Goal: Transaction & Acquisition: Subscribe to service/newsletter

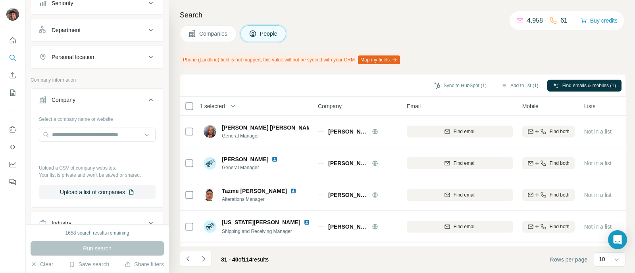
click at [83, 142] on div at bounding box center [97, 136] width 117 height 16
click at [83, 128] on input "text" at bounding box center [97, 135] width 117 height 14
paste input "**********"
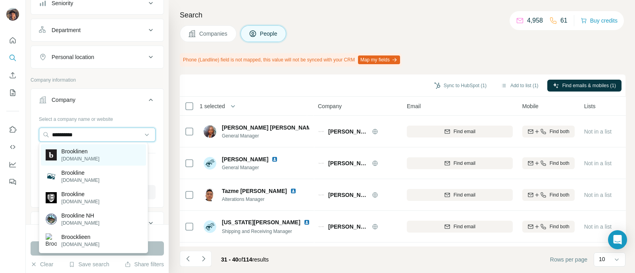
type input "**********"
click at [84, 150] on p "Brooklinen" at bounding box center [80, 152] width 38 height 8
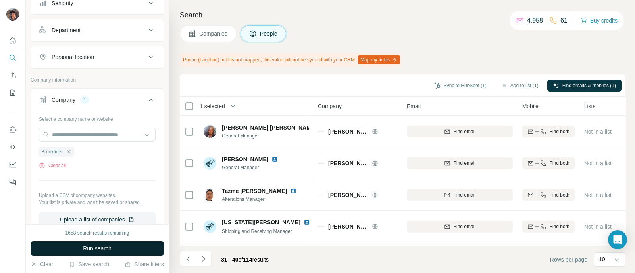
click at [78, 248] on button "Run search" at bounding box center [97, 249] width 133 height 14
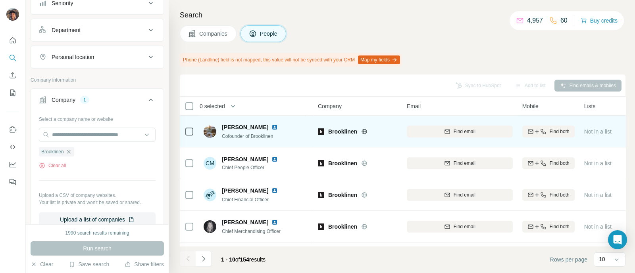
click at [366, 132] on icon at bounding box center [364, 132] width 6 height 6
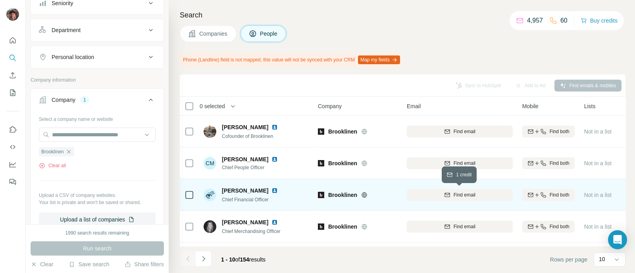
click at [426, 196] on div "Find email" at bounding box center [460, 195] width 106 height 7
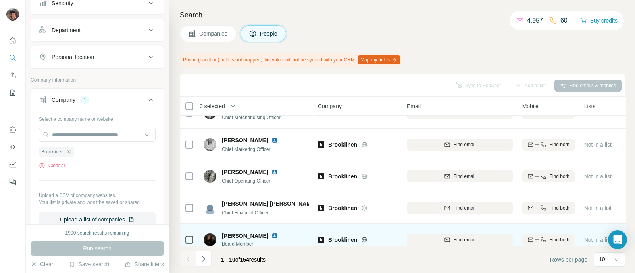
scroll to position [149, 0]
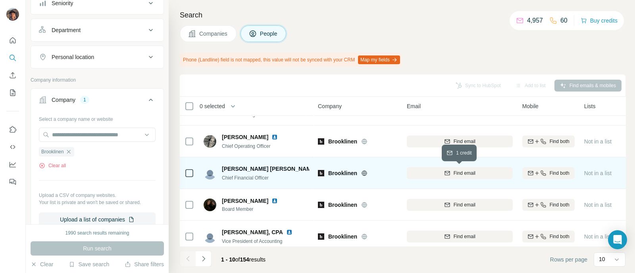
click at [429, 178] on button "Find email" at bounding box center [460, 173] width 106 height 12
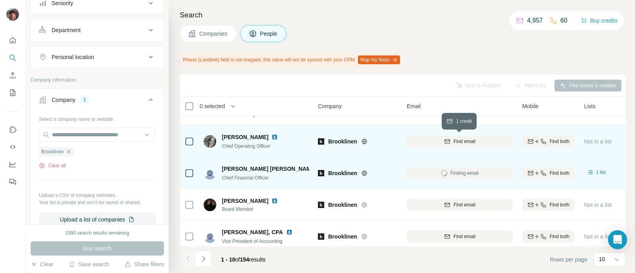
click at [429, 145] on button "Find email" at bounding box center [460, 142] width 106 height 12
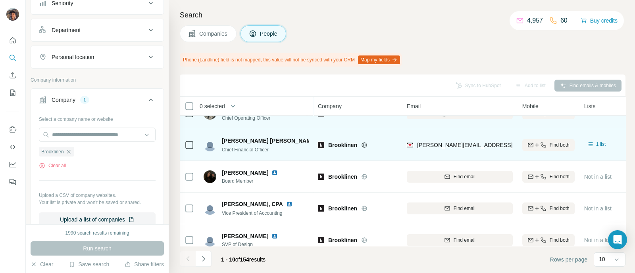
scroll to position [192, 0]
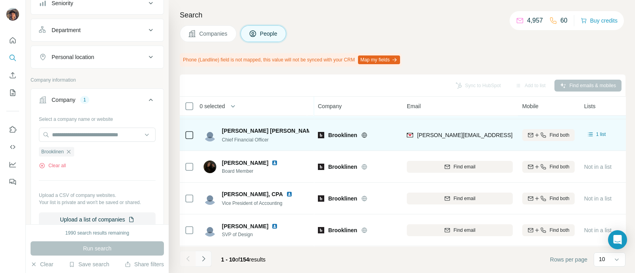
click at [200, 266] on button "Navigate to next page" at bounding box center [204, 259] width 16 height 16
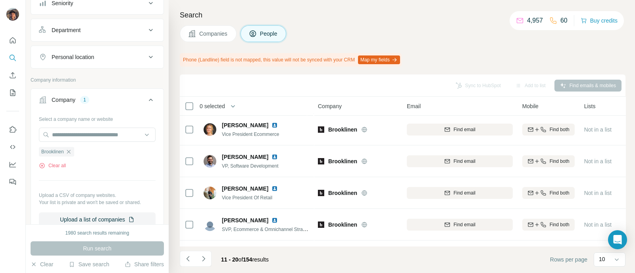
scroll to position [43, 0]
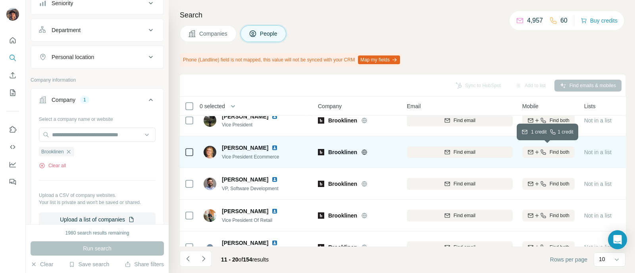
click at [561, 155] on button "Find both" at bounding box center [548, 152] width 52 height 12
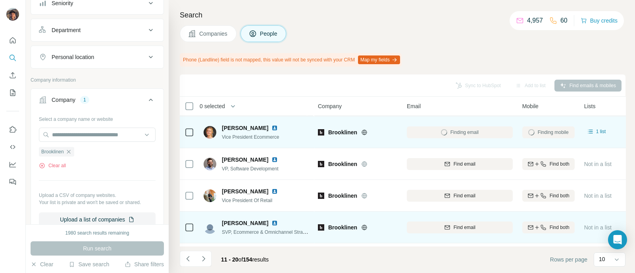
scroll to position [99, 0]
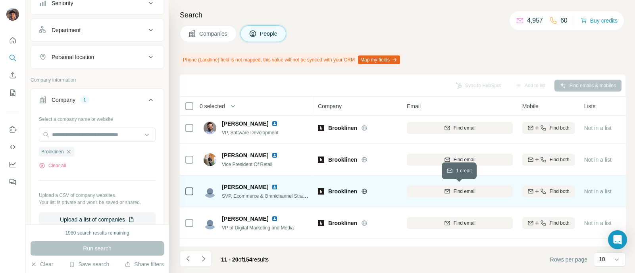
click at [475, 195] on button "Find email" at bounding box center [460, 192] width 106 height 12
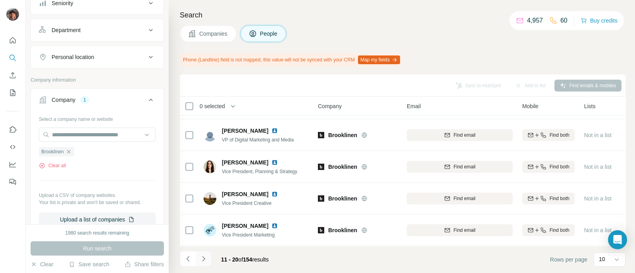
click at [202, 261] on icon "Navigate to next page" at bounding box center [203, 258] width 3 height 5
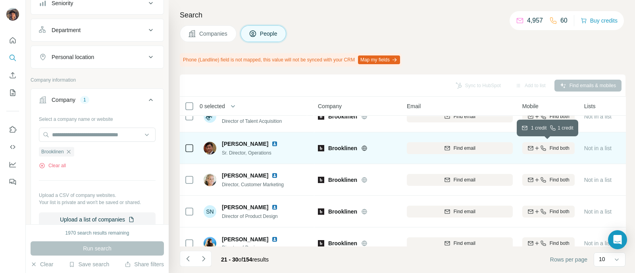
click at [565, 151] on span "Find both" at bounding box center [559, 148] width 20 height 7
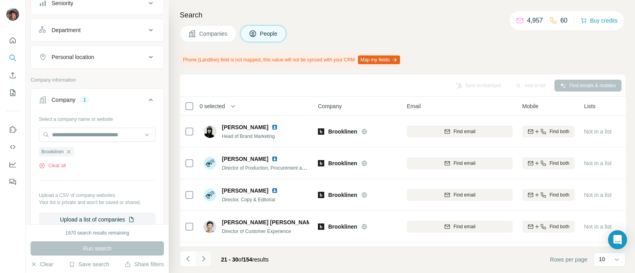
scroll to position [0, 0]
click at [191, 258] on icon "Navigate to previous page" at bounding box center [188, 259] width 8 height 8
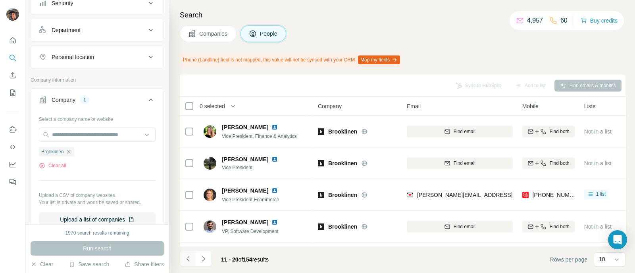
click at [191, 258] on icon "Navigate to previous page" at bounding box center [188, 259] width 8 height 8
click at [191, 258] on div at bounding box center [188, 259] width 16 height 16
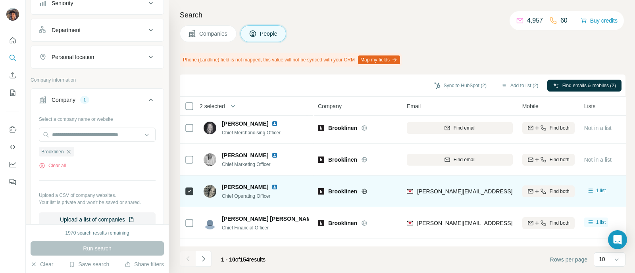
scroll to position [192, 0]
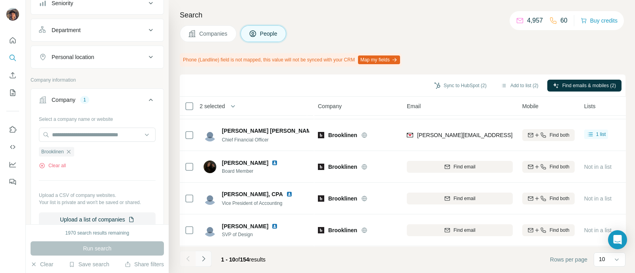
click at [202, 256] on icon "Navigate to next page" at bounding box center [204, 259] width 8 height 8
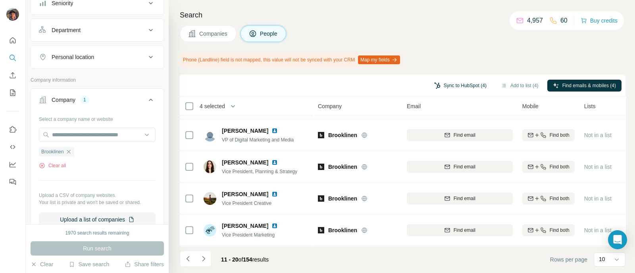
click at [471, 90] on button "Sync to HubSpot (4)" at bounding box center [459, 86] width 63 height 12
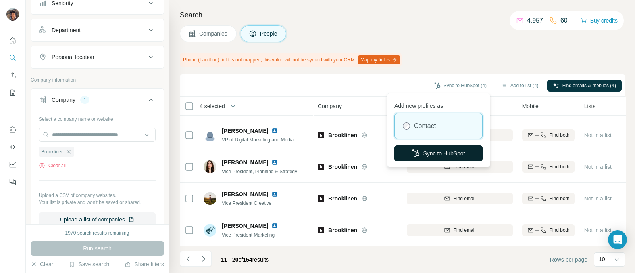
click at [442, 151] on button "Sync to HubSpot" at bounding box center [438, 154] width 88 height 16
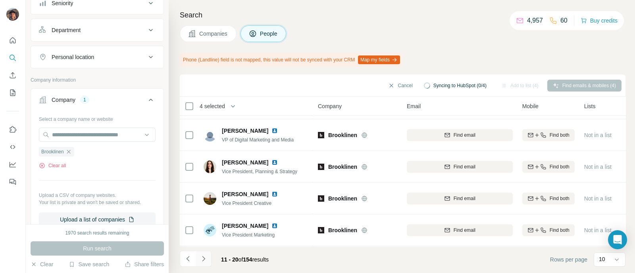
click at [201, 260] on icon "Navigate to next page" at bounding box center [204, 259] width 8 height 8
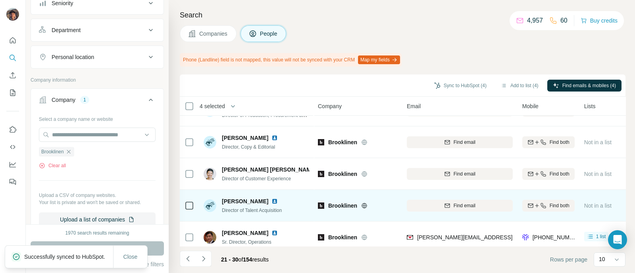
scroll to position [99, 0]
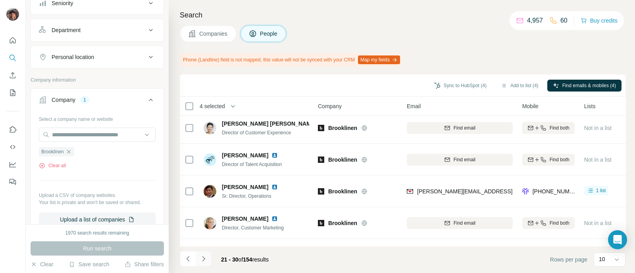
click at [198, 259] on button "Navigate to next page" at bounding box center [204, 259] width 16 height 16
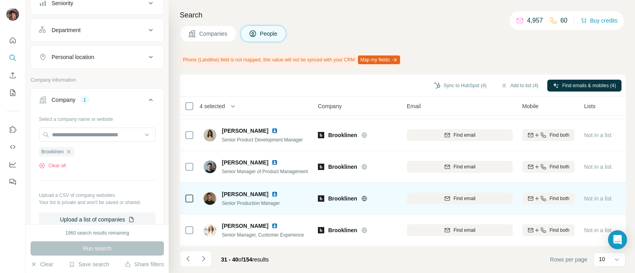
scroll to position [0, 0]
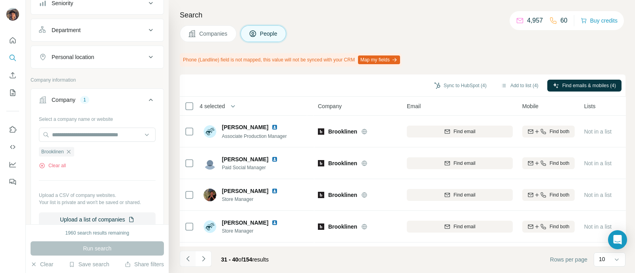
click at [186, 261] on icon "Navigate to previous page" at bounding box center [188, 259] width 8 height 8
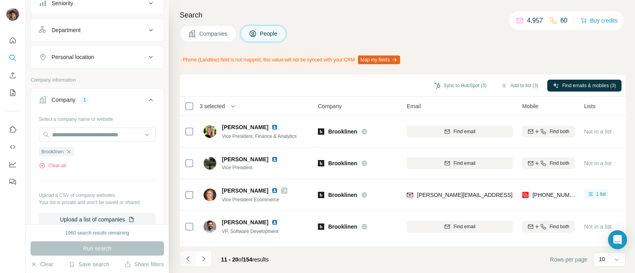
click at [186, 262] on icon "Navigate to previous page" at bounding box center [188, 259] width 8 height 8
click at [207, 260] on button "Navigate to next page" at bounding box center [204, 259] width 16 height 16
click at [207, 253] on button "Navigate to next page" at bounding box center [204, 259] width 16 height 16
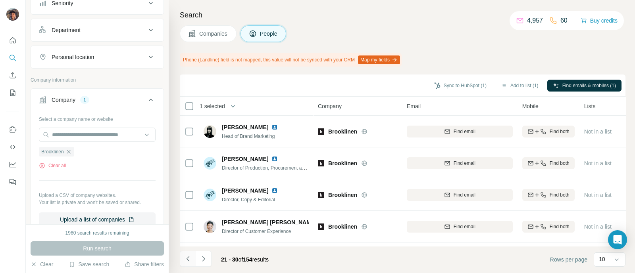
click at [192, 257] on button "Navigate to previous page" at bounding box center [188, 259] width 16 height 16
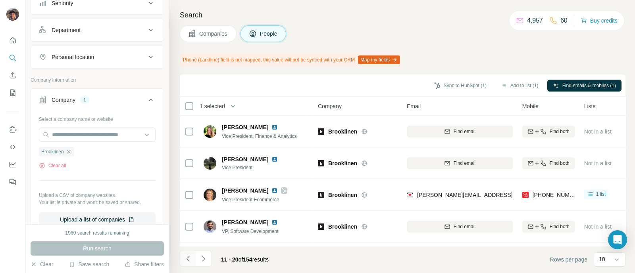
click at [192, 257] on button "Navigate to previous page" at bounding box center [188, 259] width 16 height 16
click at [192, 257] on div at bounding box center [188, 259] width 16 height 16
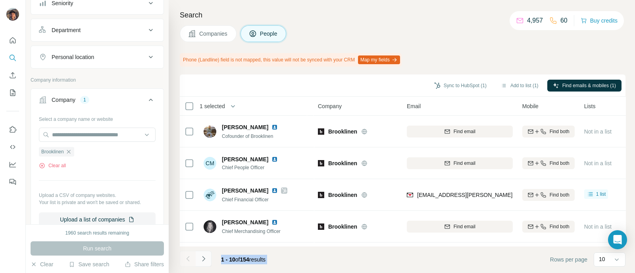
click at [203, 257] on icon "Navigate to next page" at bounding box center [203, 258] width 3 height 5
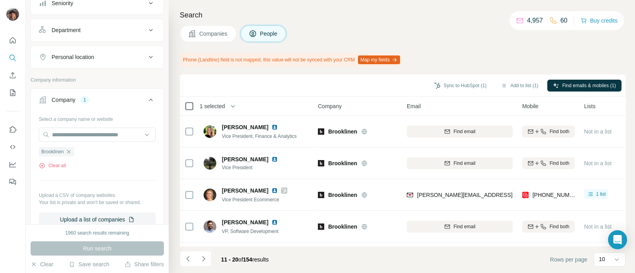
click at [186, 110] on icon at bounding box center [189, 107] width 10 height 10
click at [203, 257] on icon "Navigate to next page" at bounding box center [203, 258] width 3 height 5
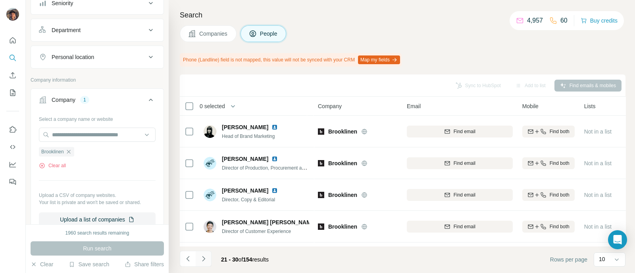
click at [203, 257] on icon "Navigate to next page" at bounding box center [203, 258] width 3 height 5
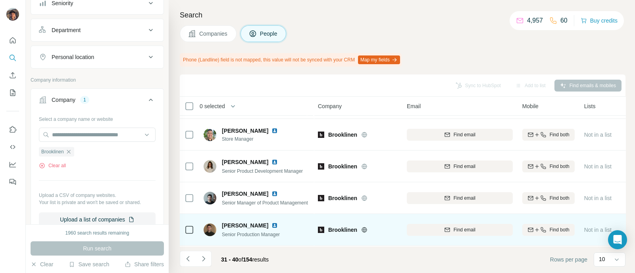
scroll to position [192, 0]
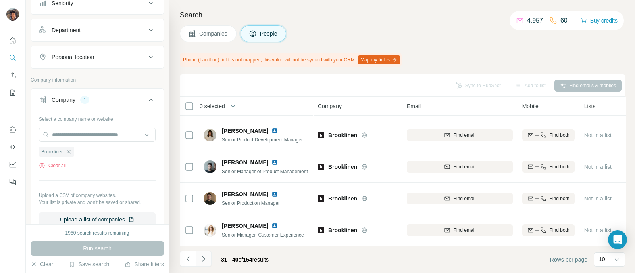
click at [205, 261] on icon "Navigate to next page" at bounding box center [204, 259] width 8 height 8
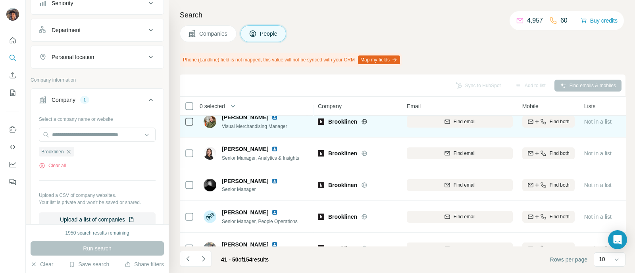
scroll to position [0, 0]
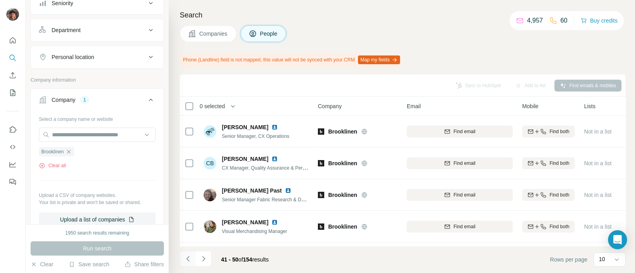
click at [191, 259] on icon "Navigate to previous page" at bounding box center [188, 259] width 8 height 8
click at [191, 259] on div at bounding box center [188, 259] width 16 height 16
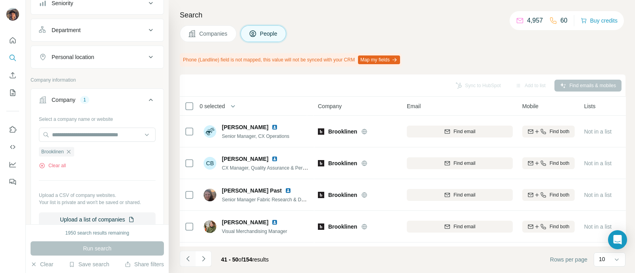
click at [191, 259] on div at bounding box center [188, 259] width 16 height 16
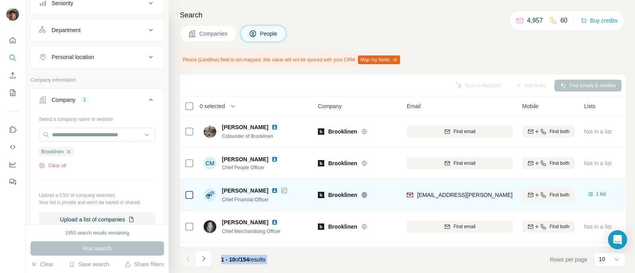
click at [324, 192] on img at bounding box center [321, 195] width 6 height 6
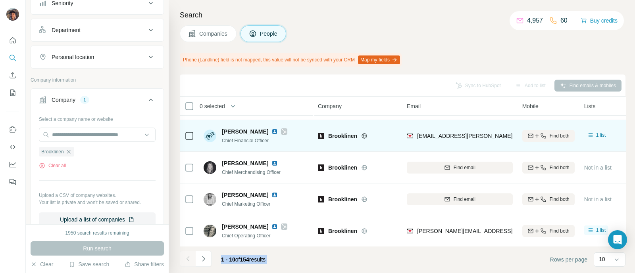
scroll to position [99, 0]
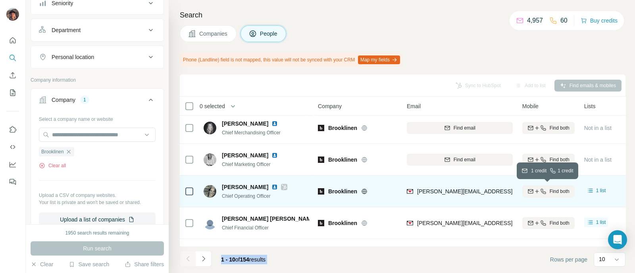
click at [536, 186] on button "Find both" at bounding box center [548, 192] width 52 height 12
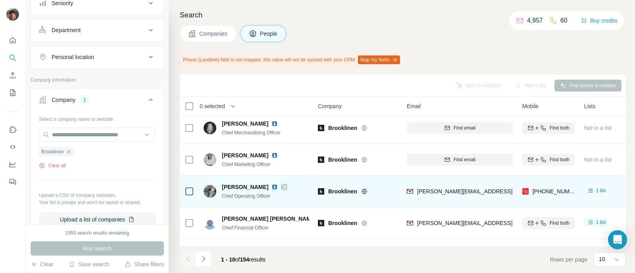
click at [192, 196] on div at bounding box center [189, 191] width 10 height 22
click at [192, 195] on icon at bounding box center [189, 192] width 10 height 10
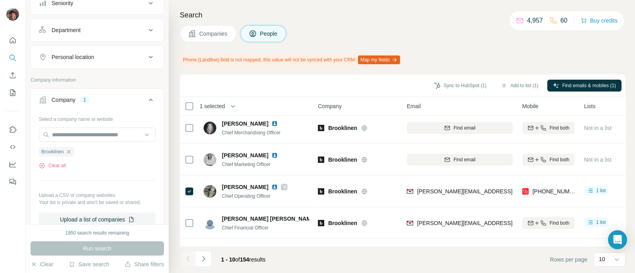
click at [469, 88] on button "Sync to HubSpot (1)" at bounding box center [459, 86] width 63 height 12
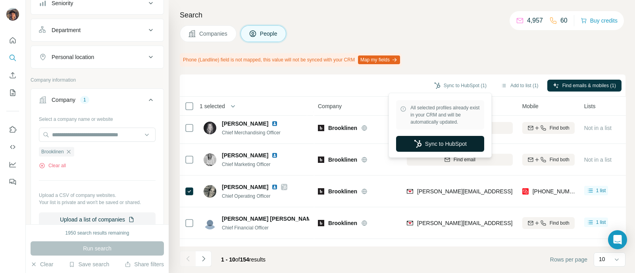
click at [448, 140] on button "Sync to HubSpot" at bounding box center [440, 144] width 88 height 16
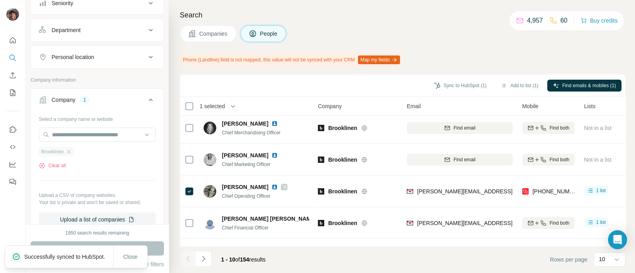
click at [70, 155] on div "Brooklinen" at bounding box center [56, 152] width 35 height 10
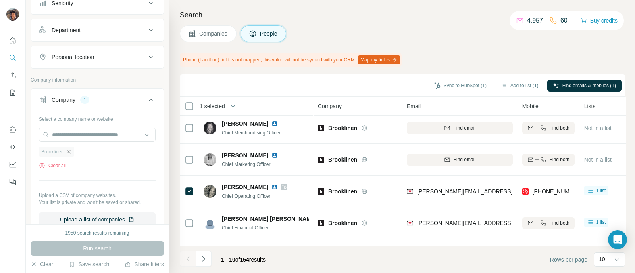
click at [70, 153] on icon "button" at bounding box center [68, 152] width 6 height 6
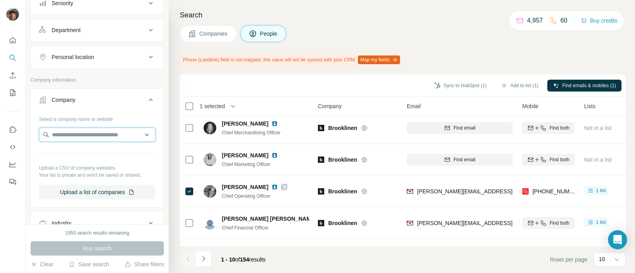
click at [77, 130] on input "text" at bounding box center [97, 135] width 117 height 14
type input "**********"
click at [87, 159] on div "Krewe [DOMAIN_NAME]" at bounding box center [93, 154] width 105 height 21
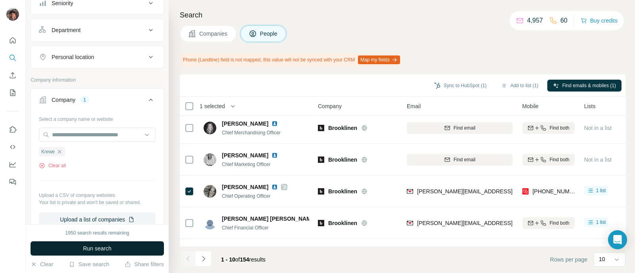
click at [98, 248] on span "Run search" at bounding box center [97, 249] width 29 height 8
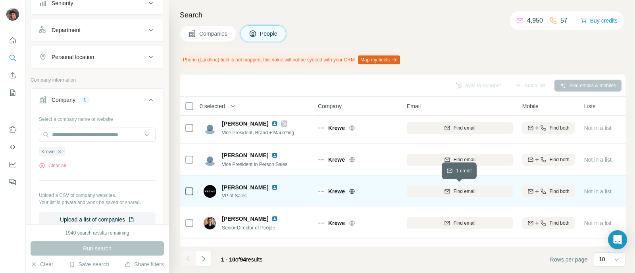
click at [490, 193] on div "Find email" at bounding box center [460, 191] width 106 height 7
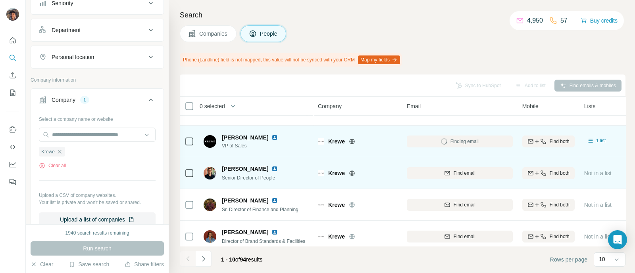
scroll to position [192, 0]
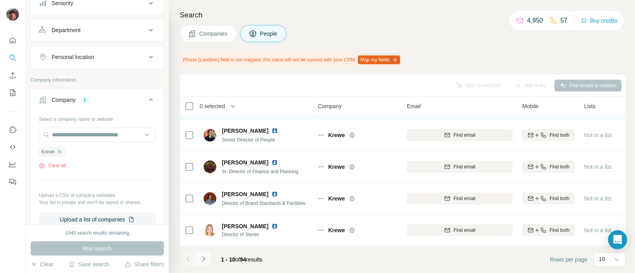
click at [198, 255] on button "Navigate to next page" at bounding box center [204, 259] width 16 height 16
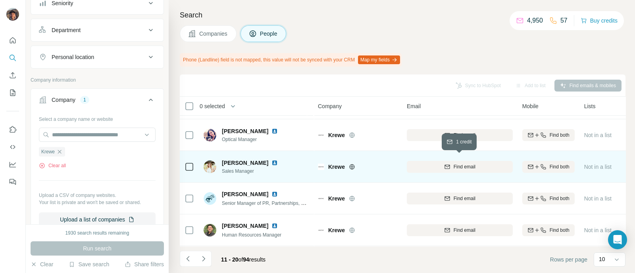
scroll to position [0, 0]
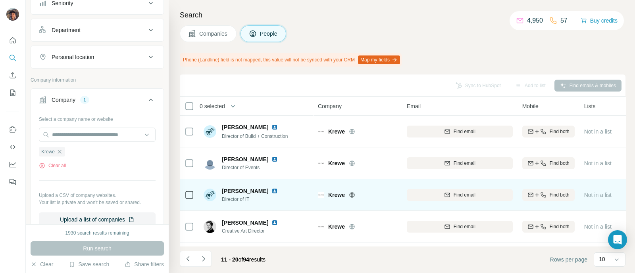
click at [520, 194] on td "Find both" at bounding box center [548, 195] width 62 height 32
click at [530, 194] on icon "button" at bounding box center [530, 195] width 6 height 6
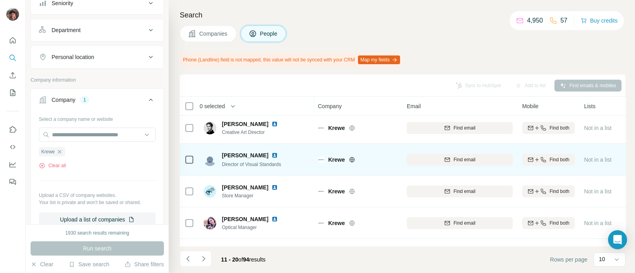
scroll to position [192, 0]
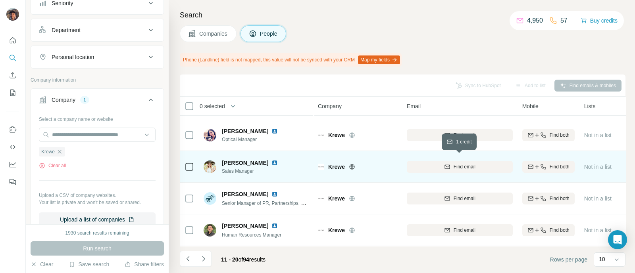
click at [434, 163] on div "Find email" at bounding box center [460, 166] width 106 height 7
click at [210, 259] on button "Navigate to next page" at bounding box center [204, 259] width 16 height 16
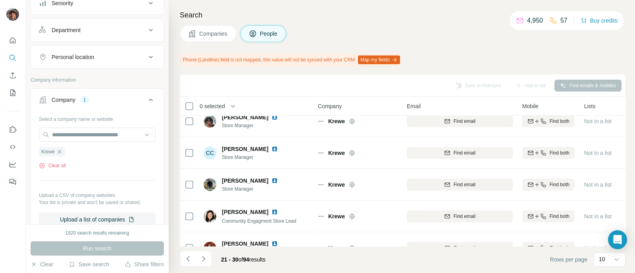
scroll to position [0, 0]
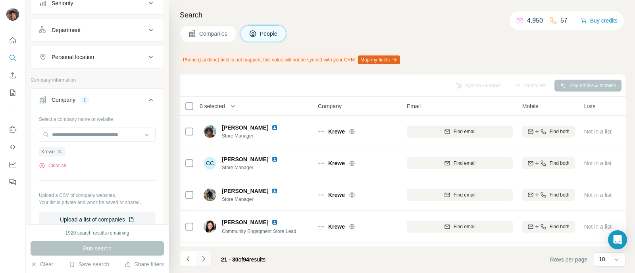
click at [200, 261] on icon "Navigate to next page" at bounding box center [204, 259] width 8 height 8
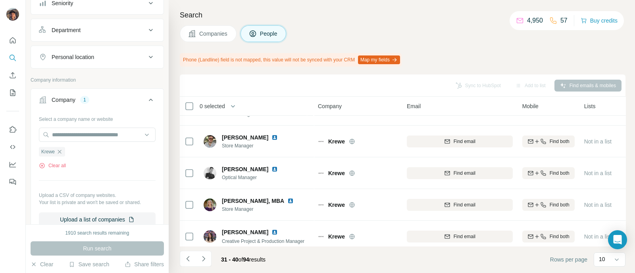
scroll to position [192, 0]
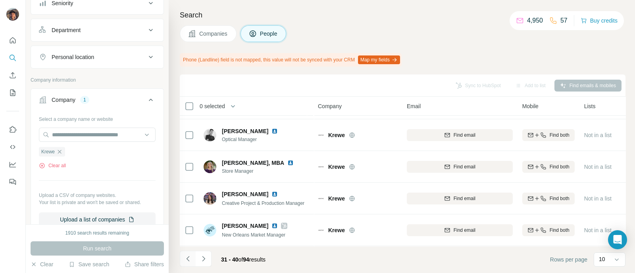
click at [188, 261] on icon "Navigate to previous page" at bounding box center [188, 259] width 8 height 8
click at [188, 261] on div at bounding box center [188, 259] width 16 height 16
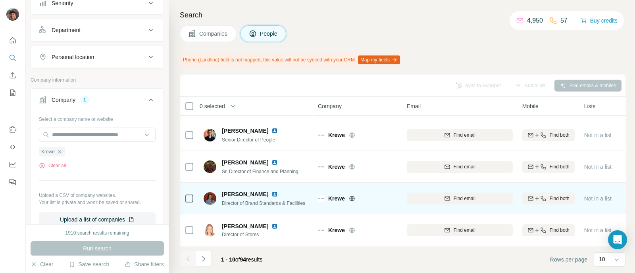
click at [360, 183] on td "Krewe" at bounding box center [357, 199] width 89 height 32
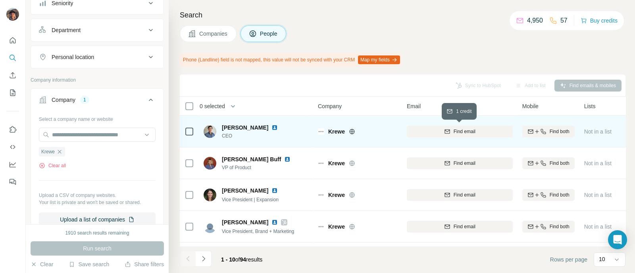
click at [486, 132] on div "Find email" at bounding box center [460, 131] width 106 height 7
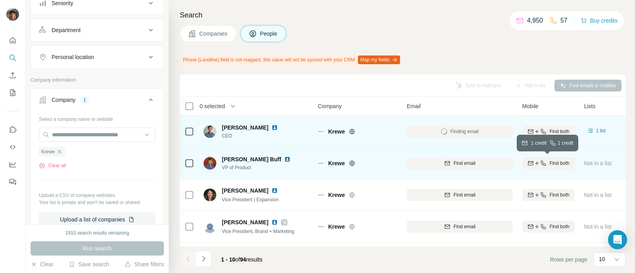
click at [565, 164] on span "Find both" at bounding box center [559, 163] width 20 height 7
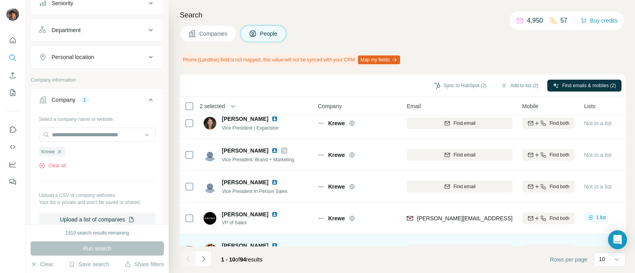
scroll to position [99, 0]
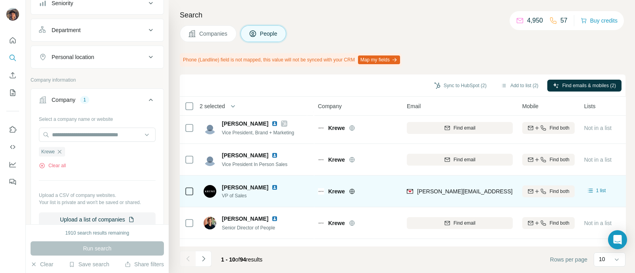
click at [181, 192] on td at bounding box center [189, 192] width 19 height 32
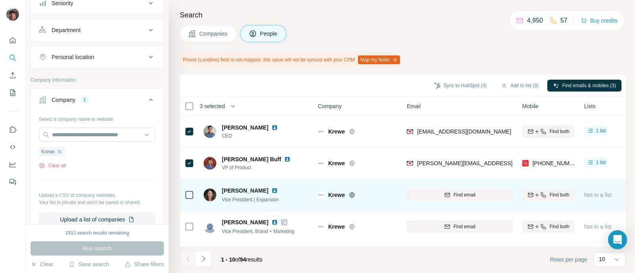
scroll to position [192, 0]
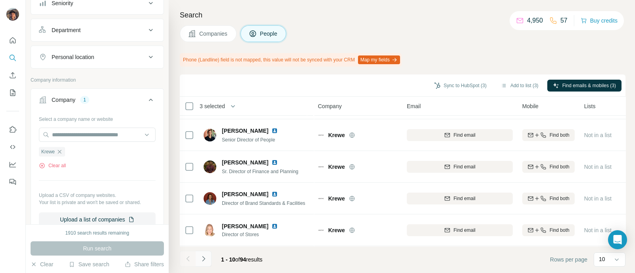
click at [209, 259] on button "Navigate to next page" at bounding box center [204, 259] width 16 height 16
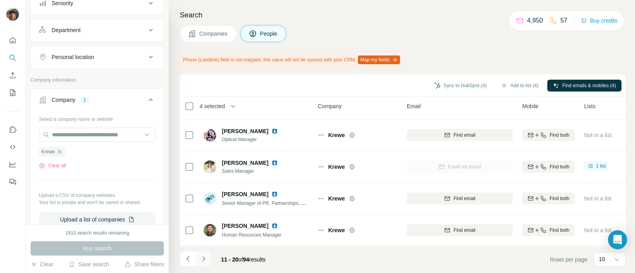
click at [207, 258] on button "Navigate to next page" at bounding box center [204, 259] width 16 height 16
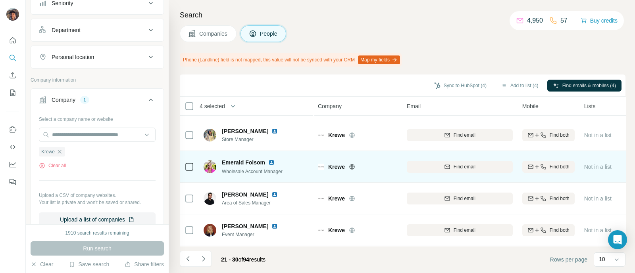
scroll to position [0, 0]
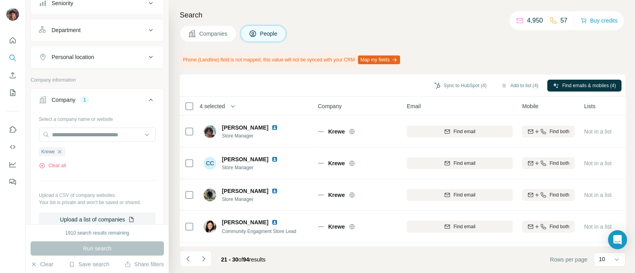
click at [199, 271] on footer "21 - 30 of 94 results Rows per page 10" at bounding box center [402, 259] width 445 height 27
click at [202, 255] on icon "Navigate to next page" at bounding box center [204, 259] width 8 height 8
click at [200, 259] on icon "Navigate to next page" at bounding box center [204, 259] width 8 height 8
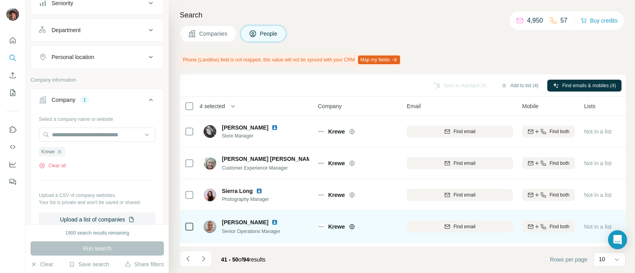
scroll to position [192, 0]
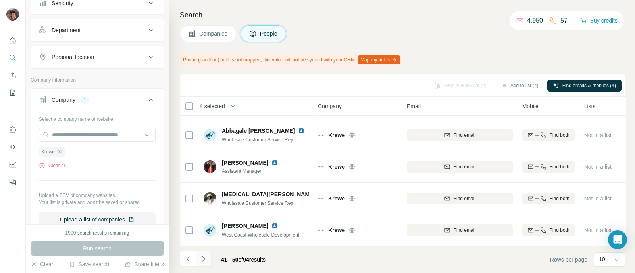
click at [196, 257] on button "Navigate to next page" at bounding box center [204, 259] width 16 height 16
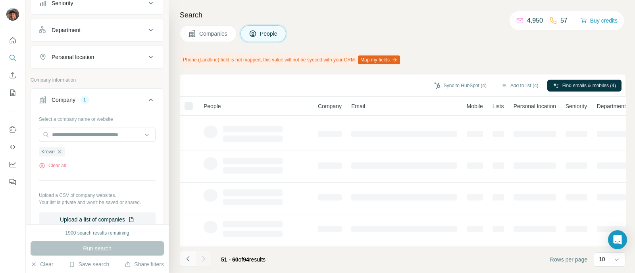
click at [189, 258] on icon "Navigate to previous page" at bounding box center [188, 259] width 8 height 8
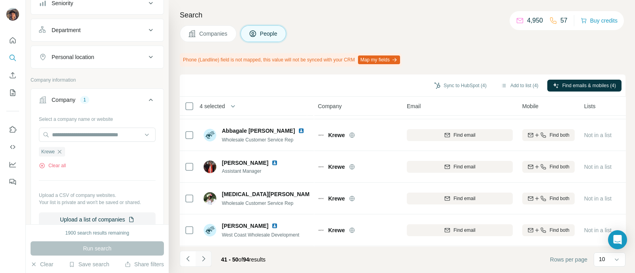
click at [197, 259] on button "Navigate to next page" at bounding box center [204, 259] width 16 height 16
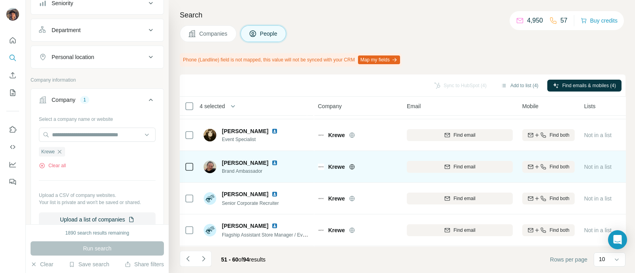
scroll to position [0, 0]
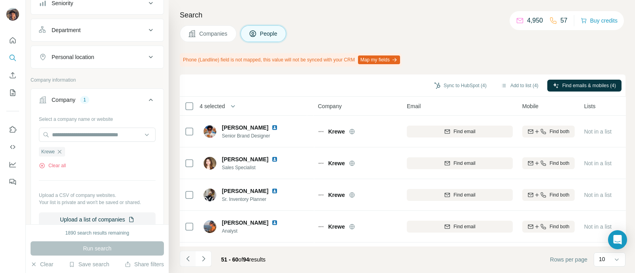
click at [186, 252] on button "Navigate to previous page" at bounding box center [188, 259] width 16 height 16
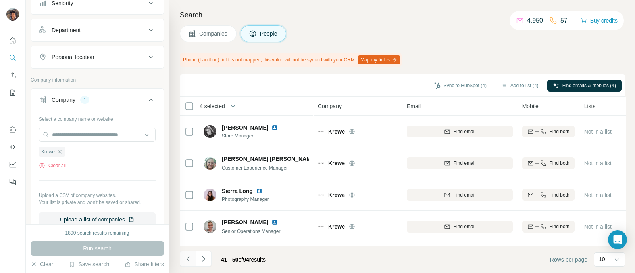
click at [186, 252] on button "Navigate to previous page" at bounding box center [188, 259] width 16 height 16
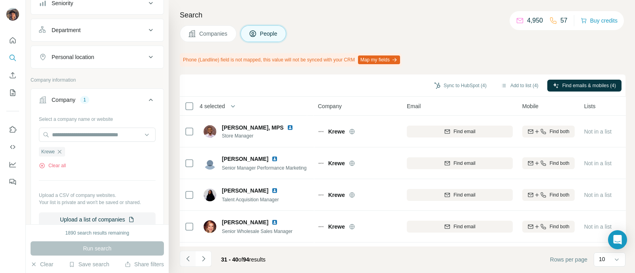
click at [186, 252] on button "Navigate to previous page" at bounding box center [188, 259] width 16 height 16
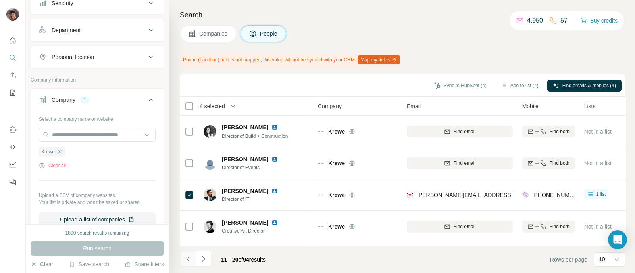
click at [186, 252] on button "Navigate to previous page" at bounding box center [188, 259] width 16 height 16
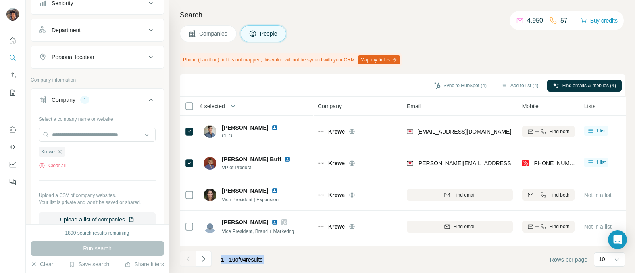
click at [186, 252] on div at bounding box center [188, 259] width 16 height 16
click at [467, 86] on button "Sync to HubSpot (4)" at bounding box center [459, 86] width 63 height 12
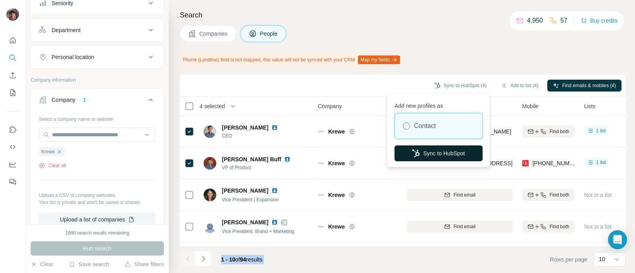
click at [452, 153] on button "Sync to HubSpot" at bounding box center [438, 154] width 88 height 16
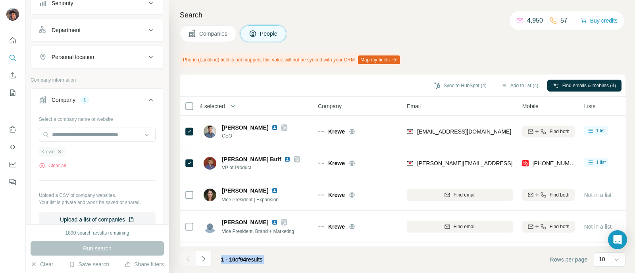
click at [59, 151] on icon "button" at bounding box center [59, 152] width 6 height 6
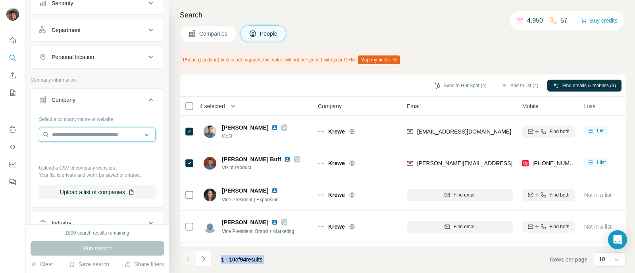
click at [73, 132] on input "text" at bounding box center [97, 135] width 117 height 14
paste input "**********"
click at [118, 134] on input "**********" at bounding box center [97, 135] width 117 height 14
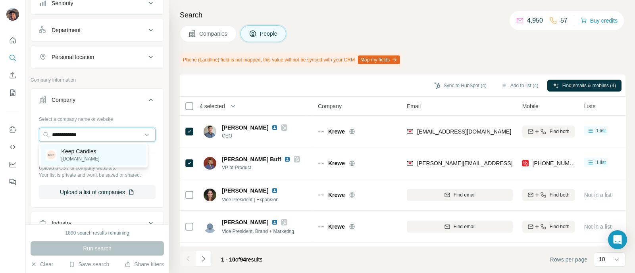
type input "**********"
click at [104, 154] on div "Keep Candles [DOMAIN_NAME]" at bounding box center [93, 154] width 105 height 21
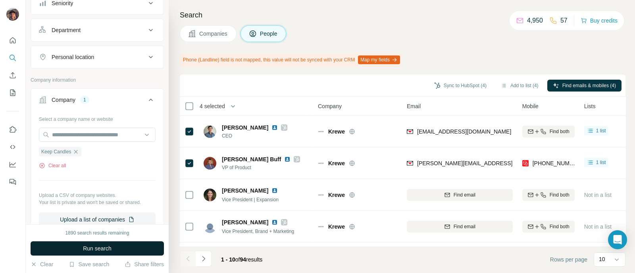
click at [80, 252] on button "Run search" at bounding box center [97, 249] width 133 height 14
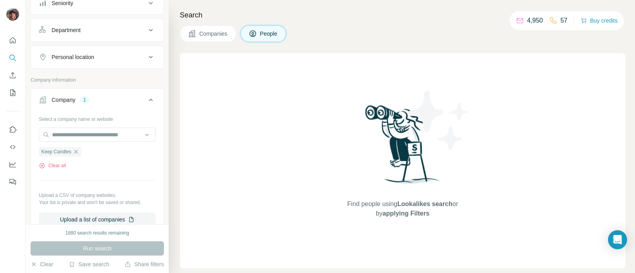
click at [215, 40] on button "Companies" at bounding box center [208, 33] width 57 height 17
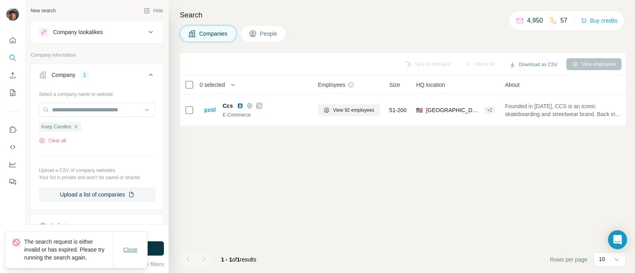
click at [130, 249] on span "Close" at bounding box center [130, 250] width 14 height 8
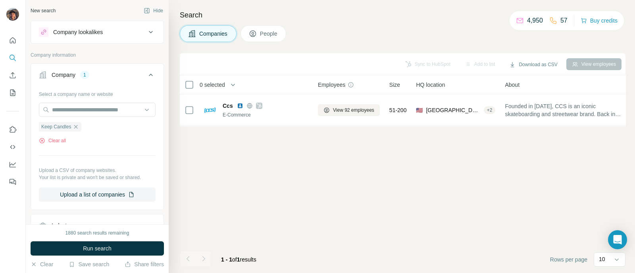
click at [130, 248] on button "Run search" at bounding box center [97, 249] width 133 height 14
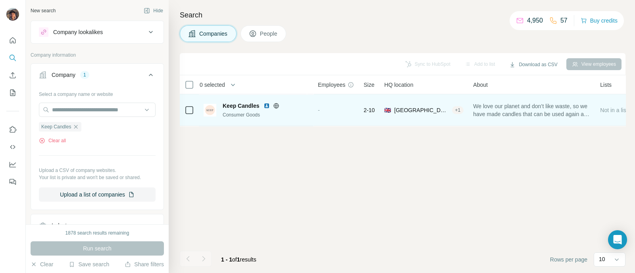
click at [275, 107] on icon at bounding box center [276, 106] width 6 height 6
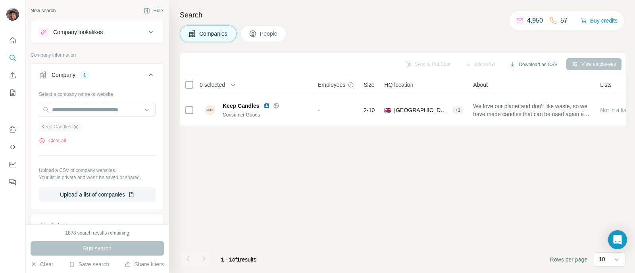
click at [79, 125] on icon "button" at bounding box center [76, 127] width 6 height 6
click at [82, 111] on input "text" at bounding box center [97, 110] width 117 height 14
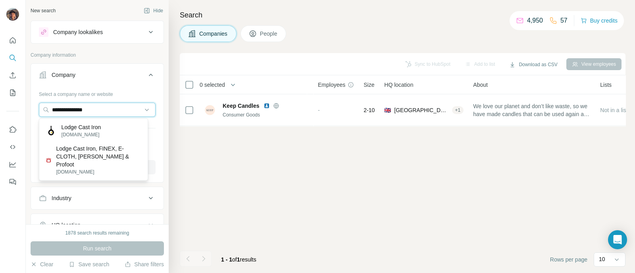
type input "**********"
click at [94, 134] on p "[DOMAIN_NAME]" at bounding box center [81, 134] width 40 height 7
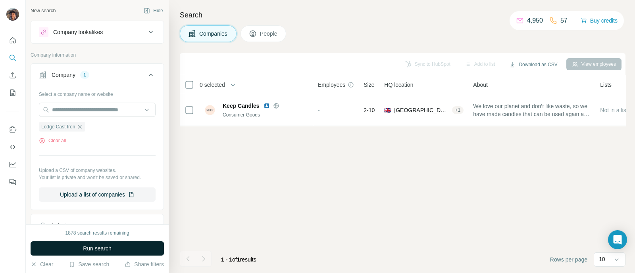
click at [113, 244] on button "Run search" at bounding box center [97, 249] width 133 height 14
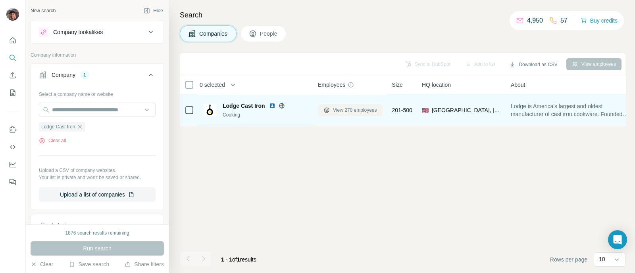
click at [359, 113] on span "View 270 employees" at bounding box center [355, 110] width 44 height 7
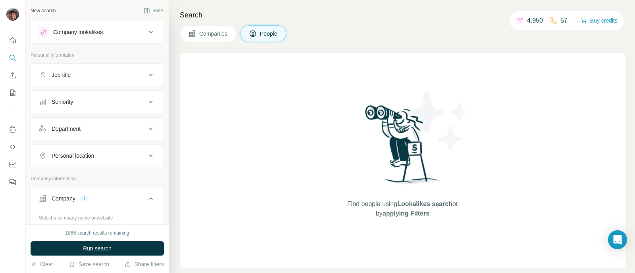
click at [205, 31] on span "Companies" at bounding box center [213, 34] width 29 height 8
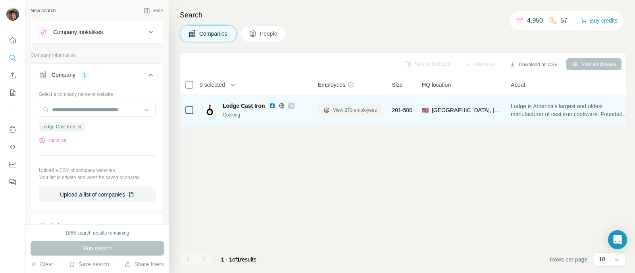
click at [353, 114] on button "View 270 employees" at bounding box center [350, 110] width 65 height 12
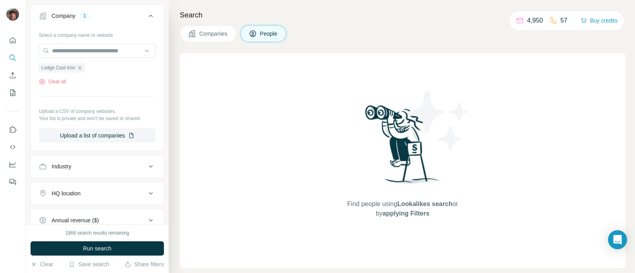
scroll to position [198, 0]
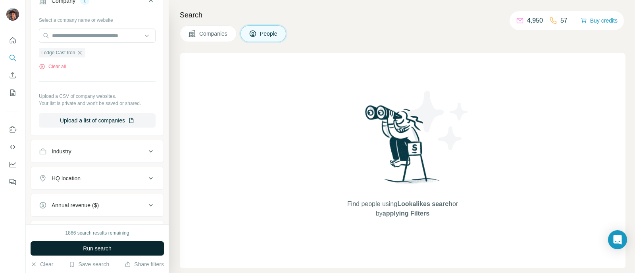
click at [104, 249] on span "Run search" at bounding box center [97, 249] width 29 height 8
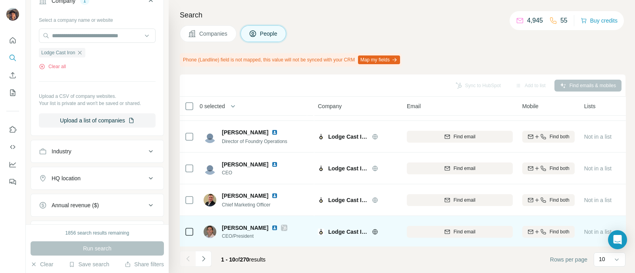
scroll to position [49, 0]
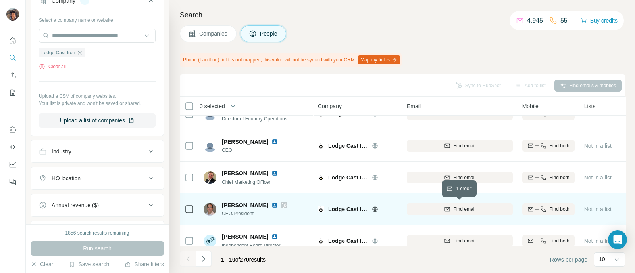
drag, startPoint x: 460, startPoint y: 205, endPoint x: 422, endPoint y: 215, distance: 39.3
click at [460, 206] on span "Find email" at bounding box center [464, 209] width 22 height 7
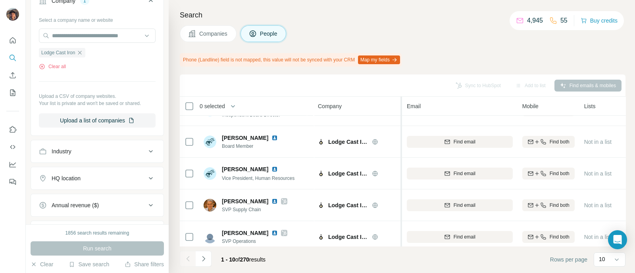
scroll to position [192, 0]
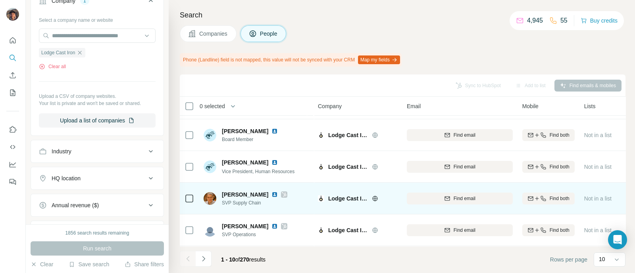
click at [436, 188] on div "Find email" at bounding box center [460, 199] width 106 height 22
click at [437, 195] on div "Find email" at bounding box center [460, 198] width 106 height 7
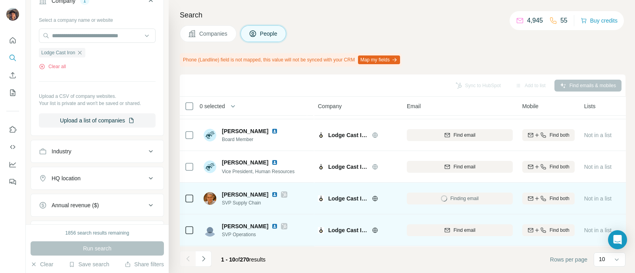
click at [440, 227] on div "Find email" at bounding box center [460, 230] width 106 height 7
click at [184, 200] on div at bounding box center [189, 199] width 10 height 22
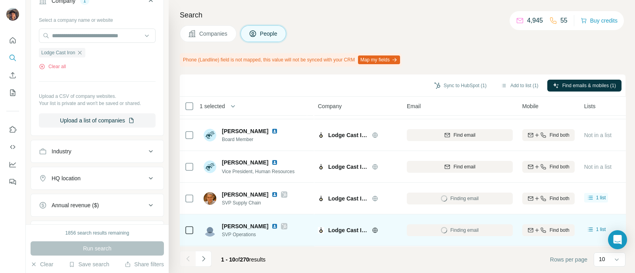
click at [186, 197] on icon at bounding box center [189, 199] width 10 height 10
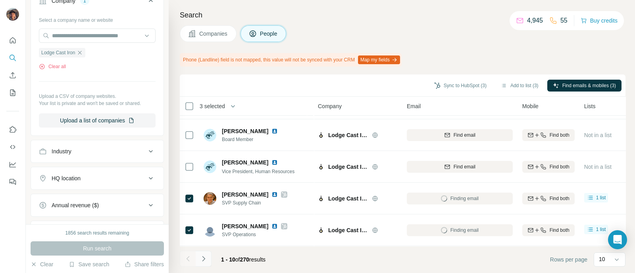
click at [202, 255] on icon "Navigate to next page" at bounding box center [204, 259] width 8 height 8
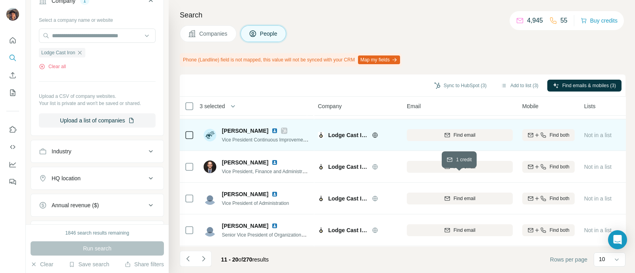
scroll to position [142, 0]
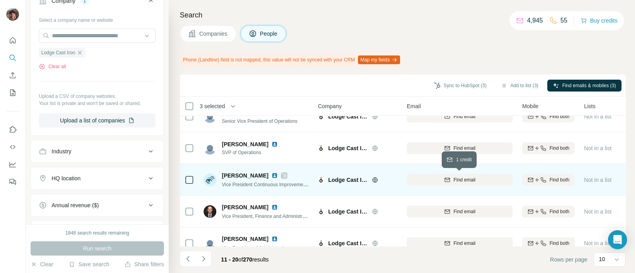
click at [435, 183] on div "Find email" at bounding box center [460, 180] width 106 height 7
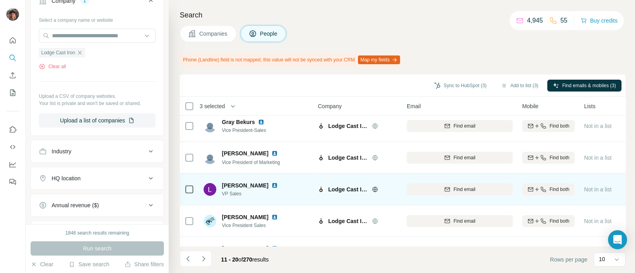
scroll to position [192, 0]
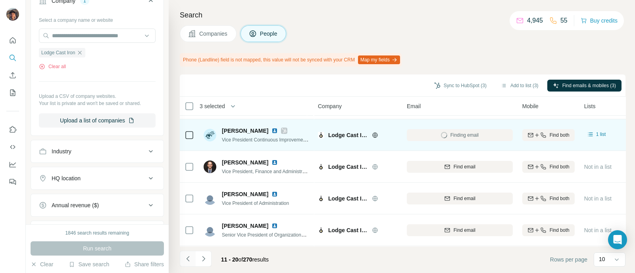
click at [192, 251] on button "Navigate to previous page" at bounding box center [188, 259] width 16 height 16
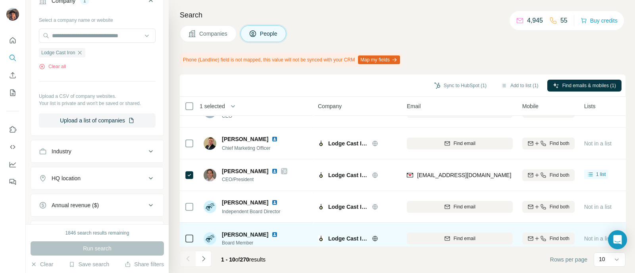
scroll to position [99, 0]
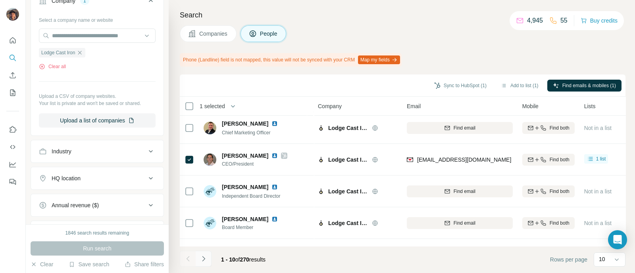
click at [205, 263] on icon "Navigate to next page" at bounding box center [204, 259] width 8 height 8
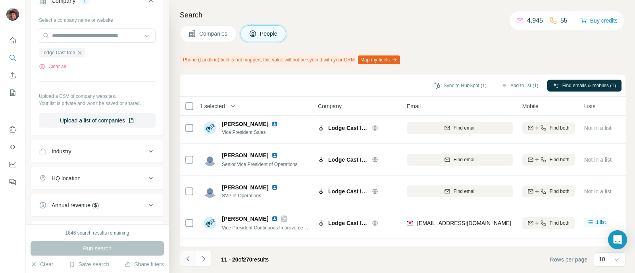
click at [187, 261] on icon "Navigate to previous page" at bounding box center [188, 259] width 8 height 8
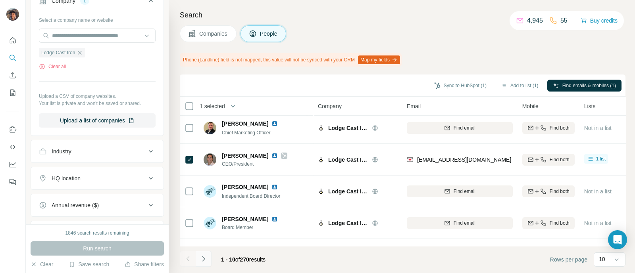
click at [198, 266] on button "Navigate to next page" at bounding box center [204, 259] width 16 height 16
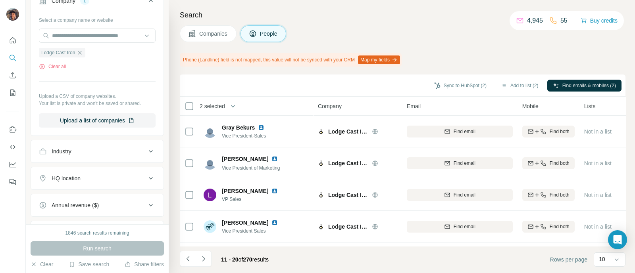
scroll to position [0, 0]
click at [459, 86] on button "Sync to HubSpot (2)" at bounding box center [459, 86] width 63 height 12
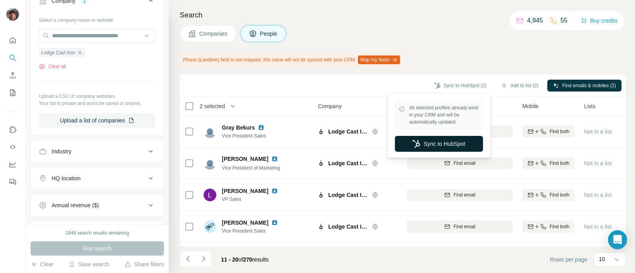
click at [444, 141] on button "Sync to HubSpot" at bounding box center [439, 144] width 88 height 16
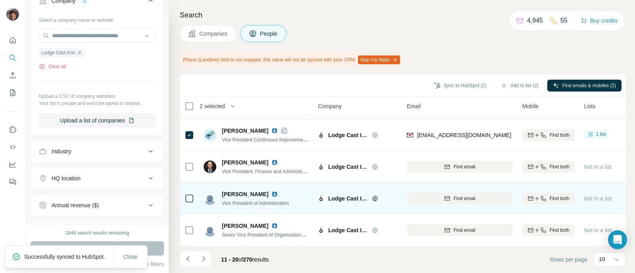
scroll to position [192, 0]
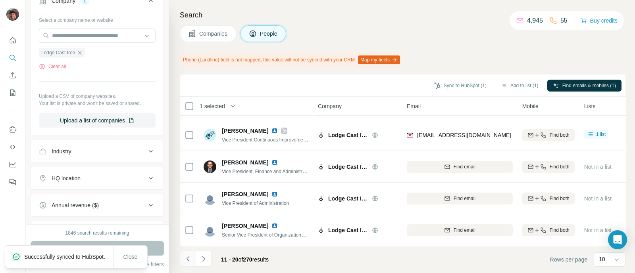
click at [188, 256] on icon "Navigate to previous page" at bounding box center [188, 259] width 8 height 8
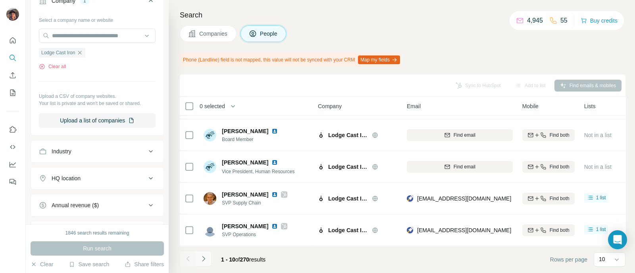
click at [207, 257] on button "Navigate to next page" at bounding box center [204, 259] width 16 height 16
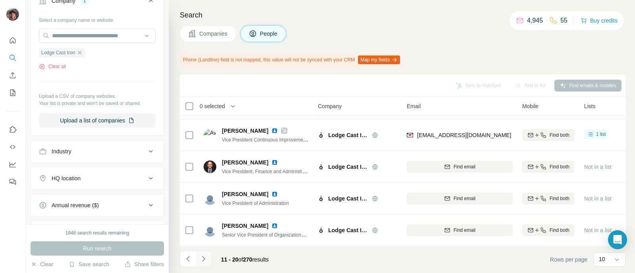
click at [207, 257] on button "Navigate to next page" at bounding box center [204, 259] width 16 height 16
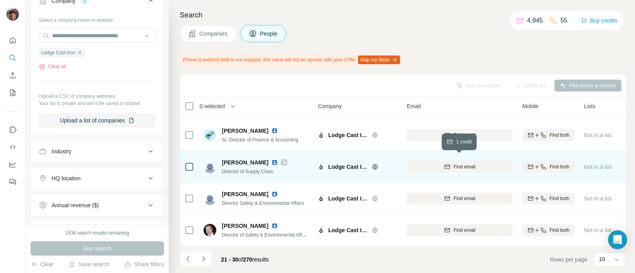
click at [437, 165] on div "Find email" at bounding box center [460, 166] width 106 height 7
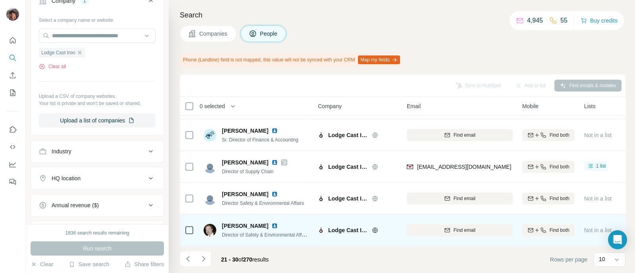
drag, startPoint x: 329, startPoint y: 50, endPoint x: 246, endPoint y: 221, distance: 189.6
click at [332, 45] on div "Search Companies People Phone (Landline) field is not mapped, this value will n…" at bounding box center [402, 136] width 466 height 273
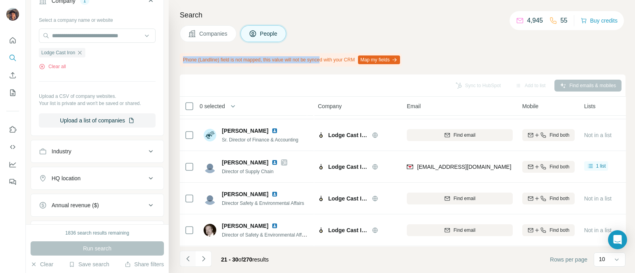
click at [195, 259] on button "Navigate to previous page" at bounding box center [188, 259] width 16 height 16
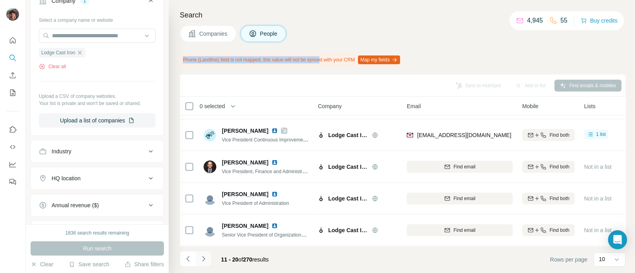
click at [207, 253] on button "Navigate to next page" at bounding box center [204, 259] width 16 height 16
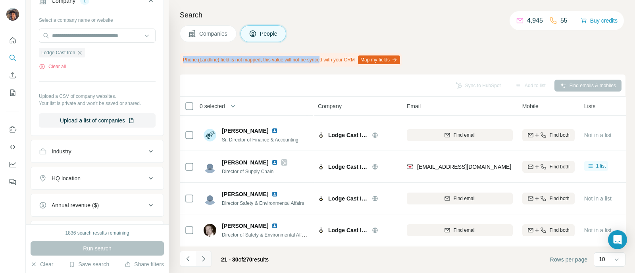
click at [201, 262] on icon "Navigate to next page" at bounding box center [204, 259] width 8 height 8
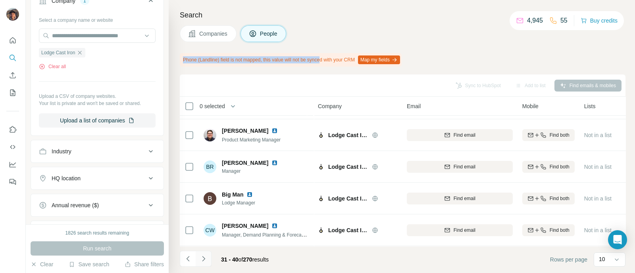
click at [207, 263] on icon "Navigate to next page" at bounding box center [204, 259] width 8 height 8
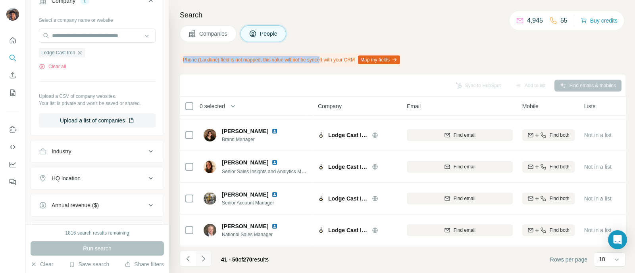
click at [204, 263] on icon "Navigate to next page" at bounding box center [204, 259] width 8 height 8
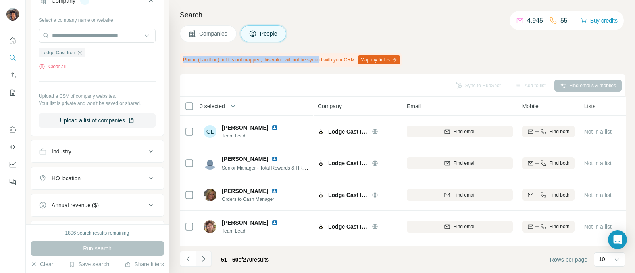
click at [204, 262] on icon "Navigate to next page" at bounding box center [204, 259] width 8 height 8
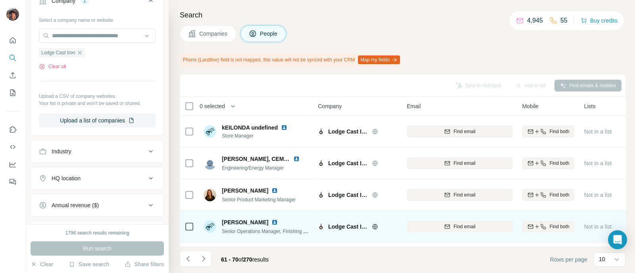
click at [251, 235] on div "[PERSON_NAME] Senior Operations Manager, Finishing & Packing" at bounding box center [256, 227] width 106 height 22
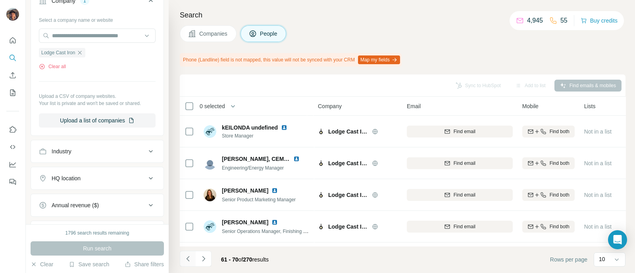
click at [189, 253] on button "Navigate to previous page" at bounding box center [188, 259] width 16 height 16
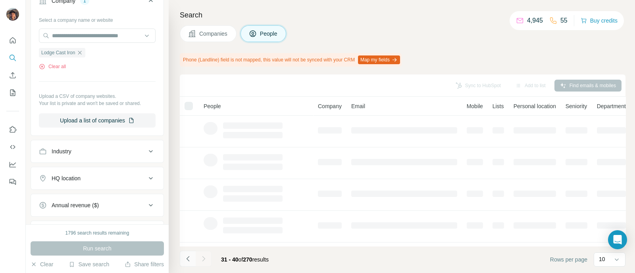
click at [189, 253] on button "Navigate to previous page" at bounding box center [188, 259] width 16 height 16
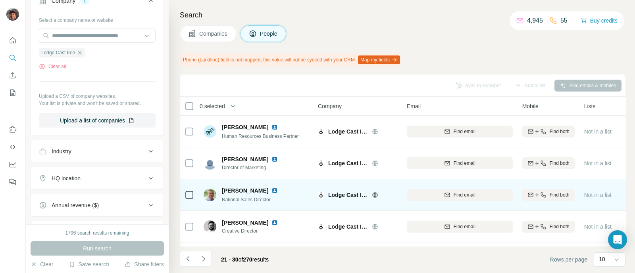
scroll to position [192, 0]
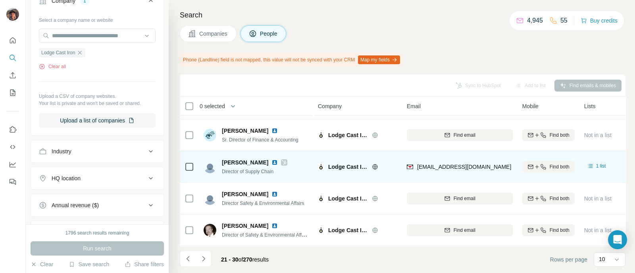
click at [184, 162] on icon at bounding box center [189, 167] width 10 height 10
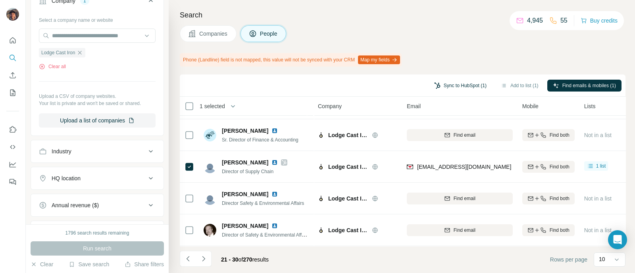
click at [444, 82] on button "Sync to HubSpot (1)" at bounding box center [459, 86] width 63 height 12
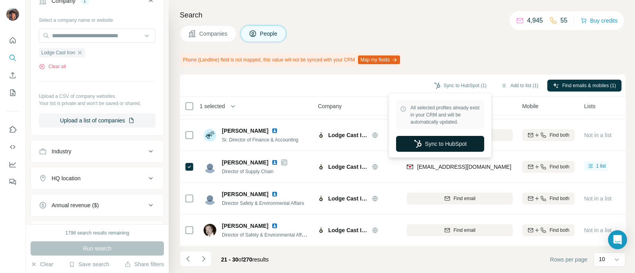
click at [453, 141] on button "Sync to HubSpot" at bounding box center [440, 144] width 88 height 16
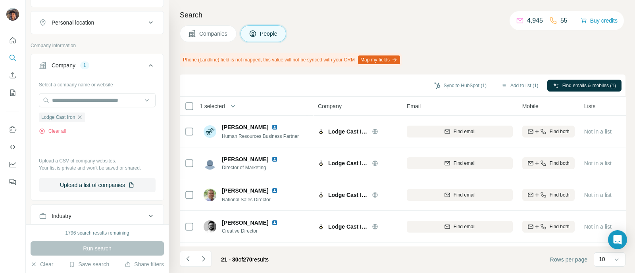
scroll to position [99, 0]
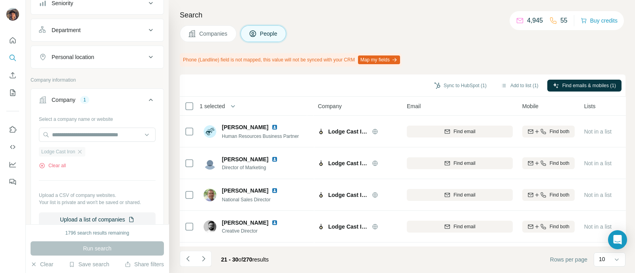
drag, startPoint x: 86, startPoint y: 142, endPoint x: 86, endPoint y: 146, distance: 4.8
click at [86, 143] on div "Select a company name or website Lodge Cast Iron Clear all Upload a CSV of comp…" at bounding box center [97, 170] width 117 height 114
click at [82, 150] on icon "button" at bounding box center [80, 152] width 6 height 6
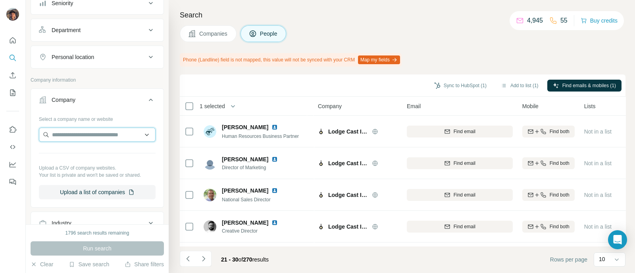
click at [82, 135] on input "text" at bounding box center [97, 135] width 117 height 14
paste input "**********"
type input "**********"
click at [89, 156] on p "[DOMAIN_NAME]" at bounding box center [80, 158] width 38 height 7
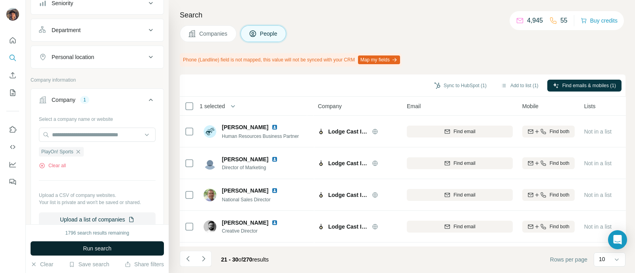
click at [96, 245] on span "Run search" at bounding box center [97, 249] width 29 height 8
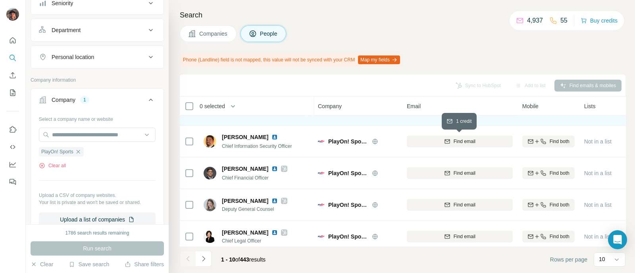
scroll to position [99, 0]
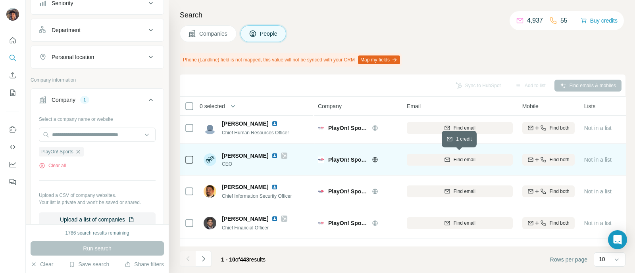
click at [463, 164] on button "Find email" at bounding box center [460, 160] width 106 height 12
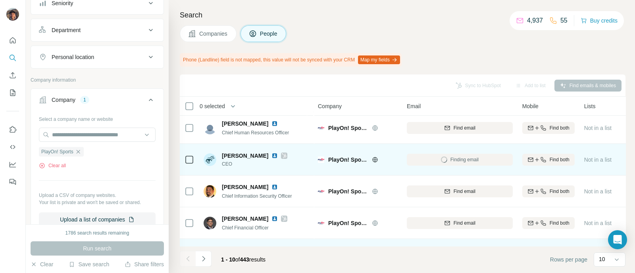
scroll to position [149, 0]
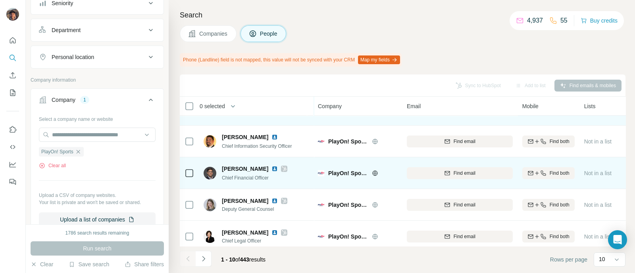
click at [455, 173] on span "Find email" at bounding box center [464, 173] width 22 height 7
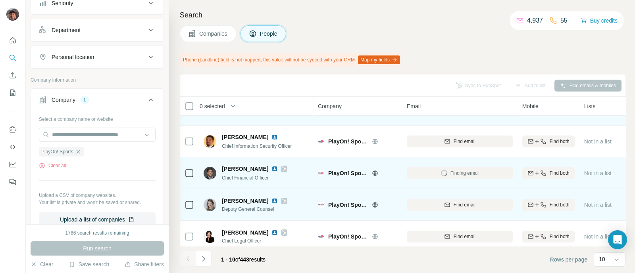
click at [457, 202] on span "Find email" at bounding box center [464, 204] width 22 height 7
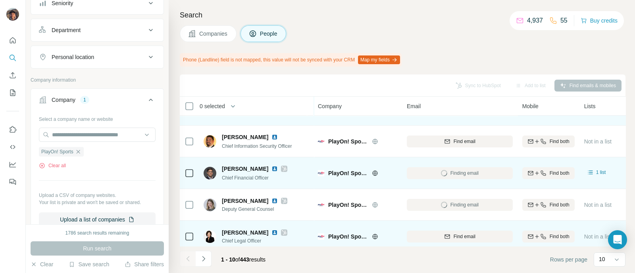
scroll to position [192, 0]
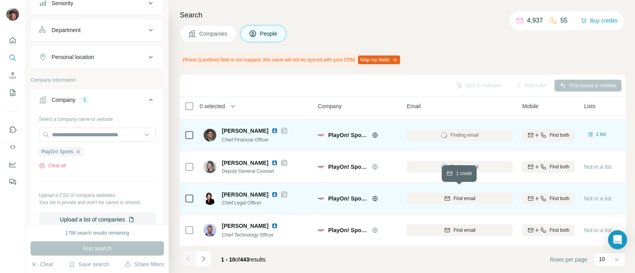
click at [451, 196] on div "Find email" at bounding box center [460, 198] width 106 height 7
click at [190, 194] on icon at bounding box center [189, 199] width 10 height 10
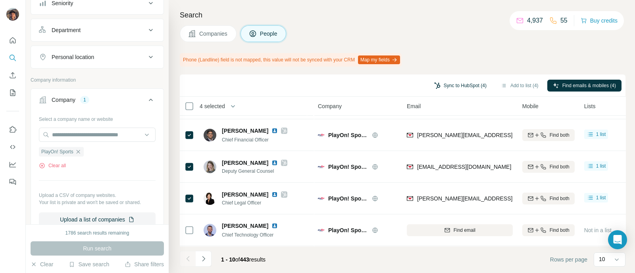
click at [432, 84] on button "Sync to HubSpot (4)" at bounding box center [459, 86] width 63 height 12
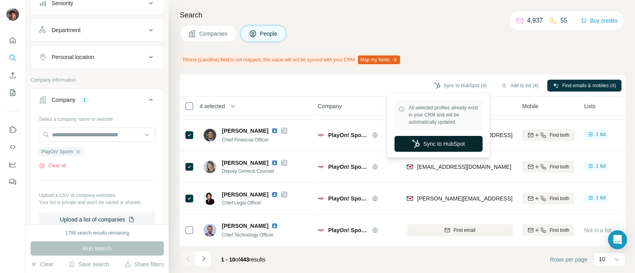
click at [432, 142] on button "Sync to HubSpot" at bounding box center [438, 144] width 88 height 16
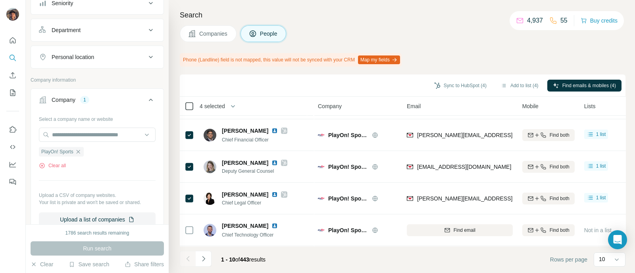
click at [191, 110] on icon at bounding box center [189, 107] width 10 height 10
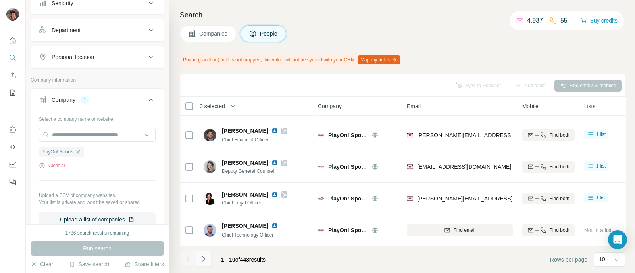
click at [200, 263] on icon "Navigate to next page" at bounding box center [204, 259] width 8 height 8
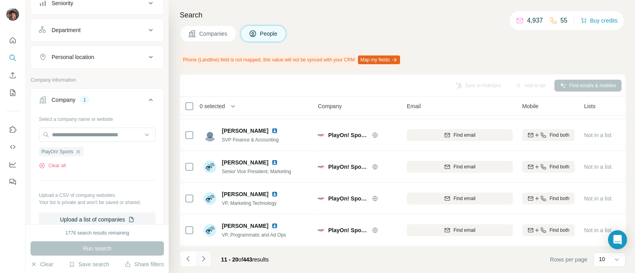
click at [207, 259] on button "Navigate to next page" at bounding box center [204, 259] width 16 height 16
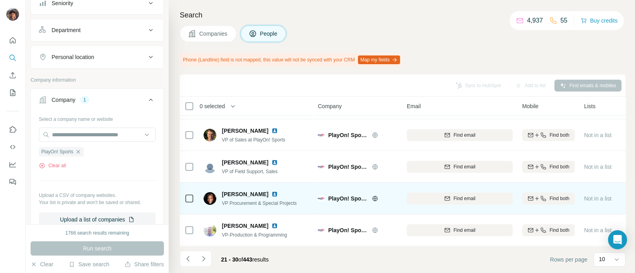
scroll to position [0, 0]
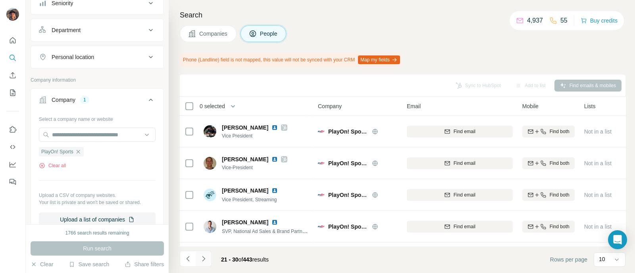
click at [204, 258] on icon "Navigate to next page" at bounding box center [204, 259] width 8 height 8
click at [192, 256] on button "Navigate to previous page" at bounding box center [188, 259] width 16 height 16
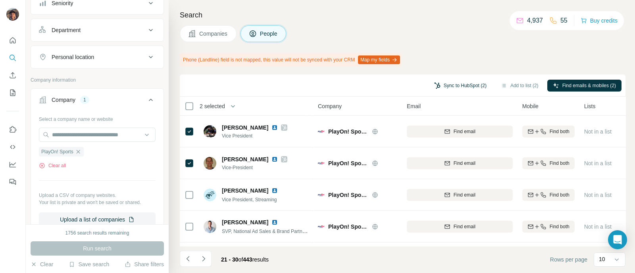
click at [456, 87] on button "Sync to HubSpot (2)" at bounding box center [459, 86] width 63 height 12
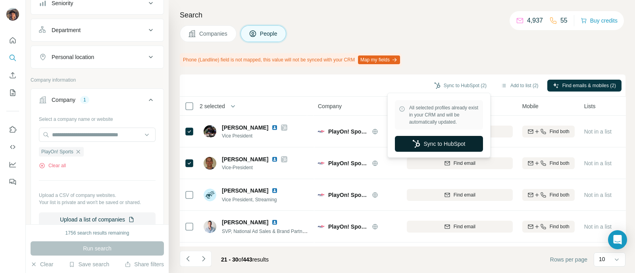
click at [434, 143] on button "Sync to HubSpot" at bounding box center [439, 144] width 88 height 16
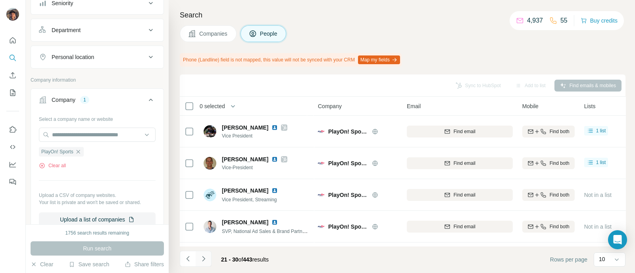
click at [202, 263] on button "Navigate to next page" at bounding box center [204, 259] width 16 height 16
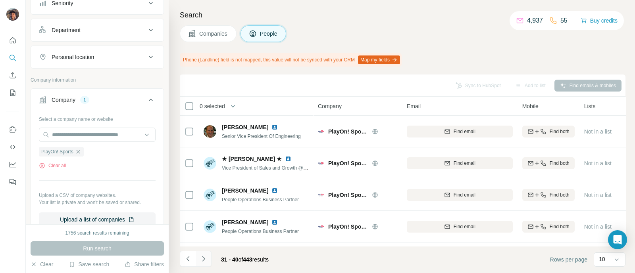
click at [205, 254] on button "Navigate to next page" at bounding box center [204, 259] width 16 height 16
click at [206, 257] on icon "Navigate to next page" at bounding box center [204, 259] width 8 height 8
click at [205, 265] on button "Navigate to next page" at bounding box center [204, 259] width 16 height 16
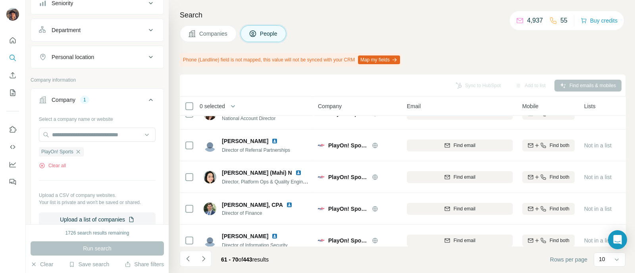
scroll to position [192, 0]
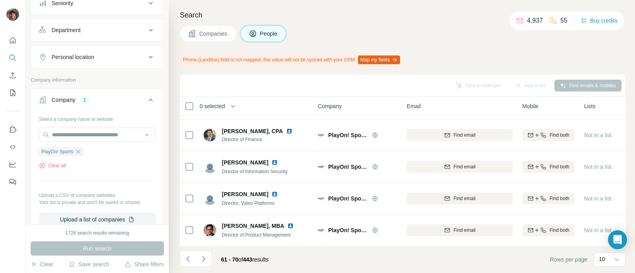
click at [203, 263] on icon "Navigate to next page" at bounding box center [204, 259] width 8 height 8
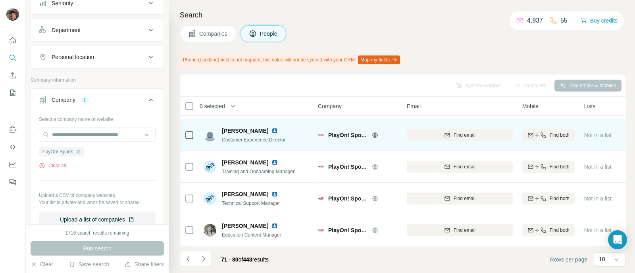
scroll to position [0, 0]
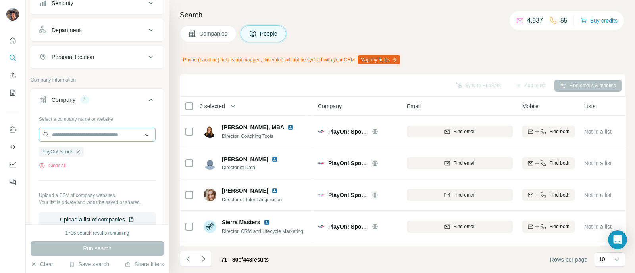
click at [79, 152] on icon "button" at bounding box center [78, 152] width 6 height 6
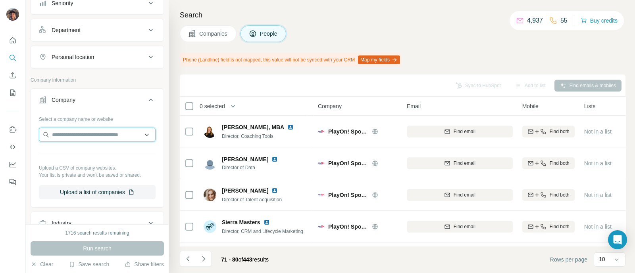
click at [79, 134] on input "text" at bounding box center [97, 135] width 117 height 14
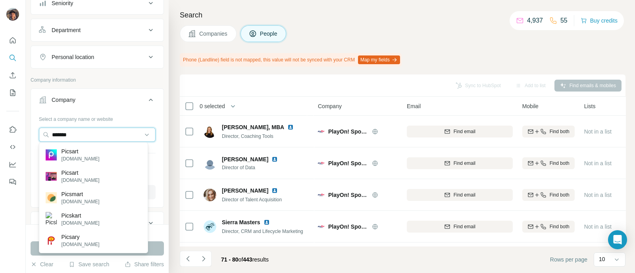
type input "*******"
click at [90, 149] on div "Picsart [DOMAIN_NAME]" at bounding box center [93, 154] width 105 height 21
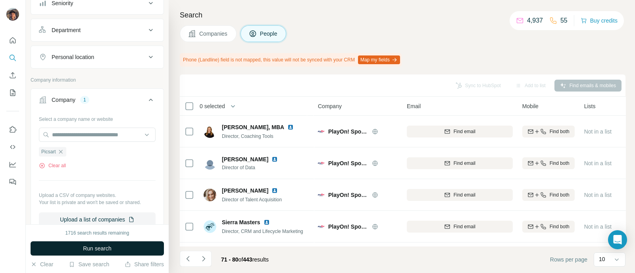
click at [94, 245] on span "Run search" at bounding box center [97, 249] width 29 height 8
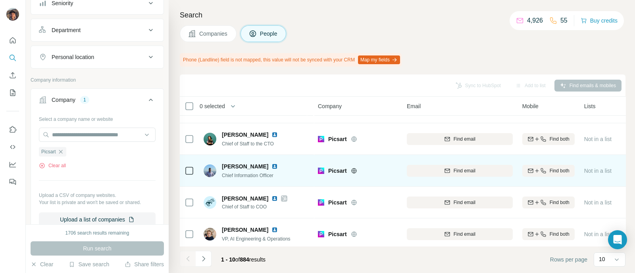
scroll to position [92, 0]
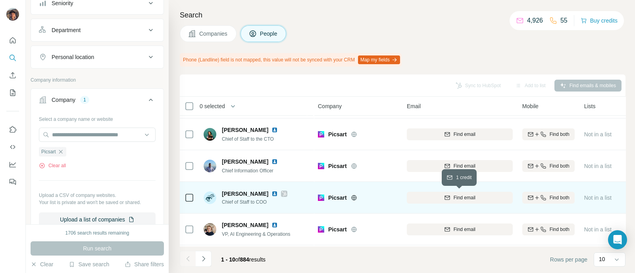
drag, startPoint x: 472, startPoint y: 197, endPoint x: 447, endPoint y: 201, distance: 25.0
click at [472, 197] on span "Find email" at bounding box center [464, 197] width 22 height 7
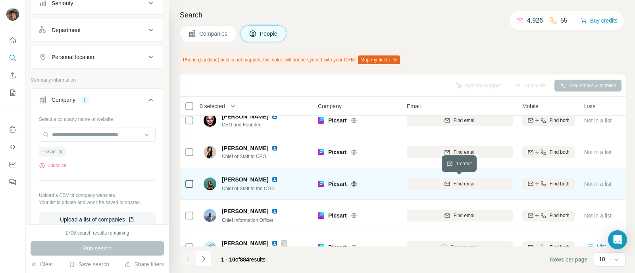
scroll to position [0, 0]
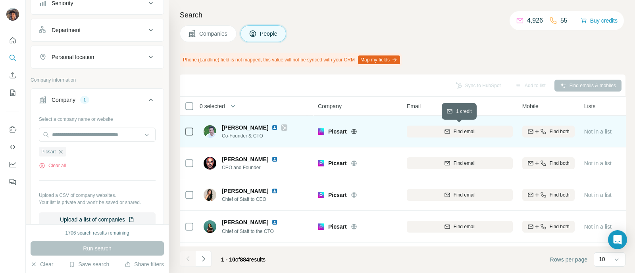
click at [433, 133] on div "Find email" at bounding box center [460, 131] width 106 height 7
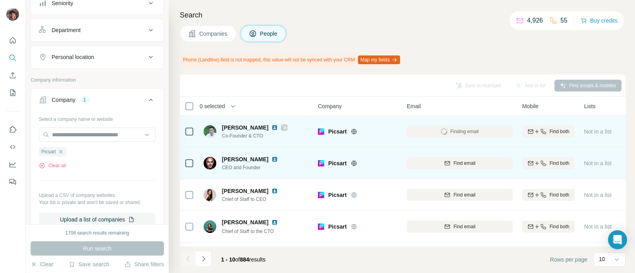
scroll to position [149, 0]
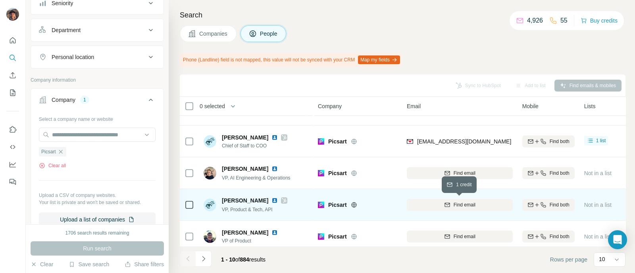
click at [444, 206] on icon "button" at bounding box center [447, 205] width 6 height 6
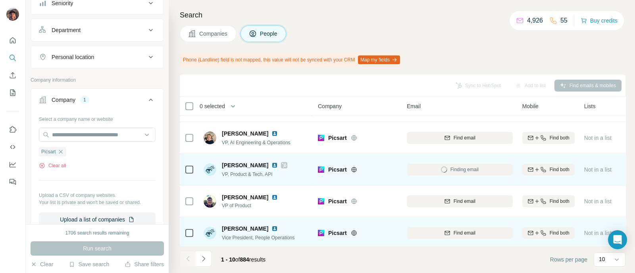
scroll to position [192, 0]
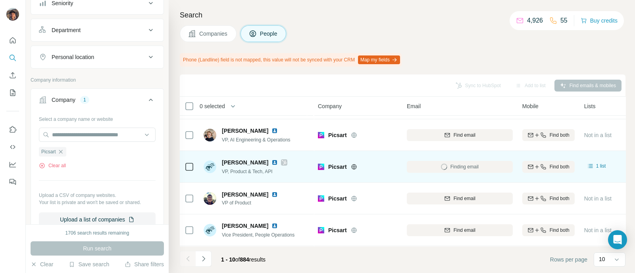
click at [194, 163] on td at bounding box center [189, 167] width 19 height 32
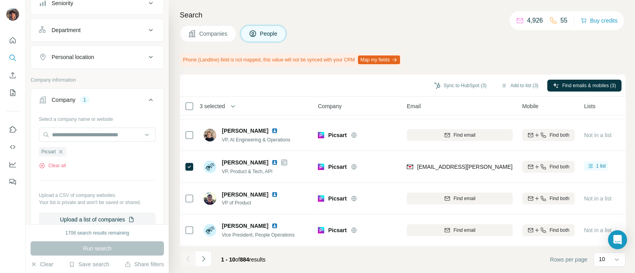
click at [465, 76] on div "Sync to HubSpot (3) Add to list (3) Find emails & mobiles (3)" at bounding box center [402, 86] width 445 height 22
click at [468, 81] on button "Sync to HubSpot (3)" at bounding box center [459, 86] width 63 height 12
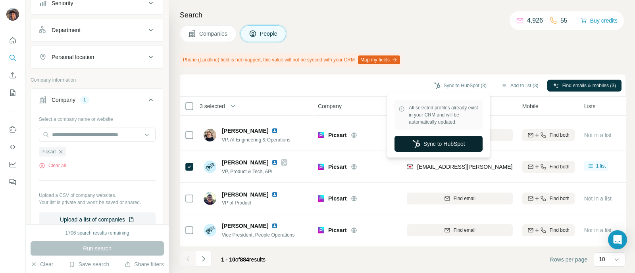
click at [425, 148] on button "Sync to HubSpot" at bounding box center [438, 144] width 88 height 16
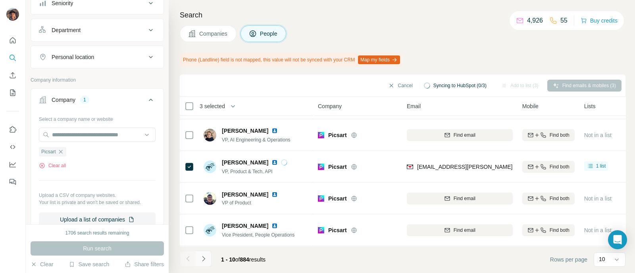
click at [200, 258] on icon "Navigate to next page" at bounding box center [204, 259] width 8 height 8
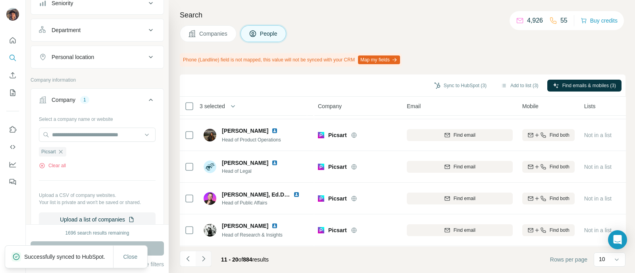
click at [203, 265] on button "Navigate to next page" at bounding box center [204, 259] width 16 height 16
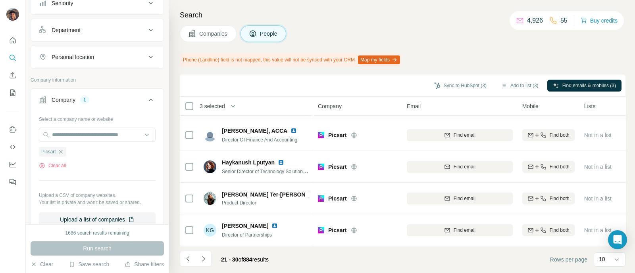
click at [203, 269] on footer "21 - 30 of 884 results Rows per page 10" at bounding box center [402, 259] width 445 height 27
click at [204, 254] on button "Navigate to next page" at bounding box center [204, 259] width 16 height 16
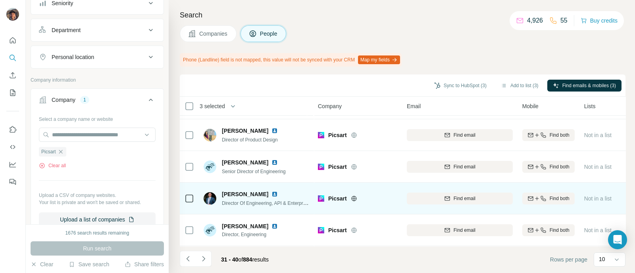
scroll to position [0, 0]
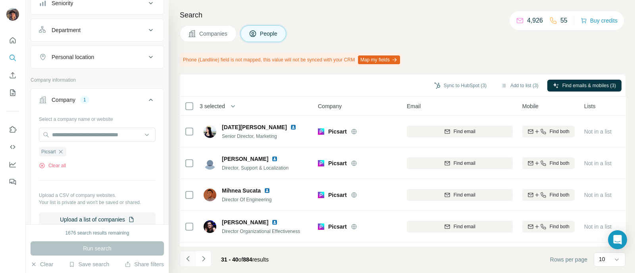
click at [187, 251] on button "Navigate to previous page" at bounding box center [188, 259] width 16 height 16
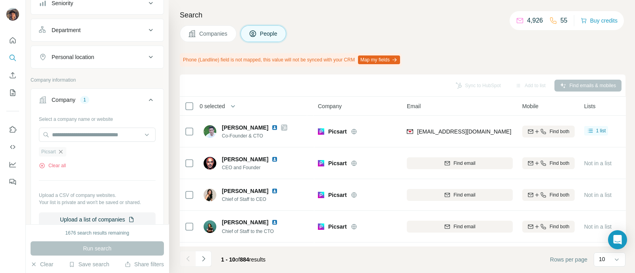
click at [62, 149] on icon "button" at bounding box center [61, 152] width 6 height 6
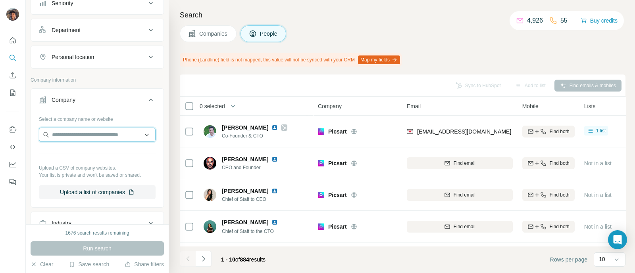
click at [65, 139] on input "text" at bounding box center [97, 135] width 117 height 14
paste input "**********"
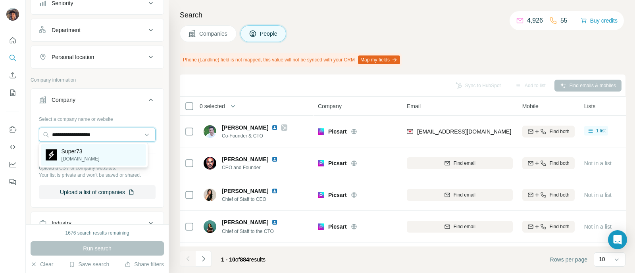
type input "**********"
click at [74, 147] on div "Super73 [DOMAIN_NAME]" at bounding box center [93, 154] width 105 height 21
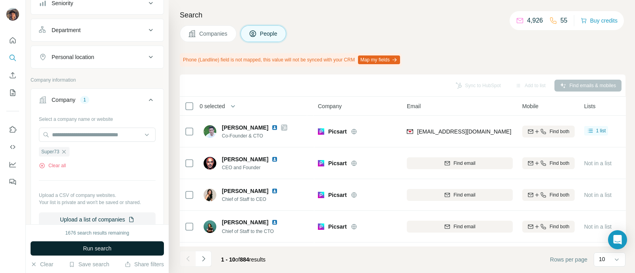
click at [101, 242] on button "Run search" at bounding box center [97, 249] width 133 height 14
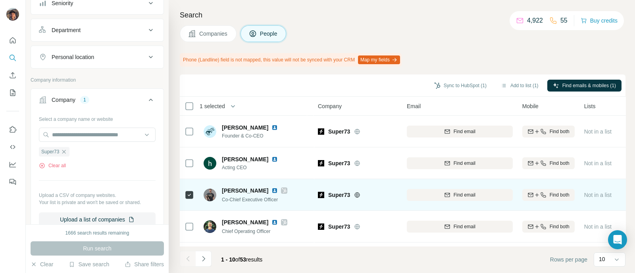
scroll to position [49, 0]
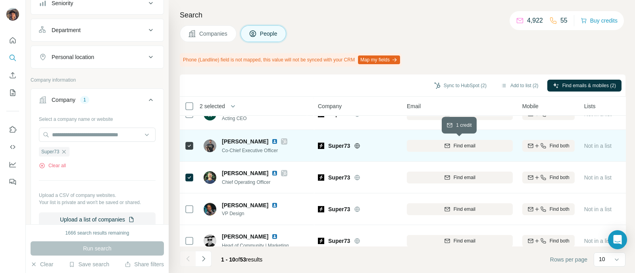
click at [478, 146] on div "Find email" at bounding box center [460, 145] width 106 height 7
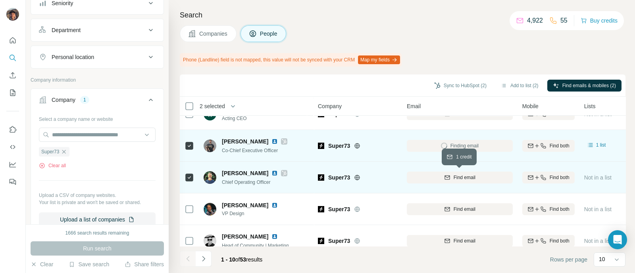
click at [477, 175] on div "Find email" at bounding box center [460, 177] width 106 height 7
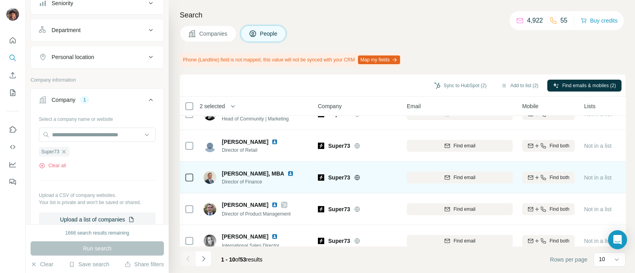
scroll to position [192, 0]
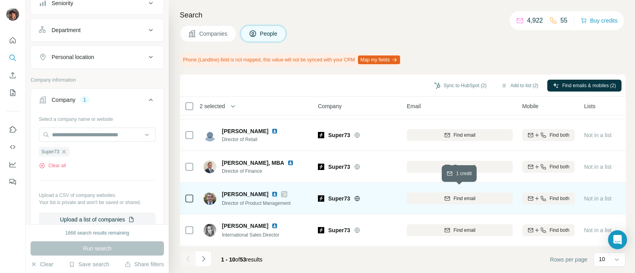
click at [428, 195] on div "Find email" at bounding box center [460, 198] width 106 height 7
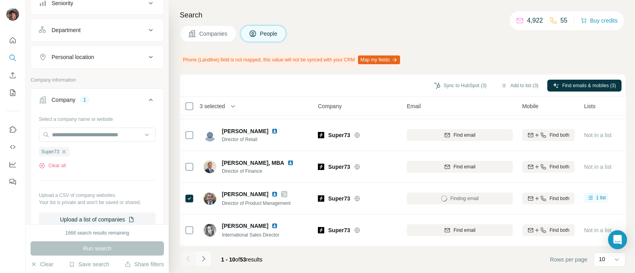
click at [205, 255] on icon "Navigate to next page" at bounding box center [204, 259] width 8 height 8
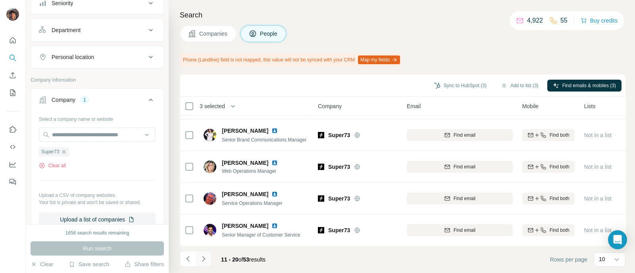
click at [205, 251] on button "Navigate to next page" at bounding box center [204, 259] width 16 height 16
click at [202, 261] on icon "Navigate to next page" at bounding box center [204, 259] width 8 height 8
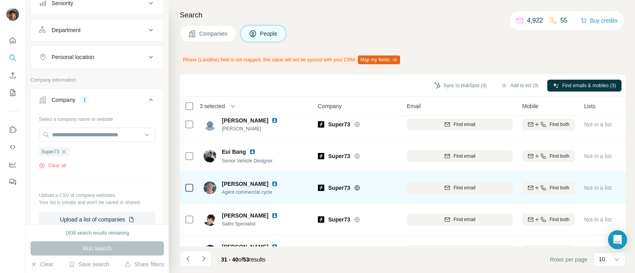
scroll to position [0, 0]
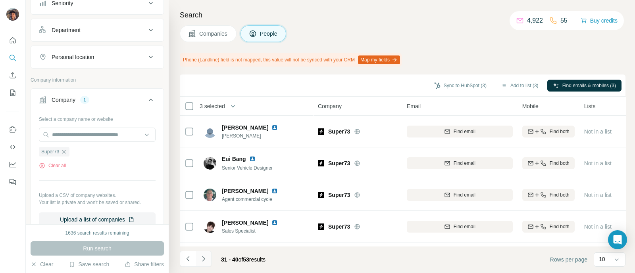
click at [202, 261] on icon "Navigate to next page" at bounding box center [204, 259] width 8 height 8
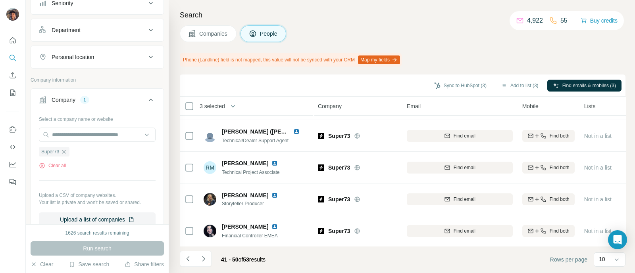
scroll to position [192, 0]
click at [202, 261] on icon "Navigate to next page" at bounding box center [203, 258] width 3 height 5
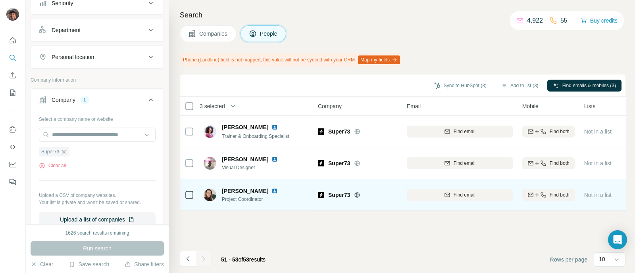
scroll to position [0, 0]
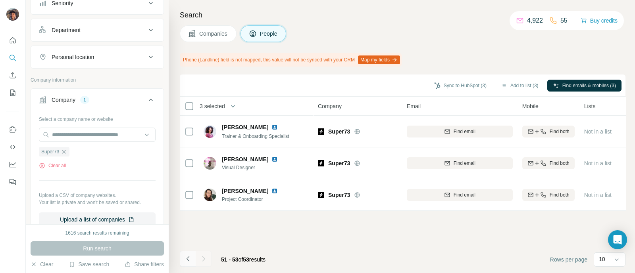
click at [187, 262] on icon "Navigate to previous page" at bounding box center [188, 259] width 8 height 8
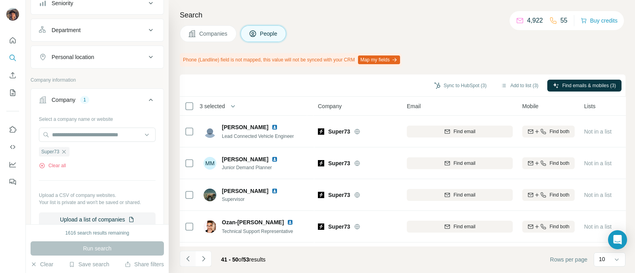
click at [187, 262] on icon "Navigate to previous page" at bounding box center [188, 259] width 8 height 8
click at [187, 262] on div at bounding box center [188, 259] width 16 height 16
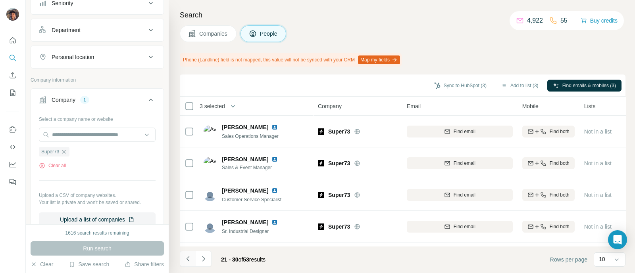
click at [187, 262] on div at bounding box center [188, 259] width 16 height 16
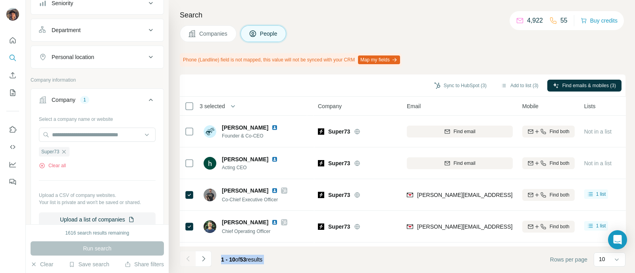
scroll to position [192, 0]
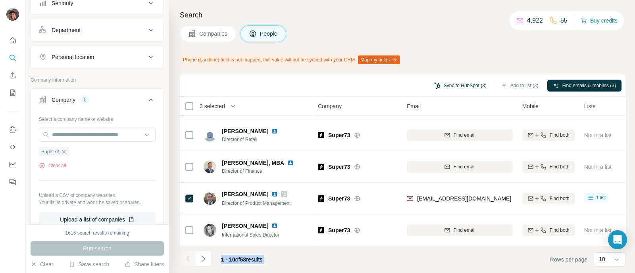
click at [448, 85] on button "Sync to HubSpot (3)" at bounding box center [459, 86] width 63 height 12
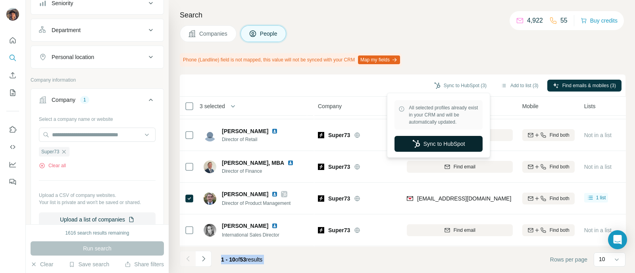
click at [432, 139] on button "Sync to HubSpot" at bounding box center [438, 144] width 88 height 16
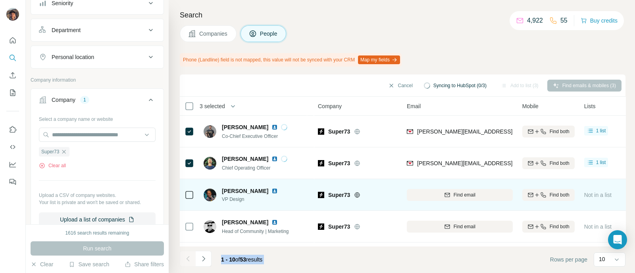
scroll to position [43, 0]
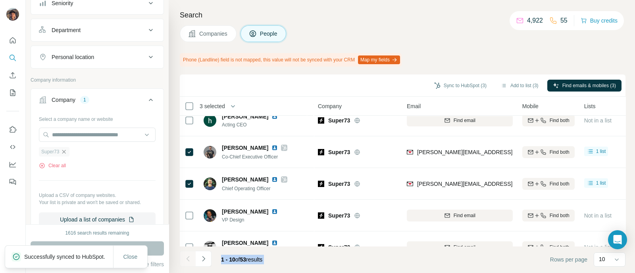
click at [65, 151] on icon "button" at bounding box center [64, 152] width 4 height 4
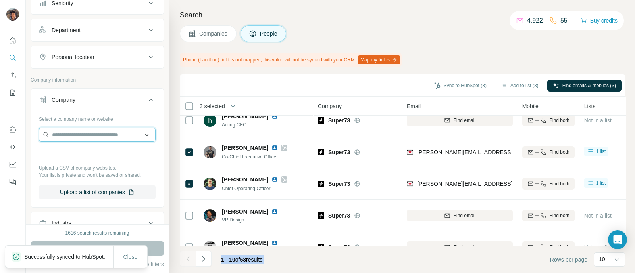
click at [74, 131] on input "text" at bounding box center [97, 135] width 117 height 14
paste input "**********"
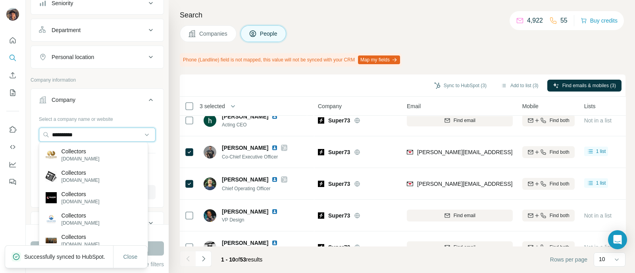
type input "**********"
click at [95, 150] on div "Collectors [DOMAIN_NAME]" at bounding box center [93, 154] width 105 height 21
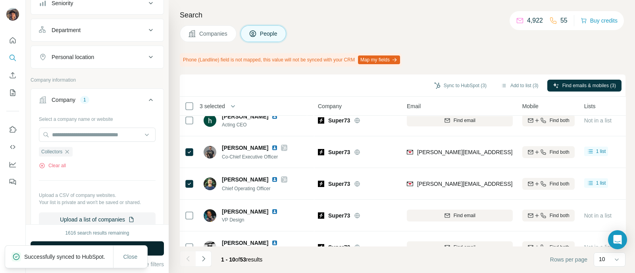
click at [154, 249] on button "Run search" at bounding box center [97, 249] width 133 height 14
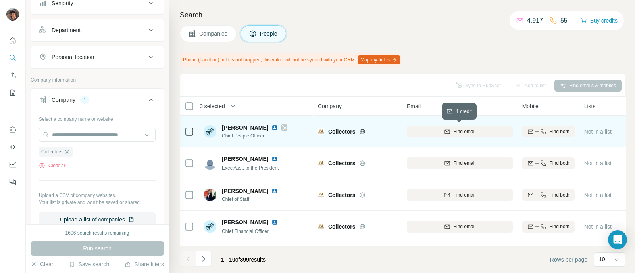
click at [414, 129] on div "Find email" at bounding box center [460, 131] width 106 height 7
click at [189, 127] on icon at bounding box center [189, 132] width 10 height 10
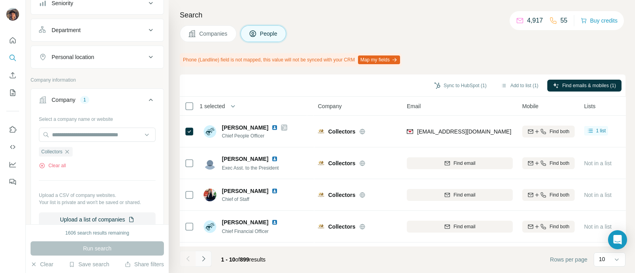
click at [202, 257] on icon "Navigate to next page" at bounding box center [204, 259] width 8 height 8
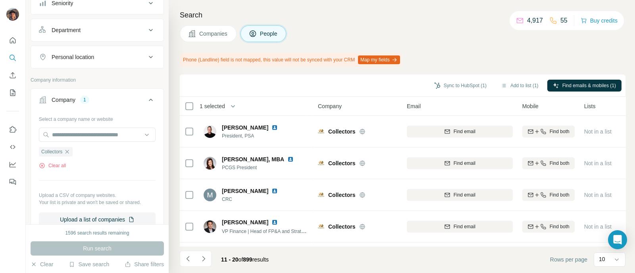
scroll to position [192, 0]
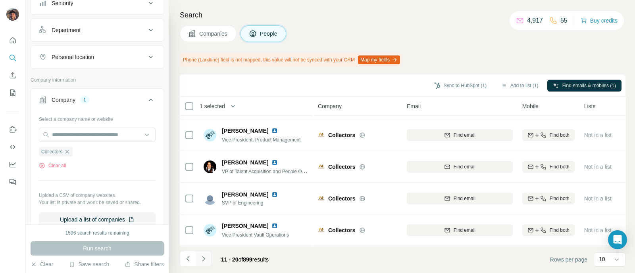
click at [204, 259] on icon "Navigate to next page" at bounding box center [203, 258] width 3 height 5
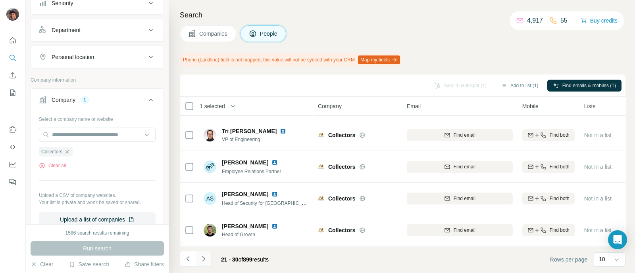
click at [203, 258] on icon "Navigate to next page" at bounding box center [204, 259] width 8 height 8
click at [210, 260] on button "Navigate to next page" at bounding box center [204, 259] width 16 height 16
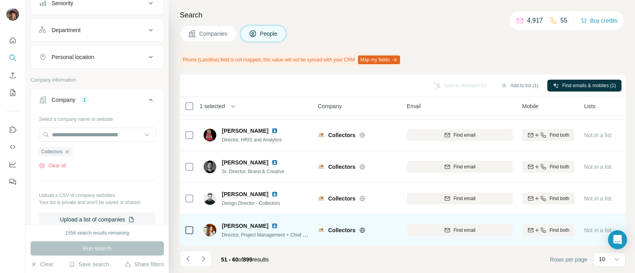
scroll to position [0, 0]
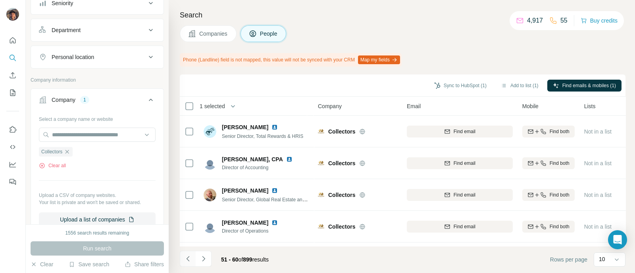
click at [190, 262] on icon "Navigate to previous page" at bounding box center [188, 259] width 8 height 8
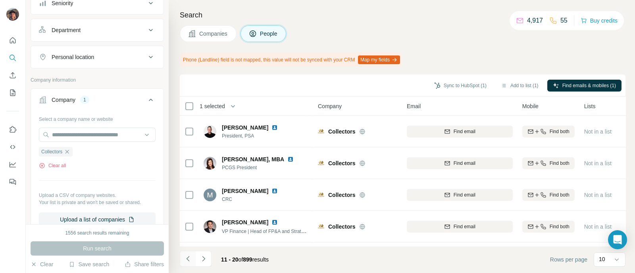
click at [190, 262] on icon "Navigate to previous page" at bounding box center [188, 259] width 8 height 8
click at [190, 262] on div at bounding box center [188, 259] width 16 height 16
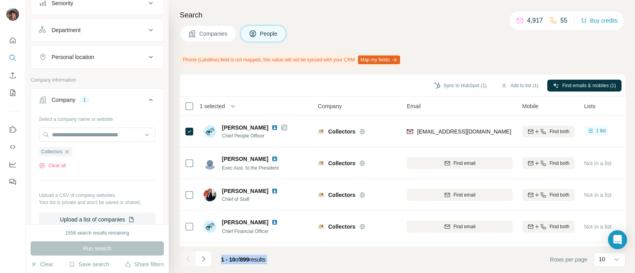
scroll to position [192, 0]
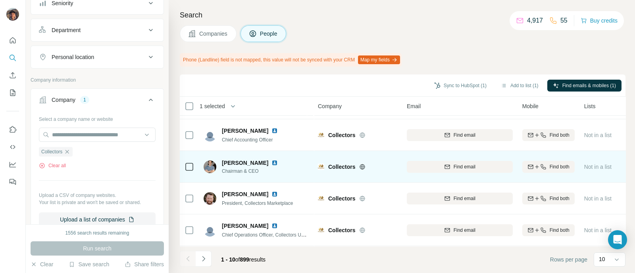
click at [275, 171] on div "[PERSON_NAME] Chairman & CEO" at bounding box center [256, 167] width 106 height 22
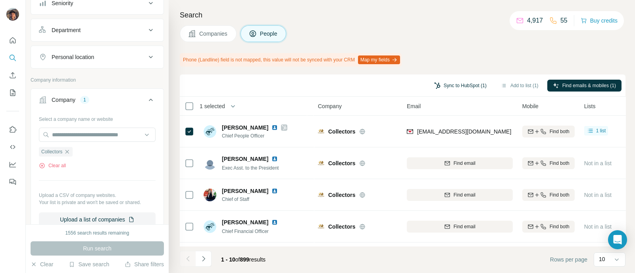
click at [468, 86] on button "Sync to HubSpot (1)" at bounding box center [459, 86] width 63 height 12
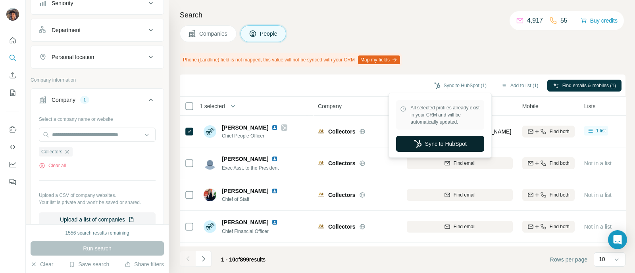
click at [443, 142] on button "Sync to HubSpot" at bounding box center [440, 144] width 88 height 16
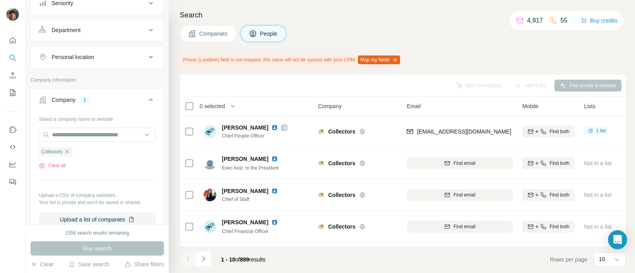
click at [213, 31] on span "Companies" at bounding box center [213, 34] width 29 height 8
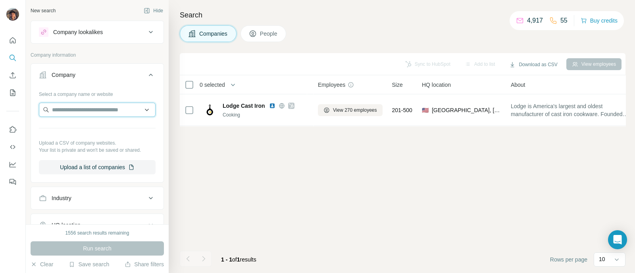
click at [70, 110] on input "text" at bounding box center [97, 110] width 117 height 14
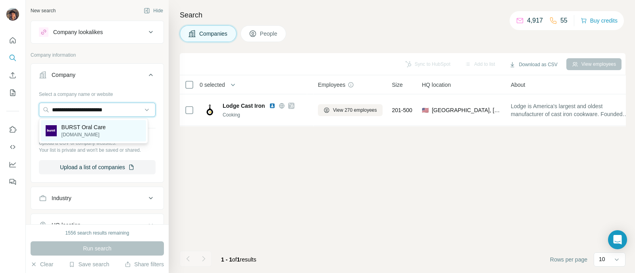
type input "**********"
click at [97, 135] on p "[DOMAIN_NAME]" at bounding box center [83, 134] width 44 height 7
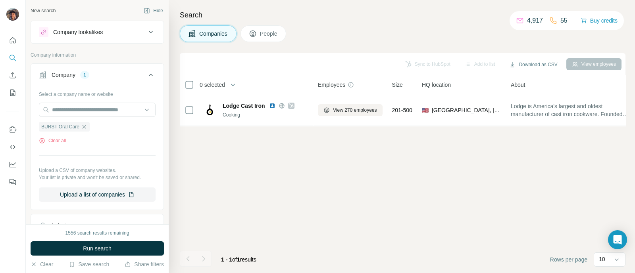
click at [108, 249] on span "Run search" at bounding box center [97, 249] width 29 height 8
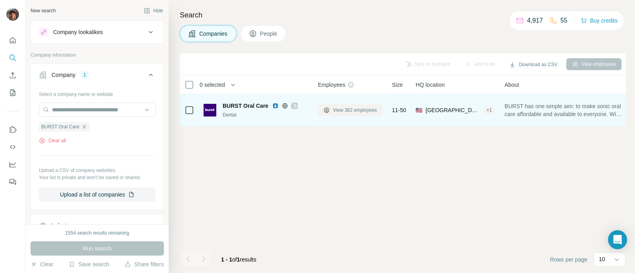
click at [353, 110] on span "View 382 employees" at bounding box center [355, 110] width 44 height 7
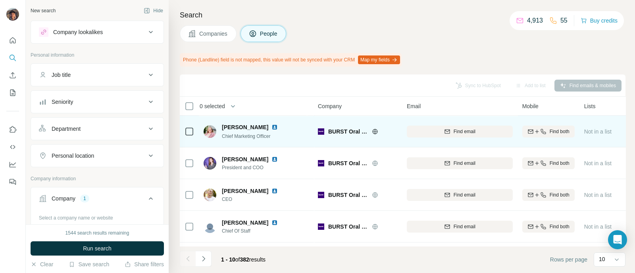
click at [278, 142] on td "[PERSON_NAME] Chief Marketing Officer" at bounding box center [256, 132] width 115 height 32
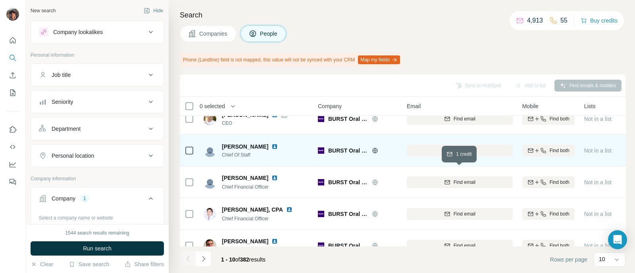
scroll to position [99, 0]
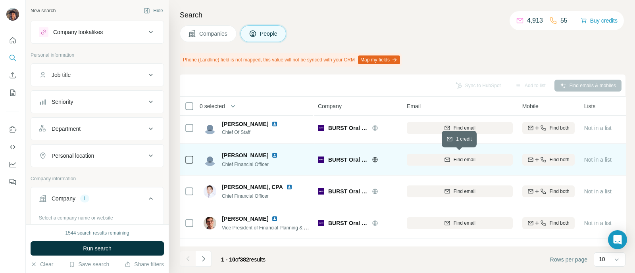
click at [432, 165] on button "Find email" at bounding box center [460, 160] width 106 height 12
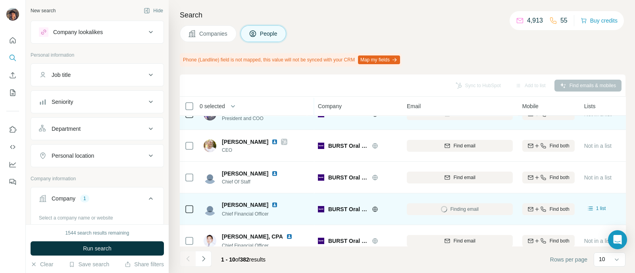
scroll to position [0, 0]
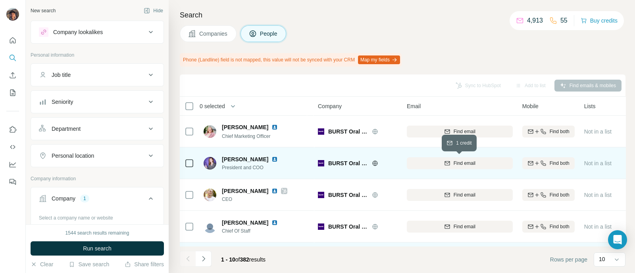
click at [482, 161] on div "Find email" at bounding box center [460, 163] width 106 height 7
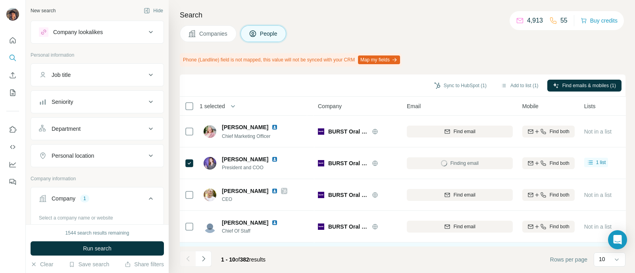
scroll to position [99, 0]
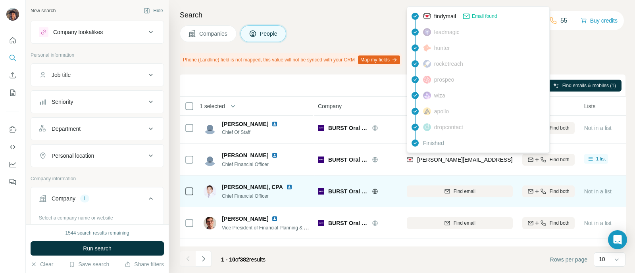
click at [474, 197] on div "Find email" at bounding box center [460, 191] width 106 height 22
click at [470, 188] on span "Find email" at bounding box center [464, 191] width 22 height 7
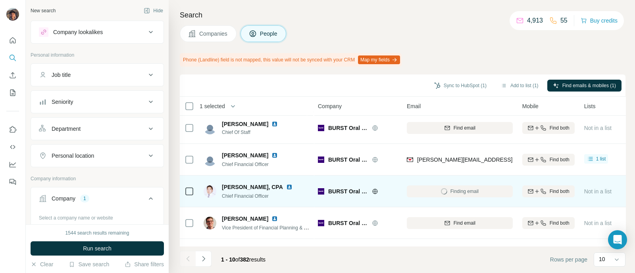
click at [535, 191] on icon "button" at bounding box center [537, 191] width 4 height 0
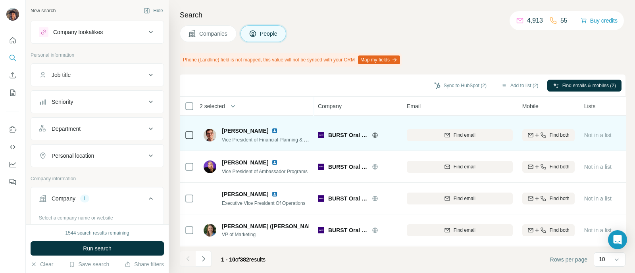
scroll to position [192, 0]
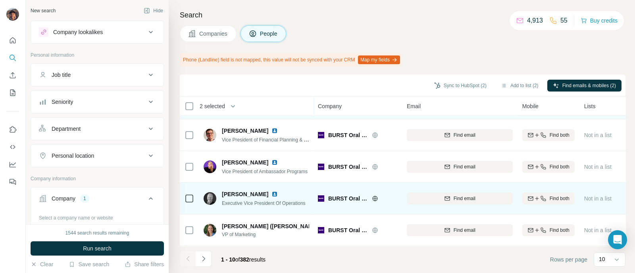
click at [460, 204] on div "Find email" at bounding box center [460, 199] width 106 height 22
click at [457, 195] on span "Find email" at bounding box center [464, 198] width 22 height 7
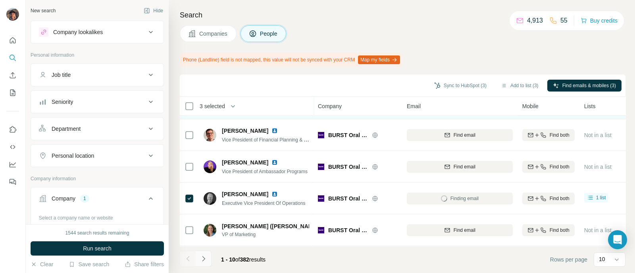
click at [201, 263] on icon "Navigate to next page" at bounding box center [204, 259] width 8 height 8
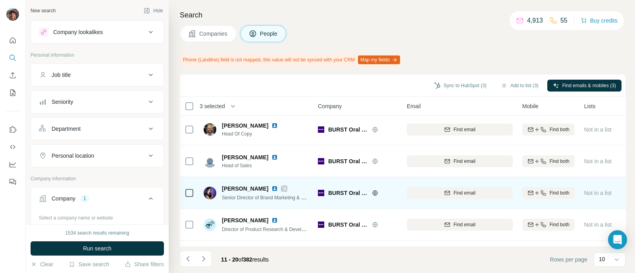
scroll to position [0, 0]
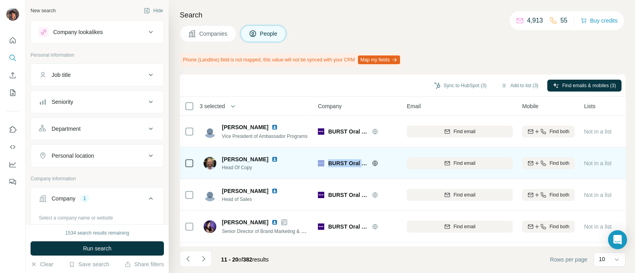
drag, startPoint x: 274, startPoint y: 176, endPoint x: 421, endPoint y: 155, distance: 147.9
click at [0, 0] on tr "[PERSON_NAME] Head Of Copy BURST Oral Care Find email Find both Not in a list 🇬…" at bounding box center [0, 0] width 0 height 0
click at [384, 157] on div "BURST Oral Care" at bounding box center [357, 163] width 79 height 22
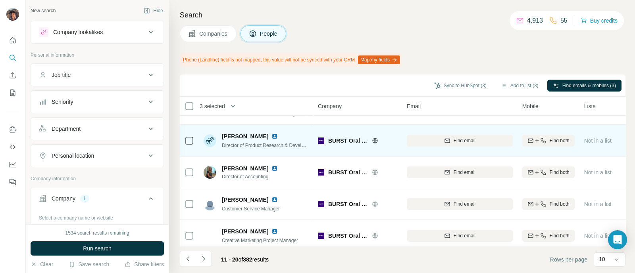
scroll to position [192, 0]
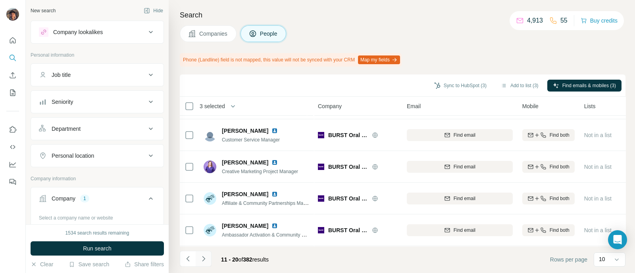
click at [201, 261] on icon "Navigate to next page" at bounding box center [204, 259] width 8 height 8
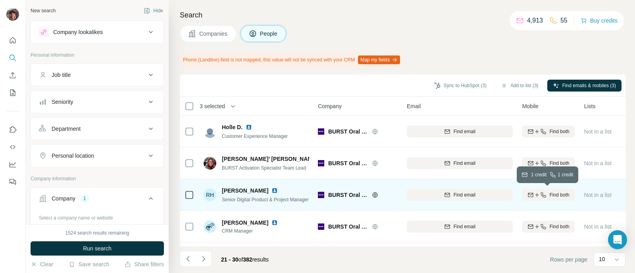
click at [549, 189] on button "Find both" at bounding box center [548, 195] width 52 height 12
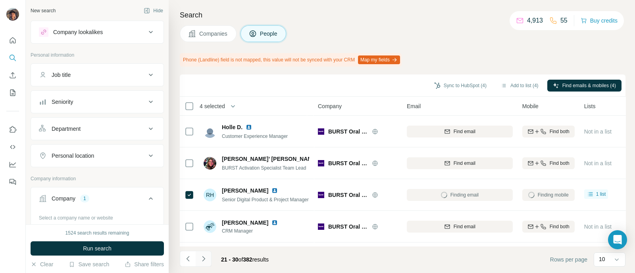
click at [210, 255] on button "Navigate to next page" at bounding box center [204, 259] width 16 height 16
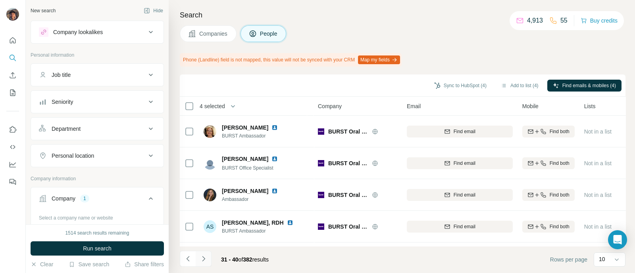
click at [202, 257] on icon "Navigate to next page" at bounding box center [204, 259] width 8 height 8
click at [193, 259] on button "Navigate to previous page" at bounding box center [188, 259] width 16 height 16
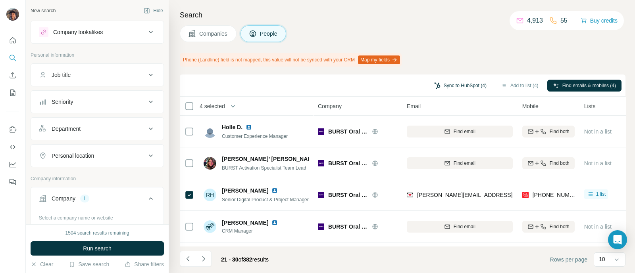
click at [467, 86] on button "Sync to HubSpot (4)" at bounding box center [459, 86] width 63 height 12
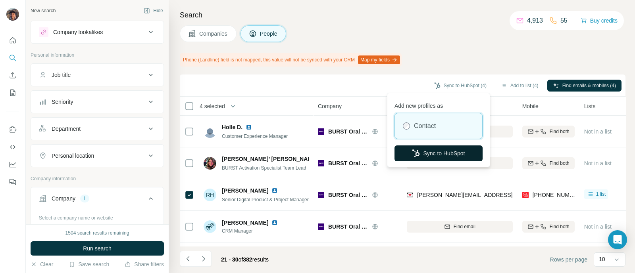
click at [444, 150] on button "Sync to HubSpot" at bounding box center [438, 154] width 88 height 16
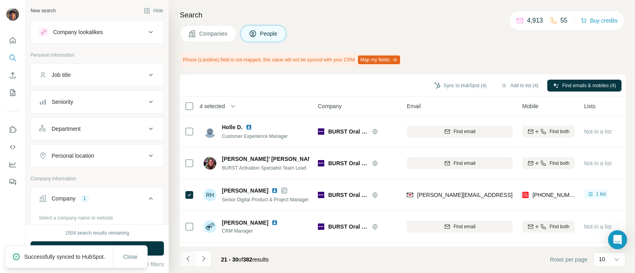
click at [186, 259] on icon "Navigate to previous page" at bounding box center [188, 259] width 8 height 8
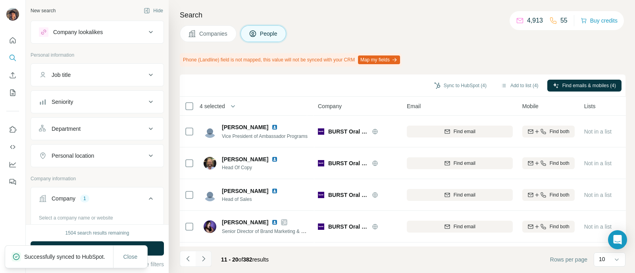
click at [200, 258] on icon "Navigate to next page" at bounding box center [204, 259] width 8 height 8
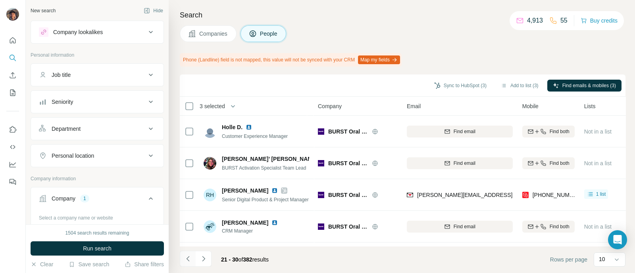
click at [189, 263] on icon "Navigate to previous page" at bounding box center [188, 259] width 8 height 8
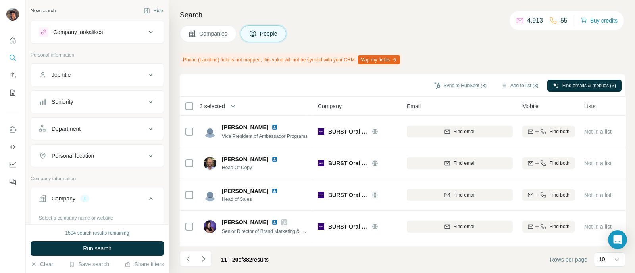
scroll to position [192, 0]
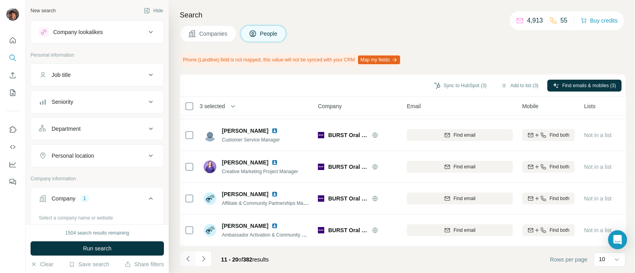
click at [190, 255] on button "Navigate to previous page" at bounding box center [188, 259] width 16 height 16
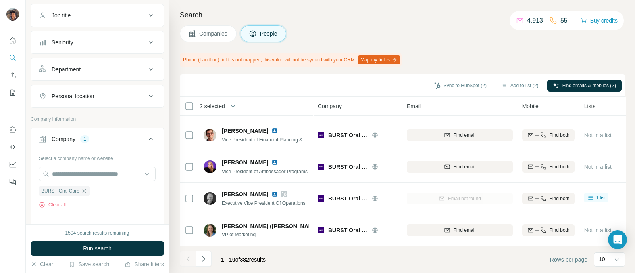
scroll to position [149, 0]
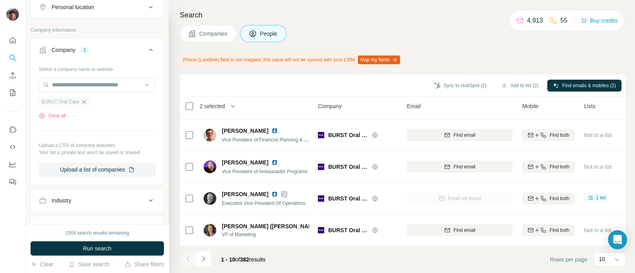
click at [84, 103] on icon "button" at bounding box center [84, 102] width 6 height 6
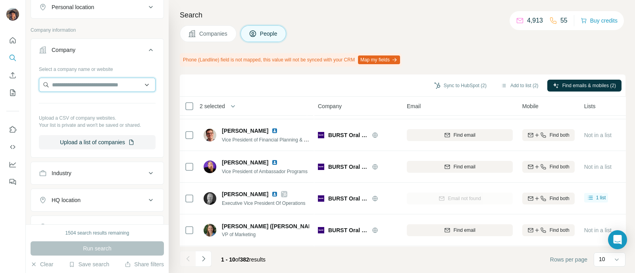
click at [83, 79] on input "text" at bounding box center [97, 85] width 117 height 14
type input "**********"
click at [85, 98] on p "Timemore" at bounding box center [80, 102] width 38 height 8
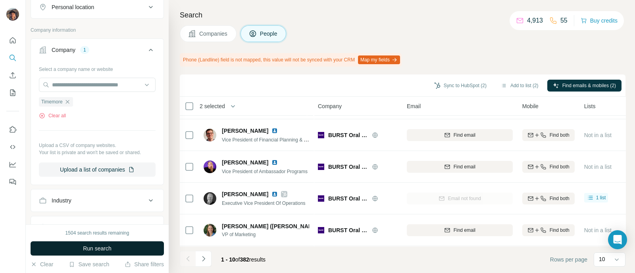
click at [84, 245] on span "Run search" at bounding box center [97, 249] width 29 height 8
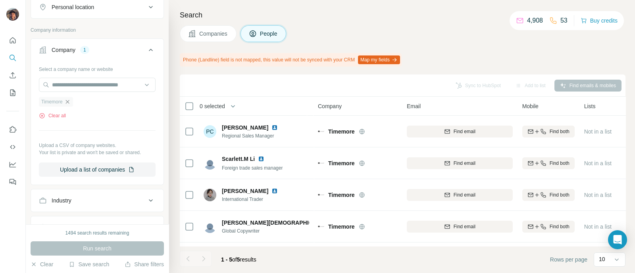
click at [70, 101] on icon "button" at bounding box center [67, 102] width 6 height 6
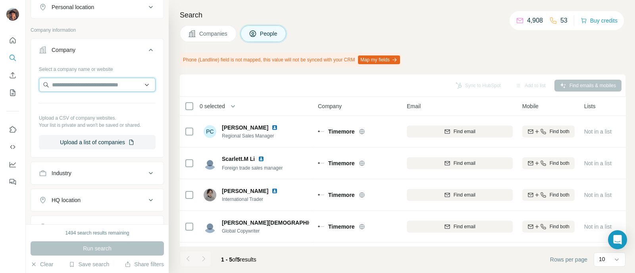
click at [88, 86] on input "text" at bounding box center [97, 85] width 117 height 14
paste input "**********"
type input "**********"
click at [91, 106] on div "Lelit [DOMAIN_NAME]" at bounding box center [93, 105] width 105 height 21
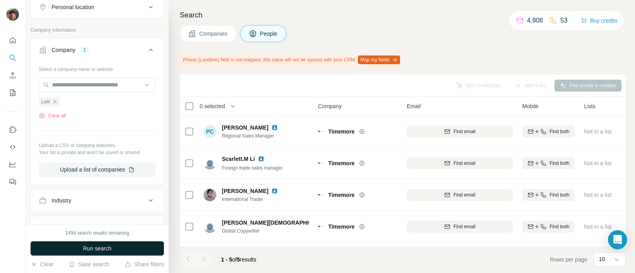
click at [119, 245] on button "Run search" at bounding box center [97, 249] width 133 height 14
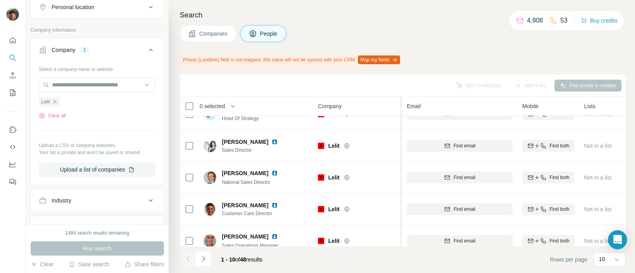
scroll to position [99, 0]
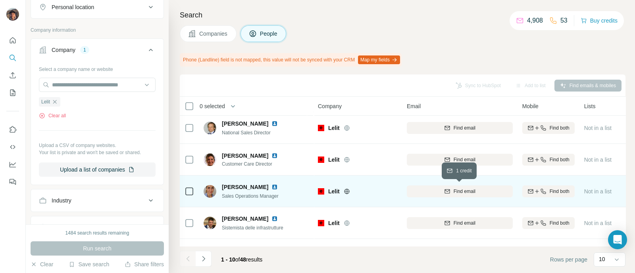
click at [430, 193] on div "Find email" at bounding box center [460, 191] width 106 height 7
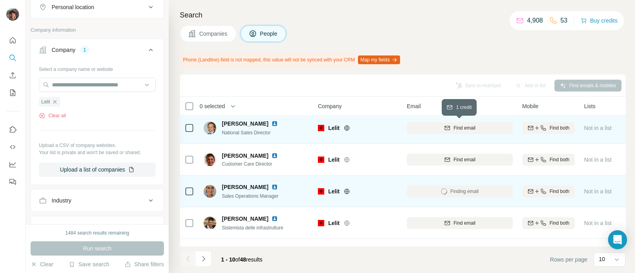
click at [434, 122] on button "Find email" at bounding box center [460, 128] width 106 height 12
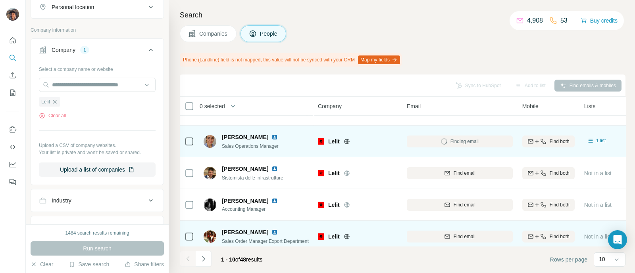
scroll to position [192, 0]
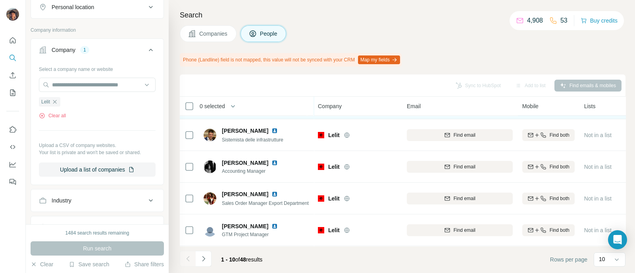
click at [203, 258] on icon "Navigate to next page" at bounding box center [203, 258] width 3 height 5
click at [205, 270] on footer "11 - 20 of 48 results Rows per page 10" at bounding box center [402, 259] width 445 height 27
click at [205, 265] on button "Navigate to next page" at bounding box center [204, 259] width 16 height 16
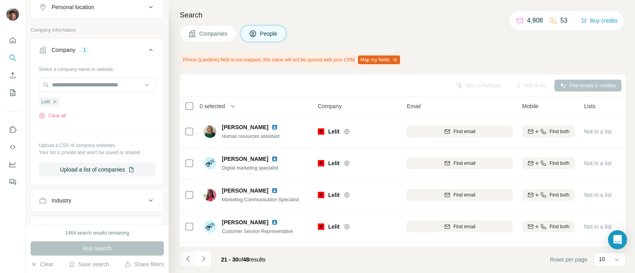
click at [192, 259] on button "Navigate to previous page" at bounding box center [188, 259] width 16 height 16
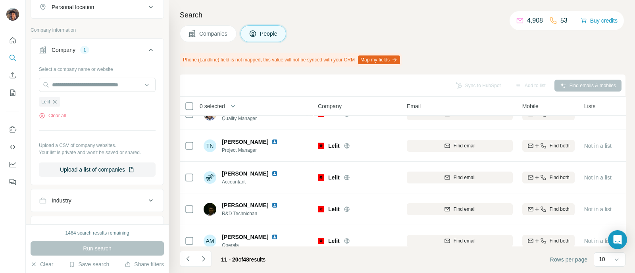
scroll to position [192, 0]
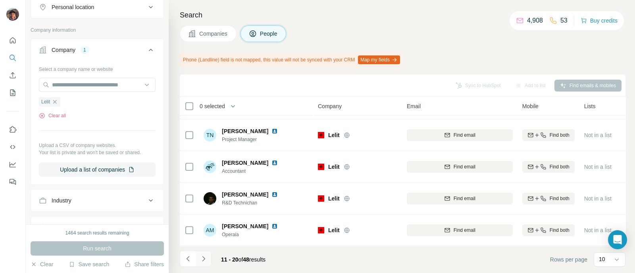
click at [208, 259] on button "Navigate to next page" at bounding box center [204, 259] width 16 height 16
click at [207, 261] on button "Navigate to next page" at bounding box center [204, 259] width 16 height 16
click at [183, 253] on button "Navigate to previous page" at bounding box center [188, 259] width 16 height 16
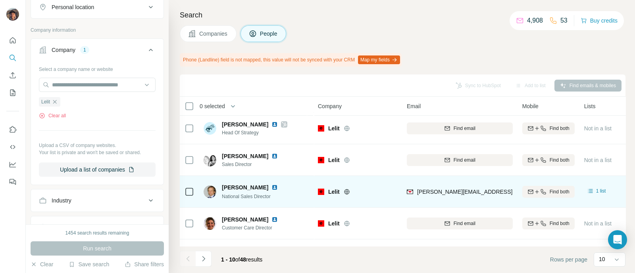
scroll to position [49, 0]
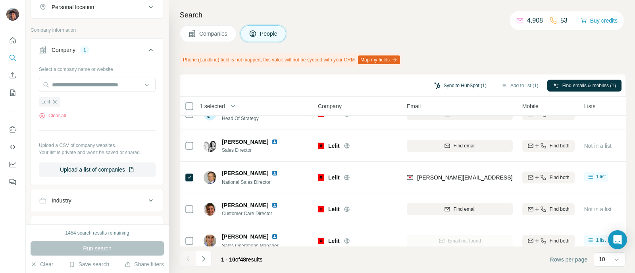
click at [454, 87] on button "Sync to HubSpot (1)" at bounding box center [459, 86] width 63 height 12
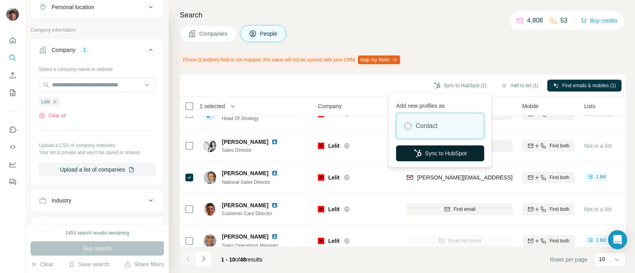
click at [440, 150] on button "Sync to HubSpot" at bounding box center [440, 154] width 88 height 16
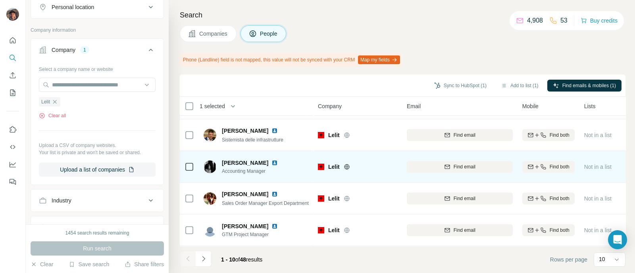
scroll to position [192, 0]
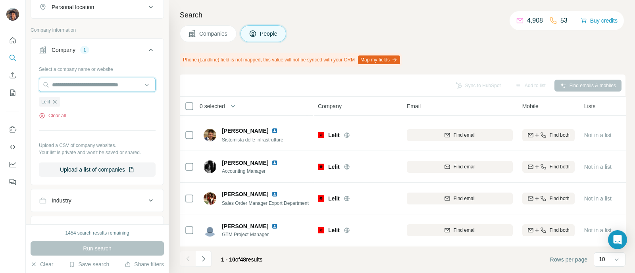
click at [65, 84] on input "text" at bounding box center [97, 85] width 117 height 14
paste input "**********"
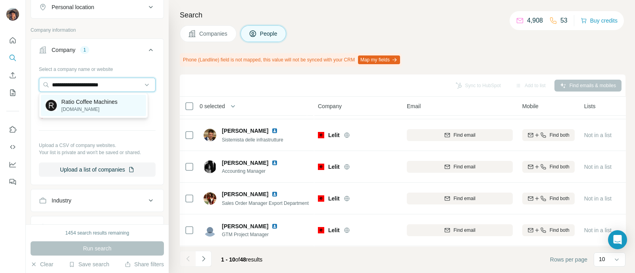
type input "**********"
click at [83, 104] on p "Ratio Coffee Machines" at bounding box center [89, 102] width 56 height 8
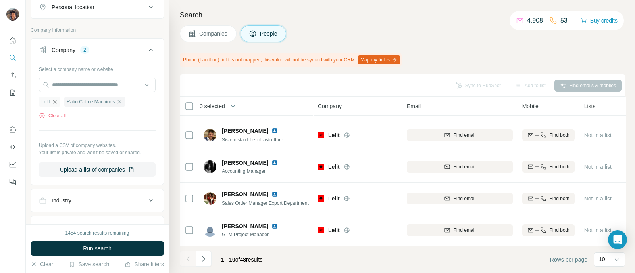
click at [57, 102] on icon "button" at bounding box center [55, 102] width 6 height 6
click at [92, 247] on span "Run search" at bounding box center [97, 249] width 29 height 8
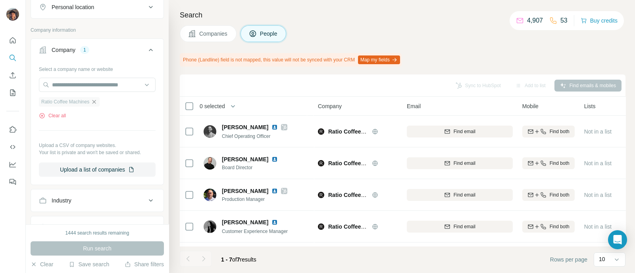
click at [97, 101] on icon "button" at bounding box center [94, 102] width 6 height 6
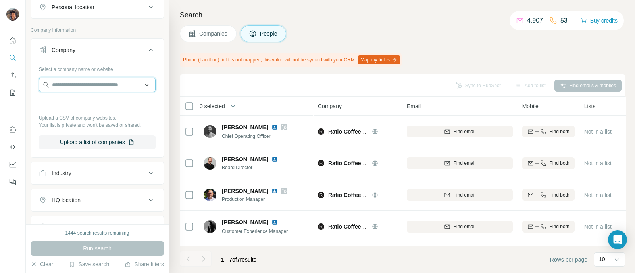
click at [97, 80] on input "text" at bounding box center [97, 85] width 117 height 14
paste input "*******"
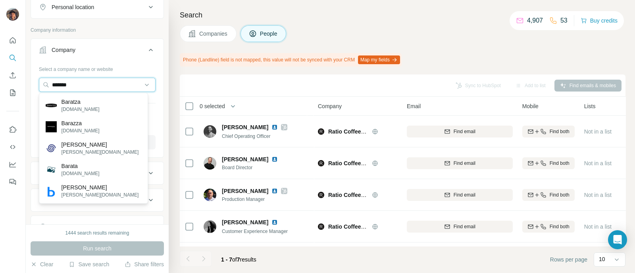
type input "*******"
click at [97, 100] on div "Baratza [DOMAIN_NAME]" at bounding box center [93, 105] width 105 height 21
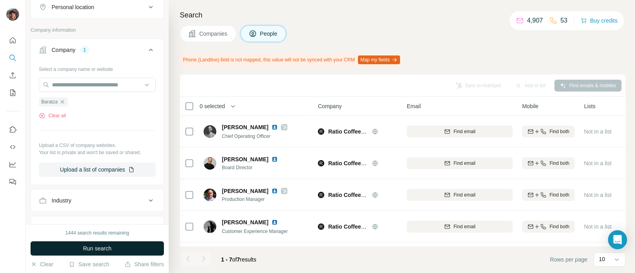
click at [106, 245] on span "Run search" at bounding box center [97, 249] width 29 height 8
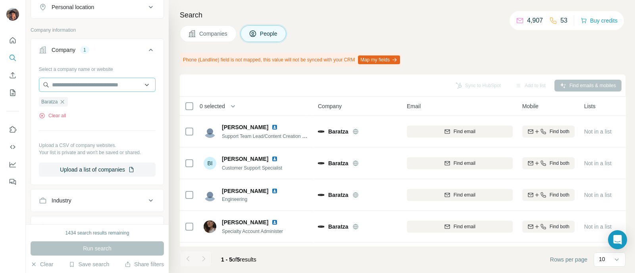
click at [61, 99] on icon "button" at bounding box center [62, 102] width 6 height 6
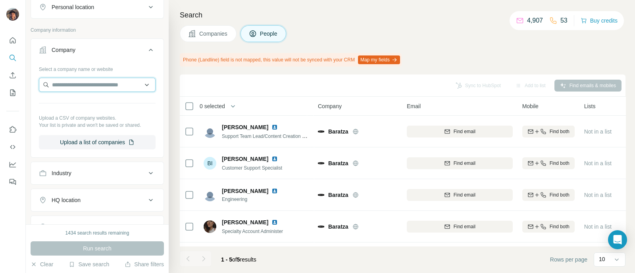
click at [68, 83] on input "text" at bounding box center [97, 85] width 117 height 14
paste input "**********"
type input "**********"
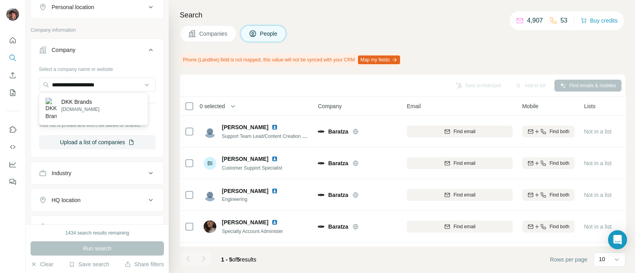
click at [97, 96] on div "DKK Brands [DOMAIN_NAME]" at bounding box center [93, 109] width 105 height 29
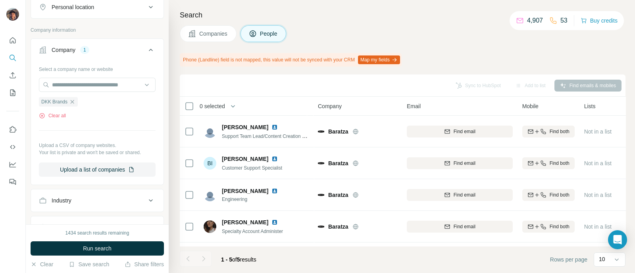
click at [112, 249] on button "Run search" at bounding box center [97, 249] width 133 height 14
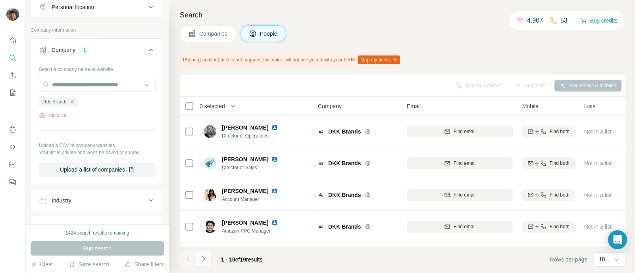
click at [203, 265] on button "Navigate to next page" at bounding box center [204, 259] width 16 height 16
click at [189, 259] on icon "Navigate to previous page" at bounding box center [188, 259] width 8 height 8
click at [70, 101] on icon "button" at bounding box center [72, 102] width 6 height 6
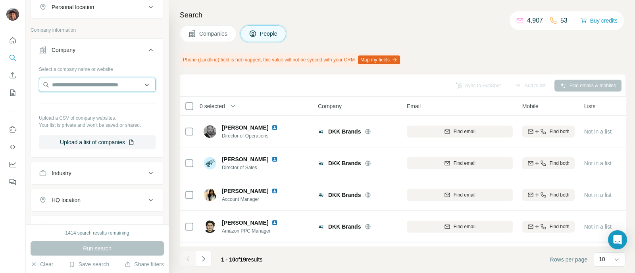
click at [83, 83] on input "text" at bounding box center [97, 85] width 117 height 14
paste input "**********"
click at [113, 89] on input "**********" at bounding box center [97, 85] width 117 height 14
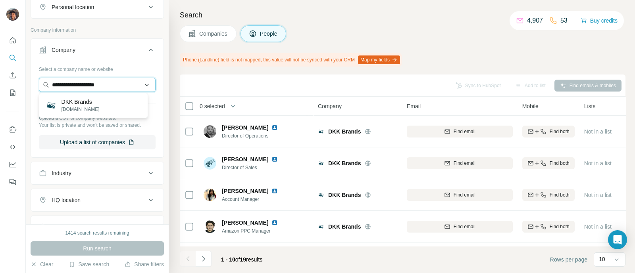
paste input "text"
type input "**********"
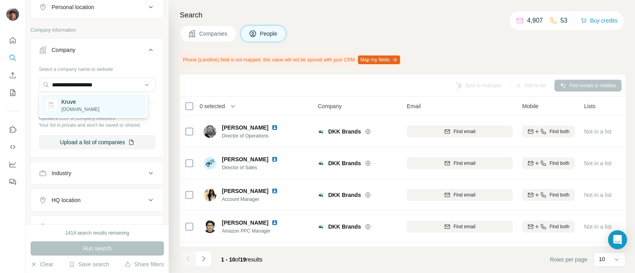
click at [111, 95] on div "Kruve [DOMAIN_NAME]" at bounding box center [93, 105] width 105 height 21
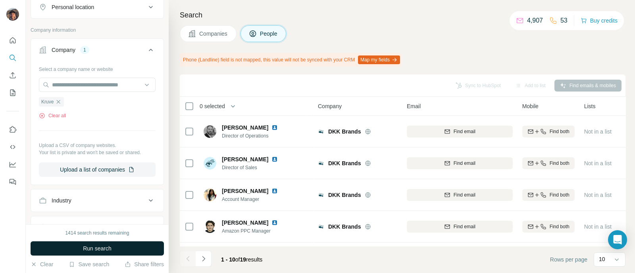
click at [107, 247] on span "Run search" at bounding box center [97, 249] width 29 height 8
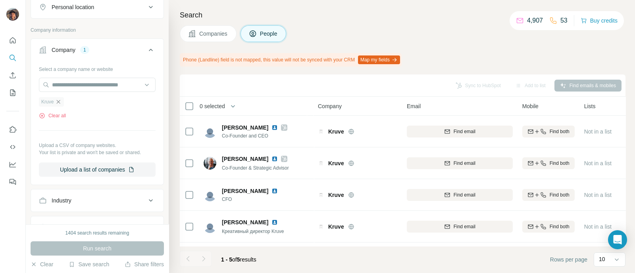
click at [59, 104] on icon "button" at bounding box center [58, 102] width 6 height 6
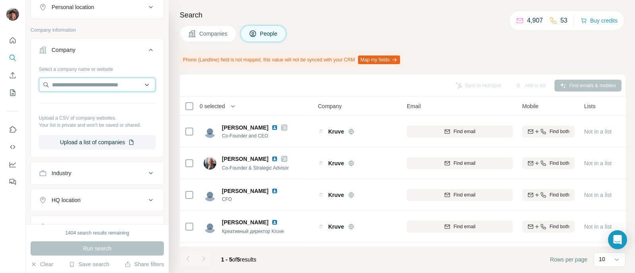
click at [63, 82] on input "text" at bounding box center [97, 85] width 117 height 14
paste input "**********"
click at [96, 85] on input "**********" at bounding box center [97, 85] width 117 height 14
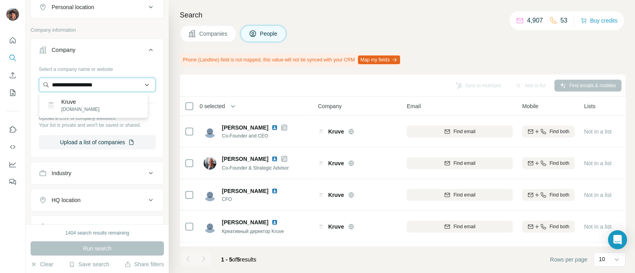
paste input "****"
type input "**********"
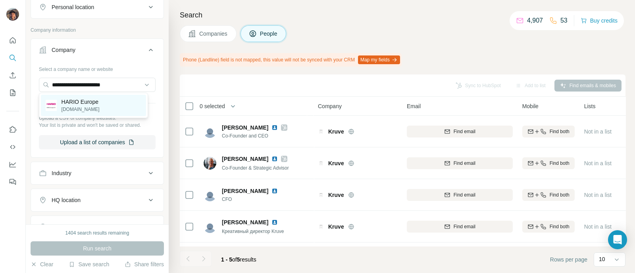
click at [99, 102] on p "HARIO Europe" at bounding box center [80, 102] width 38 height 8
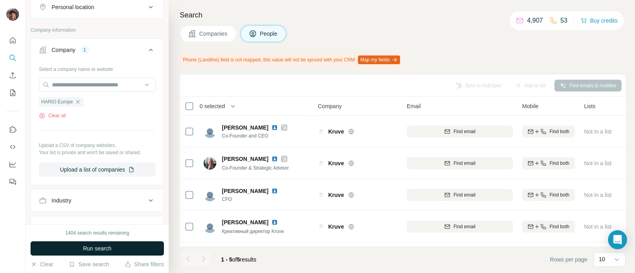
click at [98, 246] on span "Run search" at bounding box center [97, 249] width 29 height 8
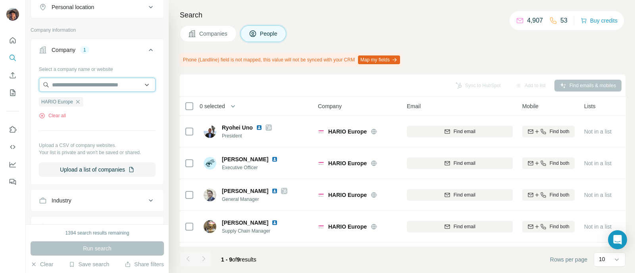
click at [121, 87] on input "text" at bounding box center [97, 85] width 117 height 14
type input "*"
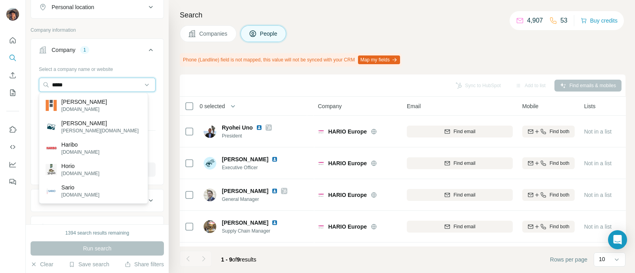
type input "*****"
click at [154, 17] on div "Personal location" at bounding box center [97, 7] width 133 height 23
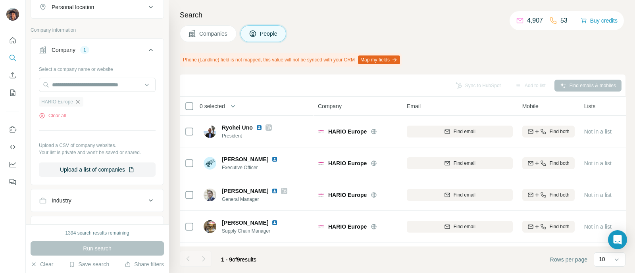
click at [76, 104] on icon "button" at bounding box center [78, 102] width 6 height 6
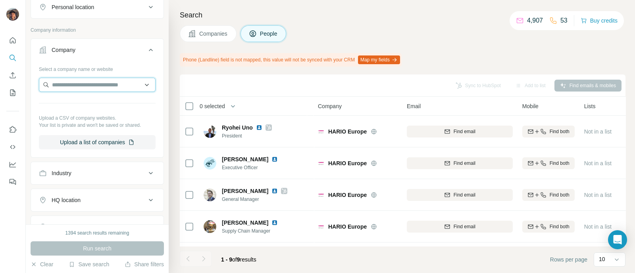
click at [79, 87] on input "text" at bounding box center [97, 85] width 117 height 14
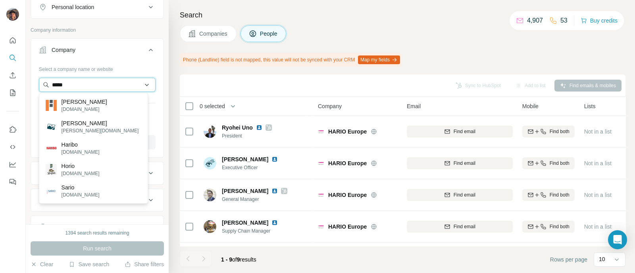
click at [125, 79] on input "*****" at bounding box center [97, 85] width 117 height 14
paste input "**********"
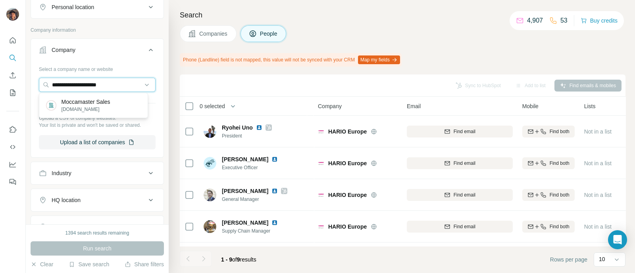
type input "**********"
click at [108, 106] on p "[DOMAIN_NAME]" at bounding box center [85, 109] width 49 height 7
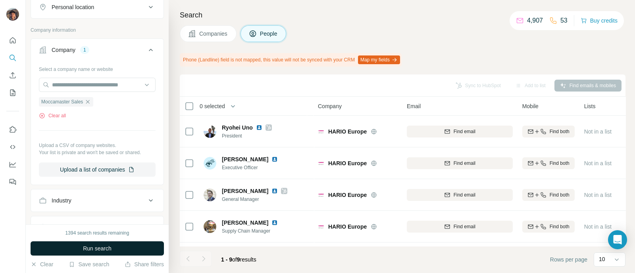
click at [99, 242] on button "Run search" at bounding box center [97, 249] width 133 height 14
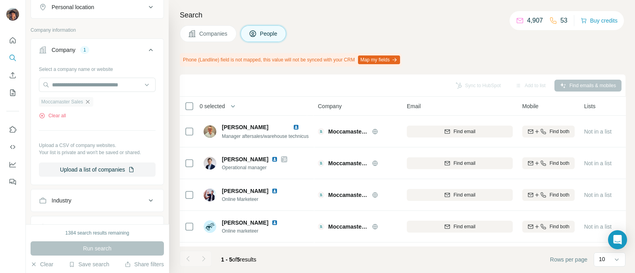
click at [91, 100] on icon "button" at bounding box center [87, 102] width 6 height 6
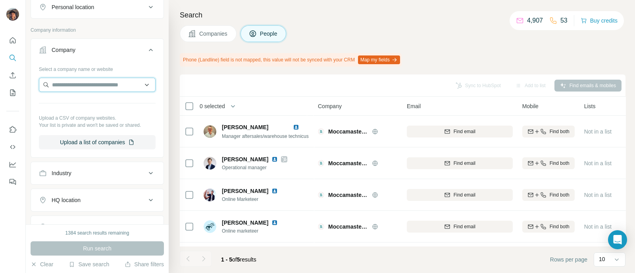
click at [90, 88] on input "text" at bounding box center [97, 85] width 117 height 14
type input "**********"
click at [105, 75] on div "**********" at bounding box center [97, 106] width 117 height 87
click at [109, 79] on input "**********" at bounding box center [97, 85] width 117 height 14
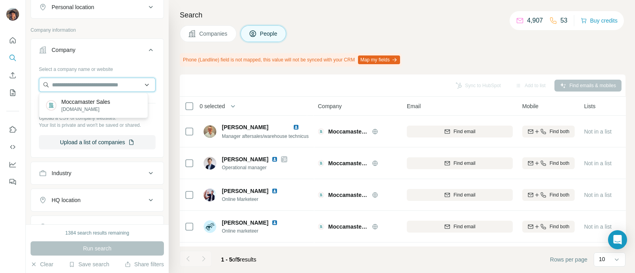
paste input "**********"
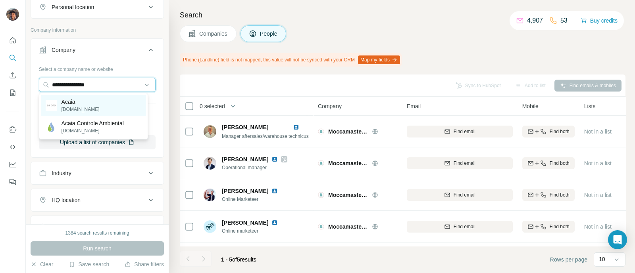
type input "**********"
click at [104, 105] on div "Acaia [DOMAIN_NAME]" at bounding box center [93, 105] width 105 height 21
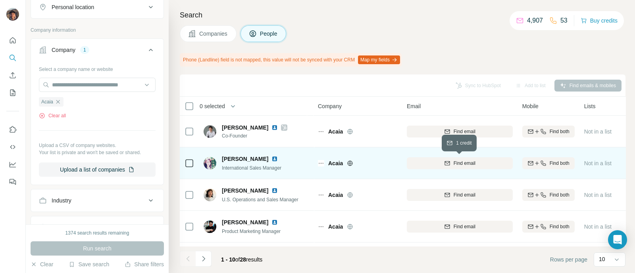
click at [431, 167] on button "Find email" at bounding box center [460, 163] width 106 height 12
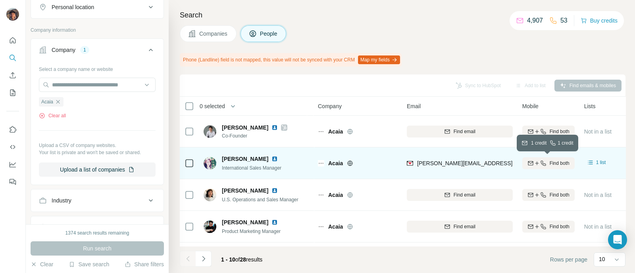
click at [542, 166] on icon "button" at bounding box center [543, 163] width 6 height 6
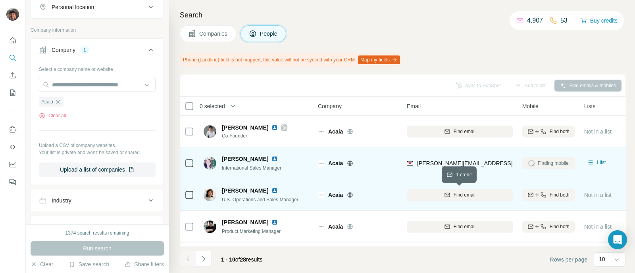
click at [457, 196] on span "Find email" at bounding box center [464, 195] width 22 height 7
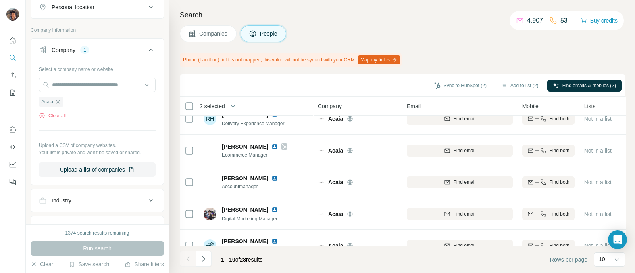
scroll to position [192, 0]
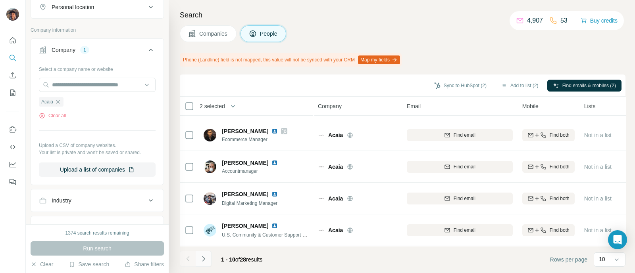
click at [197, 262] on button "Navigate to next page" at bounding box center [204, 259] width 16 height 16
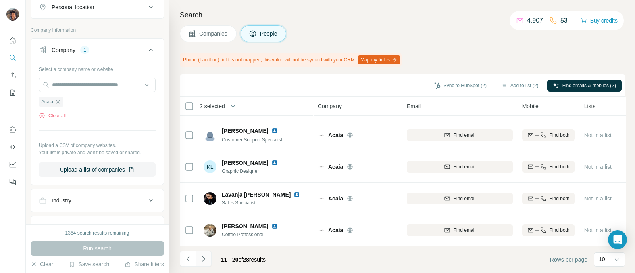
click at [200, 259] on icon "Navigate to next page" at bounding box center [204, 259] width 8 height 8
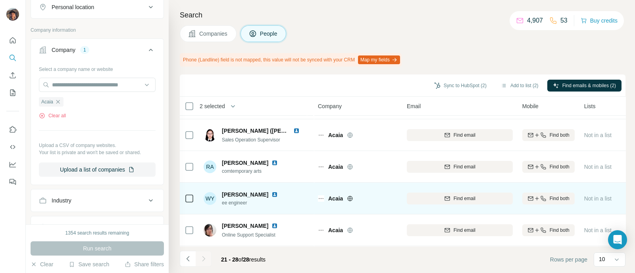
scroll to position [0, 0]
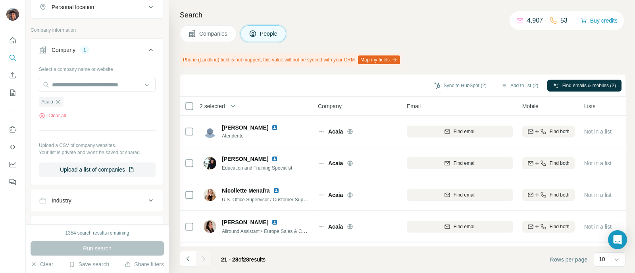
click at [177, 263] on div "Search Companies People Phone (Landline) field is not mapped, this value will n…" at bounding box center [402, 136] width 466 height 273
click at [184, 263] on icon "Navigate to previous page" at bounding box center [188, 259] width 8 height 8
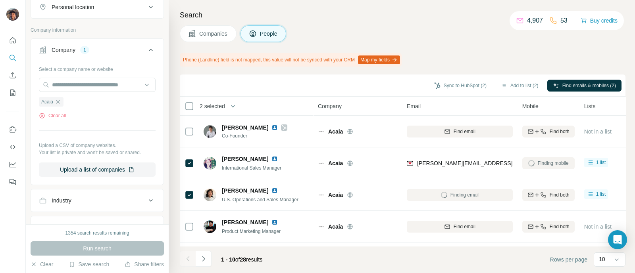
scroll to position [192, 0]
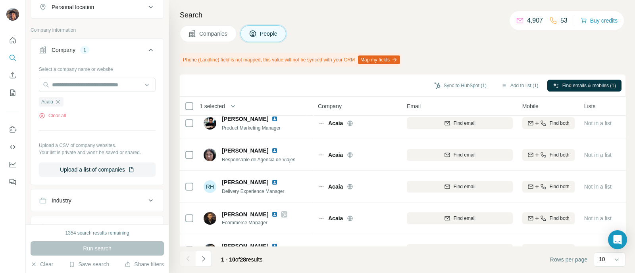
scroll to position [192, 0]
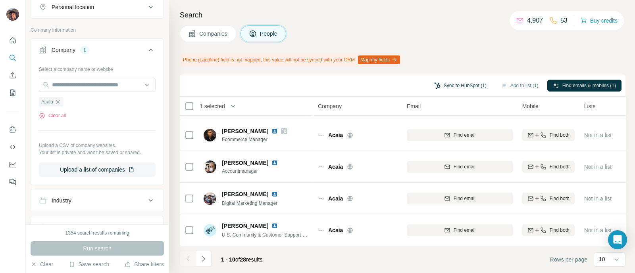
click at [456, 82] on button "Sync to HubSpot (1)" at bounding box center [459, 86] width 63 height 12
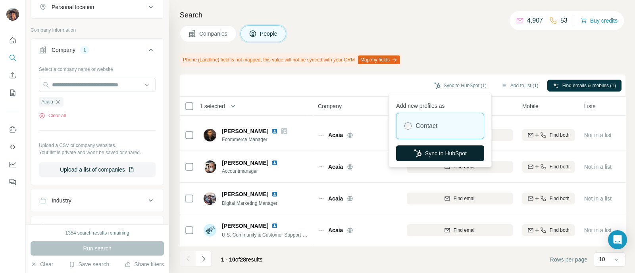
click at [434, 150] on button "Sync to HubSpot" at bounding box center [440, 154] width 88 height 16
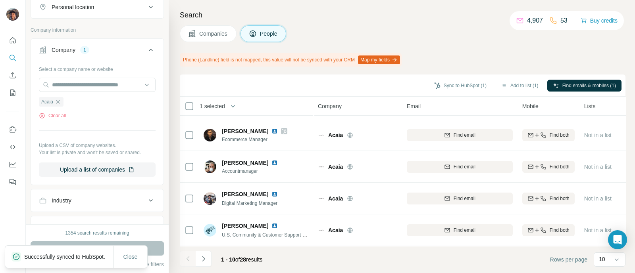
scroll to position [0, 0]
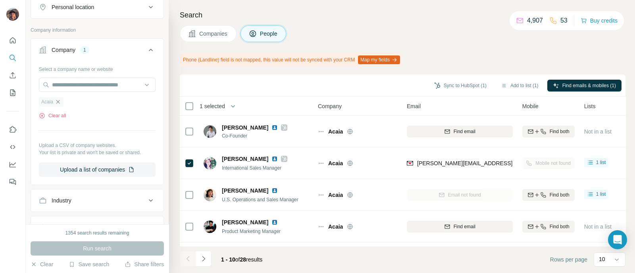
click at [58, 99] on icon "button" at bounding box center [58, 102] width 6 height 6
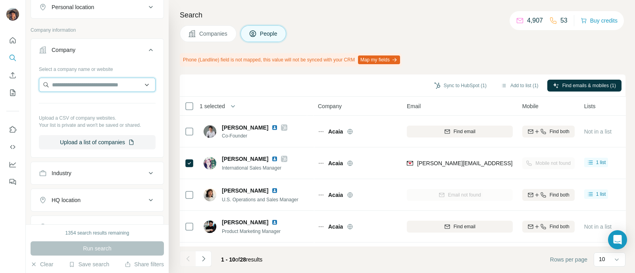
click at [79, 83] on input "text" at bounding box center [97, 85] width 117 height 14
paste input "**********"
type input "**********"
click at [92, 103] on p "Third Wave Water" at bounding box center [83, 102] width 44 height 8
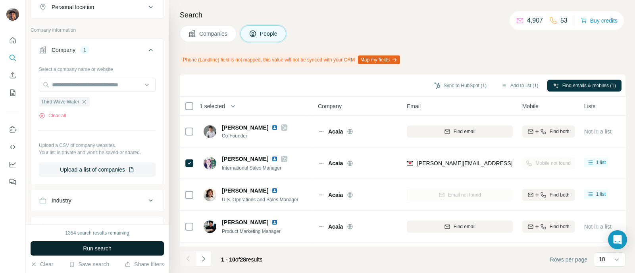
click at [110, 244] on button "Run search" at bounding box center [97, 249] width 133 height 14
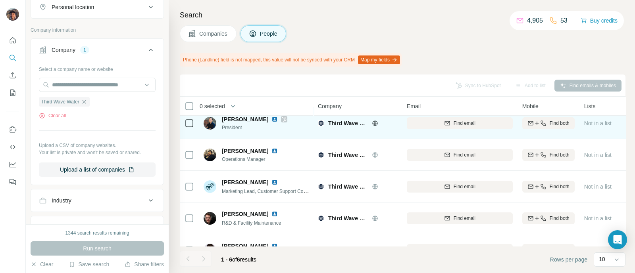
scroll to position [49, 0]
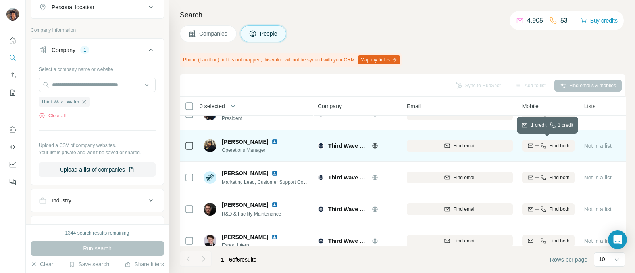
click at [541, 144] on icon "button" at bounding box center [543, 146] width 6 height 6
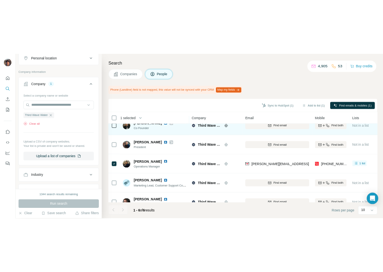
scroll to position [0, 0]
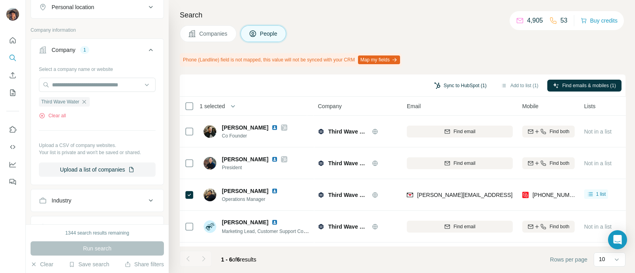
click at [460, 85] on button "Sync to HubSpot (1)" at bounding box center [459, 86] width 63 height 12
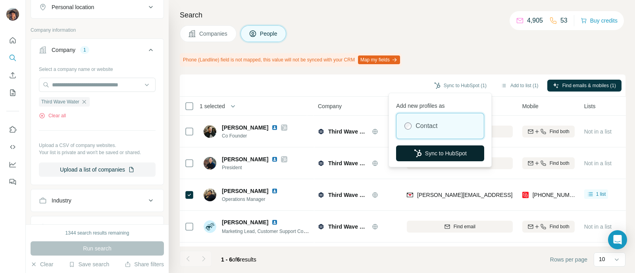
click at [436, 155] on button "Sync to HubSpot" at bounding box center [440, 154] width 88 height 16
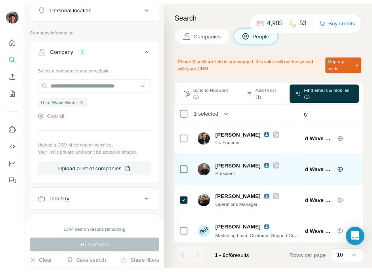
scroll to position [0, 18]
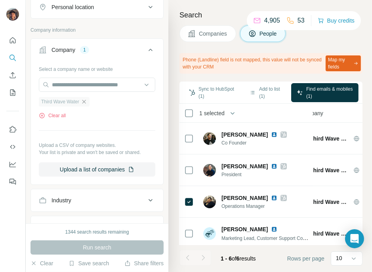
click at [85, 100] on icon "button" at bounding box center [84, 102] width 6 height 6
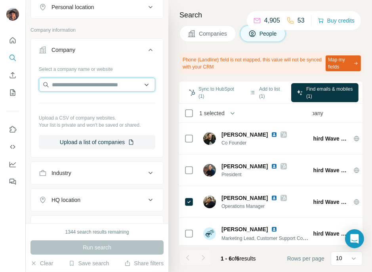
click at [86, 89] on input "text" at bounding box center [97, 85] width 117 height 14
paste input "**********"
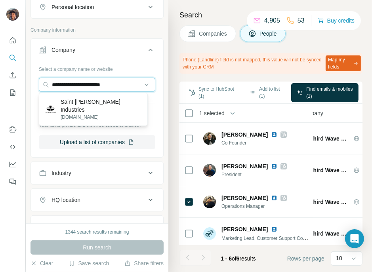
type input "**********"
click at [99, 102] on p "Saint Anthony Industries" at bounding box center [101, 106] width 81 height 16
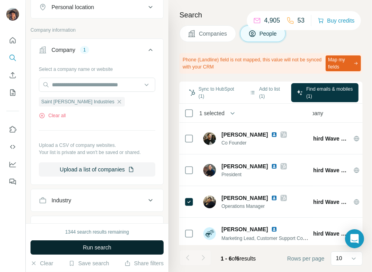
click at [106, 244] on span "Run search" at bounding box center [97, 248] width 29 height 8
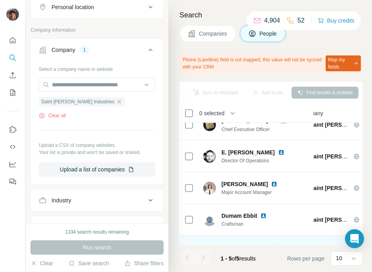
scroll to position [0, 18]
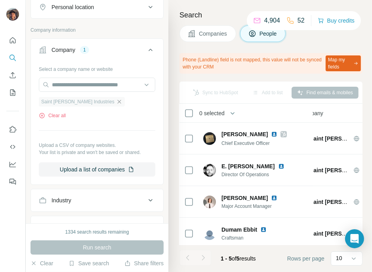
click at [116, 102] on icon "button" at bounding box center [119, 102] width 6 height 6
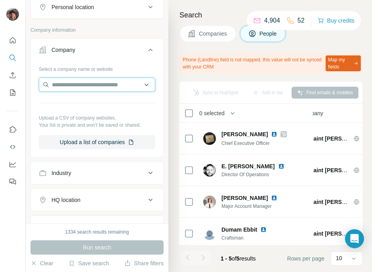
click at [117, 88] on input "text" at bounding box center [97, 85] width 117 height 14
paste input "**********"
type input "**********"
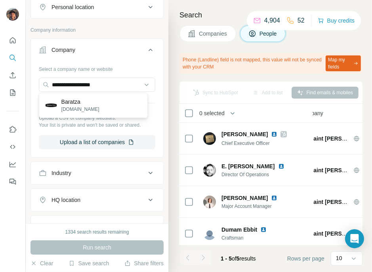
click at [104, 104] on div "Baratza [DOMAIN_NAME]" at bounding box center [93, 105] width 105 height 21
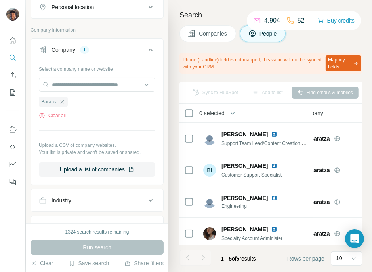
scroll to position [41, 18]
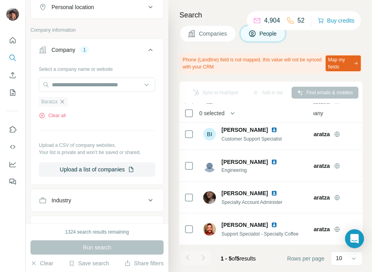
click at [62, 101] on icon "button" at bounding box center [62, 102] width 6 height 6
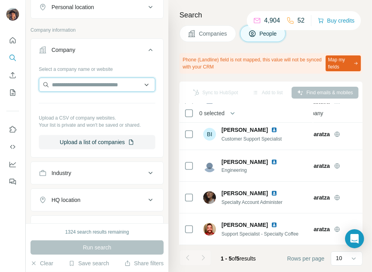
click at [69, 82] on input "text" at bounding box center [97, 85] width 117 height 14
paste input "**********"
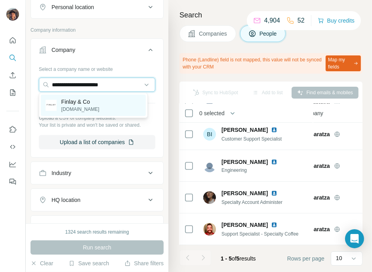
type input "**********"
click at [79, 104] on p "Finlay & Co" at bounding box center [80, 102] width 38 height 8
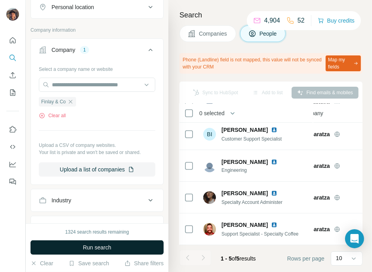
click at [101, 243] on button "Run search" at bounding box center [97, 248] width 133 height 14
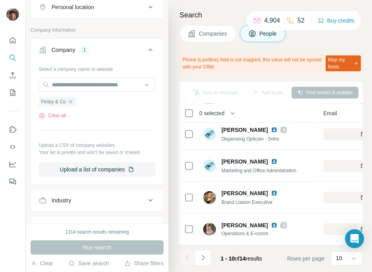
scroll to position [199, 42]
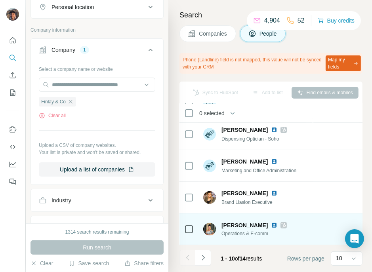
drag, startPoint x: 206, startPoint y: 239, endPoint x: 213, endPoint y: 239, distance: 6.7
click at [213, 239] on td "Kylie Shore- Oliver Operations & E-comm" at bounding box center [256, 230] width 115 height 32
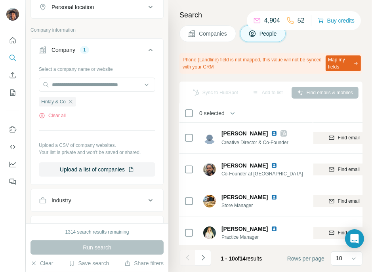
scroll to position [0, 115]
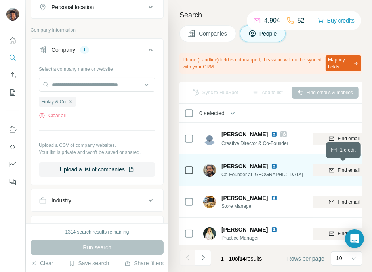
click at [325, 173] on div "Find email" at bounding box center [345, 170] width 106 height 7
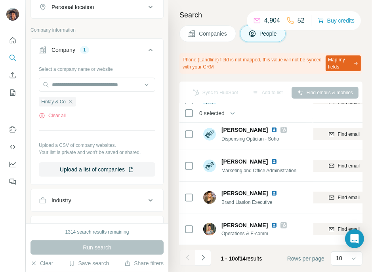
scroll to position [199, 115]
click at [204, 256] on icon "Navigate to next page" at bounding box center [204, 258] width 8 height 8
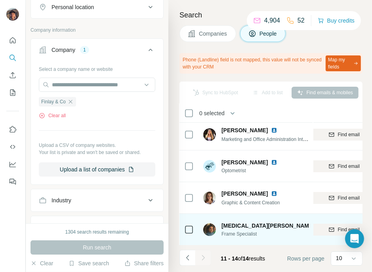
scroll to position [0, 115]
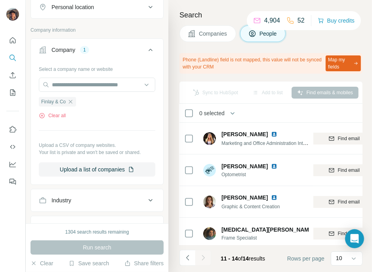
click at [190, 253] on button "Navigate to previous page" at bounding box center [188, 258] width 16 height 16
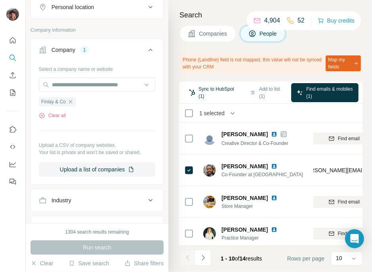
click at [219, 91] on button "Sync to HubSpot (1)" at bounding box center [213, 92] width 58 height 19
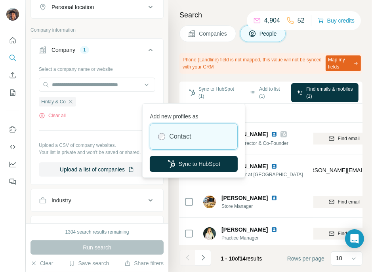
click at [212, 166] on button "Sync to HubSpot" at bounding box center [194, 164] width 88 height 16
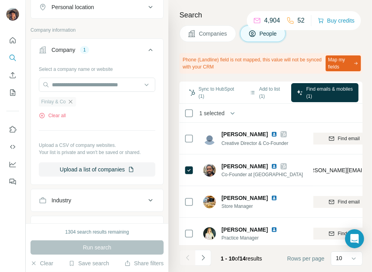
click at [68, 99] on icon "button" at bounding box center [70, 102] width 6 height 6
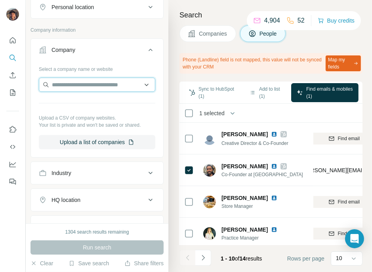
click at [71, 86] on input "text" at bounding box center [97, 85] width 117 height 14
paste input "**********"
type input "**********"
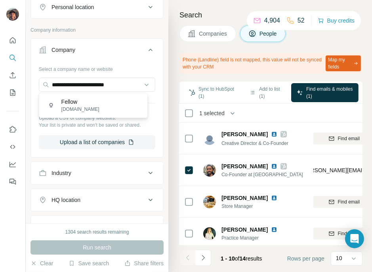
click at [79, 102] on p "Fellow" at bounding box center [80, 102] width 38 height 8
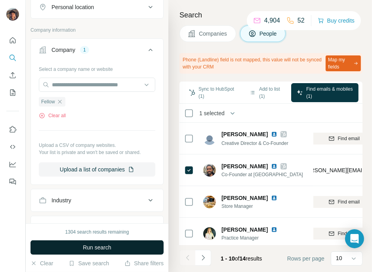
click at [105, 242] on button "Run search" at bounding box center [97, 248] width 133 height 14
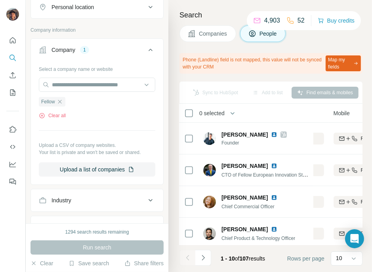
scroll to position [0, 190]
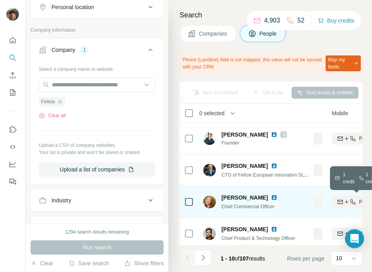
click at [342, 201] on icon "button" at bounding box center [340, 202] width 5 height 4
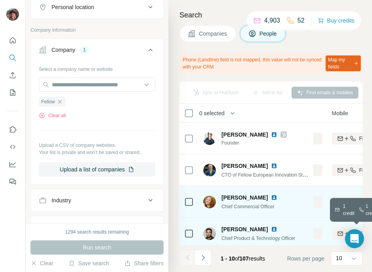
click at [334, 235] on div "Find both" at bounding box center [358, 233] width 52 height 7
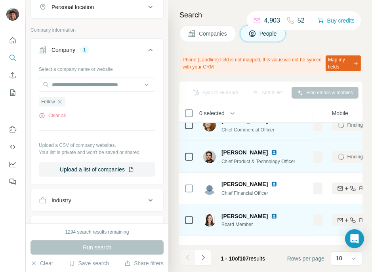
scroll to position [99, 190]
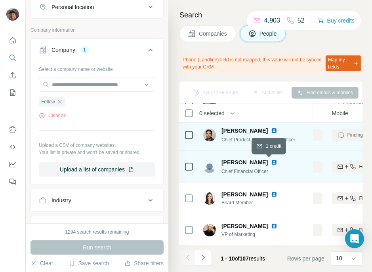
click at [318, 169] on div "Find email" at bounding box center [270, 166] width 106 height 7
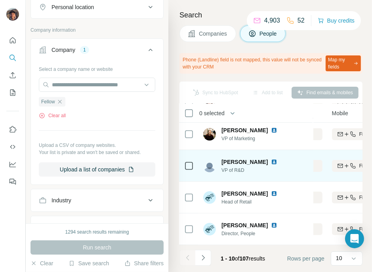
scroll to position [199, 190]
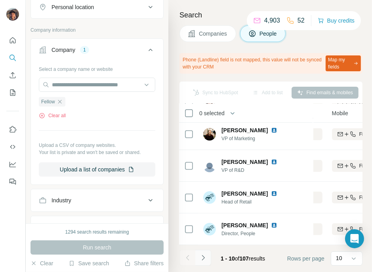
click at [204, 255] on icon "Navigate to next page" at bounding box center [204, 258] width 8 height 8
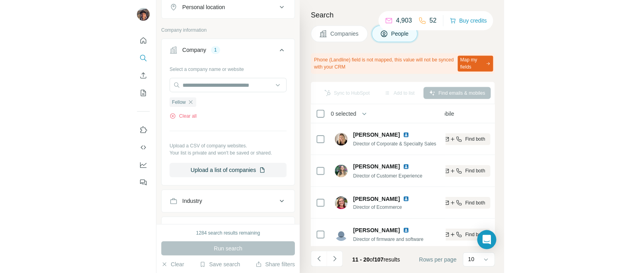
scroll to position [0, 222]
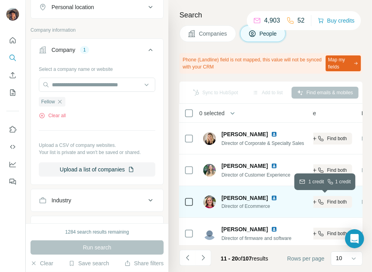
click at [326, 205] on div "Find both" at bounding box center [326, 202] width 52 height 7
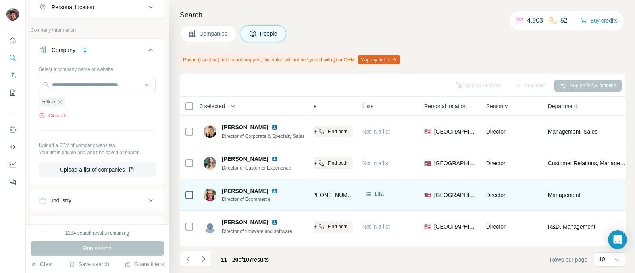
click at [327, 247] on footer "11 - 20 of 107 results Rows per page 10" at bounding box center [402, 259] width 445 height 27
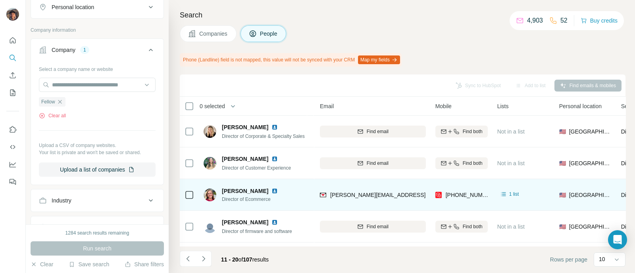
scroll to position [0, 53]
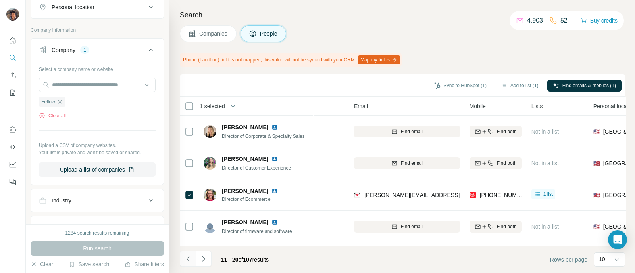
click at [187, 256] on icon "Navigate to previous page" at bounding box center [188, 259] width 8 height 8
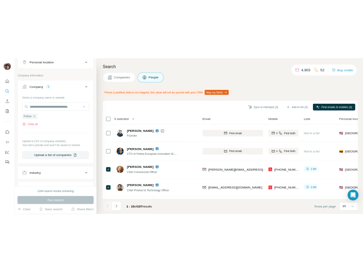
scroll to position [99, 53]
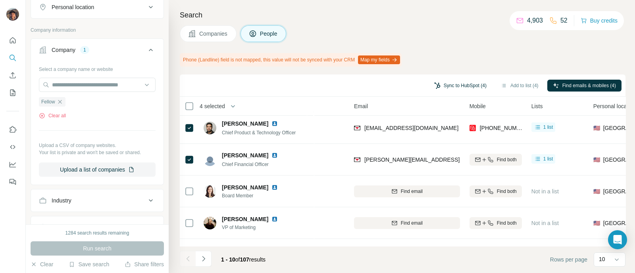
click at [456, 86] on button "Sync to HubSpot (4)" at bounding box center [459, 86] width 63 height 12
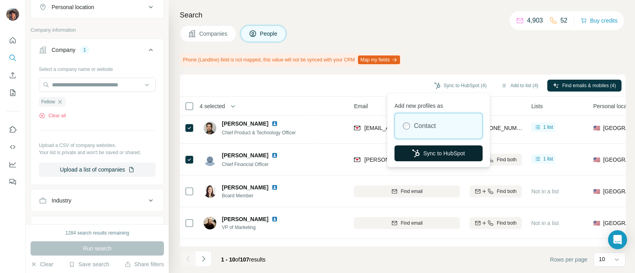
click at [425, 154] on button "Sync to HubSpot" at bounding box center [438, 154] width 88 height 16
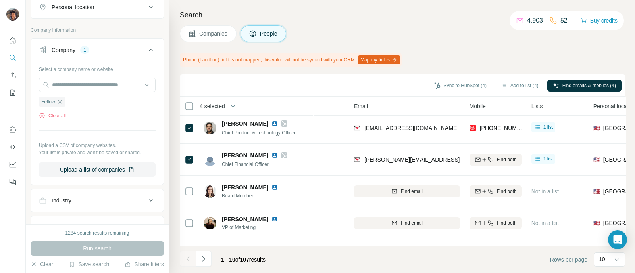
click at [132, 253] on button "Close" at bounding box center [130, 257] width 25 height 14
click at [453, 85] on button "Sync to HubSpot (4)" at bounding box center [459, 86] width 63 height 12
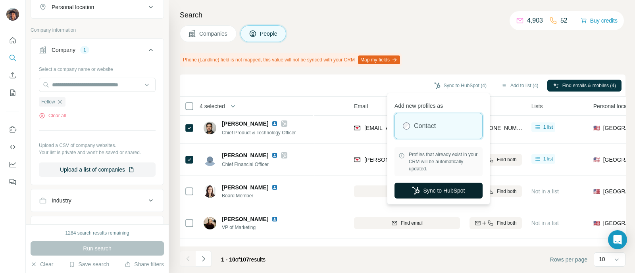
click at [430, 197] on button "Sync to HubSpot" at bounding box center [438, 191] width 88 height 16
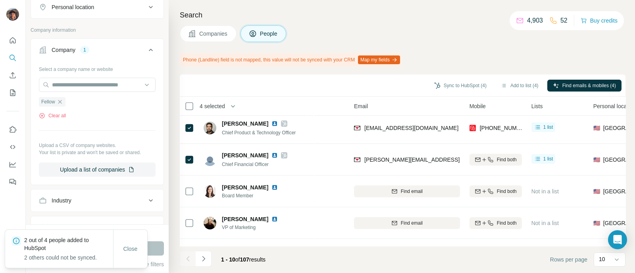
click at [298, 79] on div "Sync to HubSpot (4) Add to list (4) Find emails & mobiles (4)" at bounding box center [402, 86] width 437 height 14
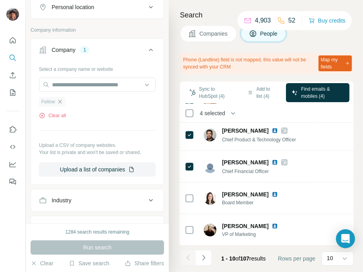
click at [60, 103] on icon "button" at bounding box center [60, 102] width 6 height 6
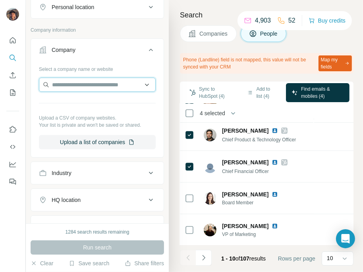
click at [74, 83] on input "text" at bounding box center [97, 85] width 117 height 14
paste input "**********"
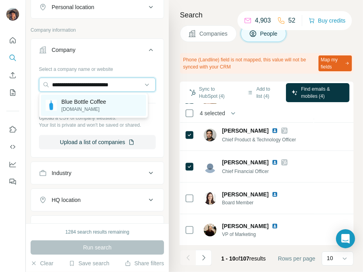
type input "**********"
click at [87, 109] on p "bluebottlecoffee.com" at bounding box center [83, 109] width 45 height 7
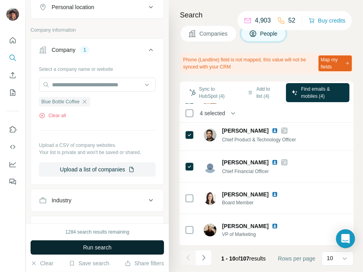
click at [116, 248] on button "Run search" at bounding box center [97, 248] width 133 height 14
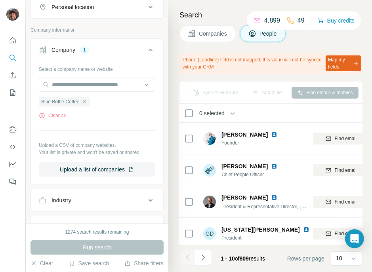
scroll to position [0, 133]
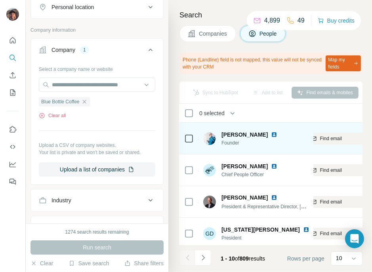
click at [310, 146] on td "james freeman Founder" at bounding box center [256, 139] width 115 height 32
click at [322, 142] on span "Find email" at bounding box center [331, 138] width 22 height 7
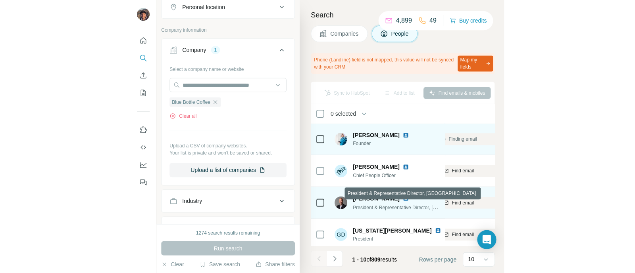
scroll to position [49, 133]
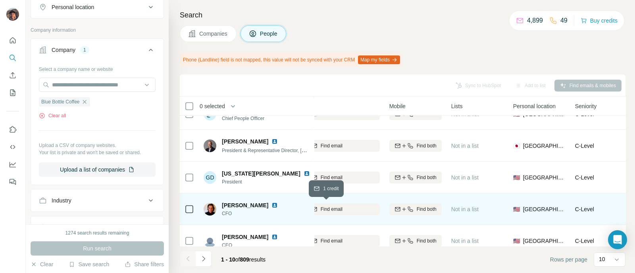
click at [335, 206] on span "Find email" at bounding box center [331, 209] width 22 height 7
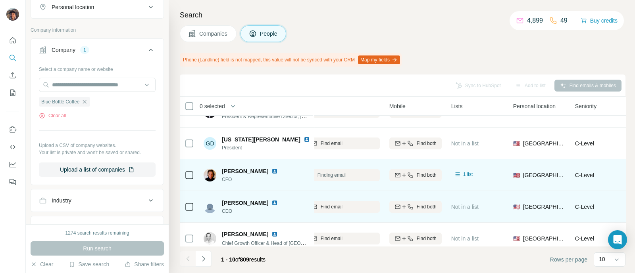
scroll to position [99, 133]
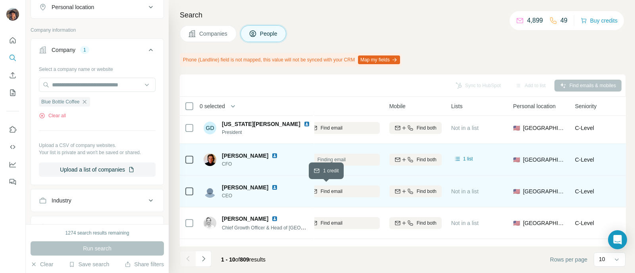
click at [321, 186] on button "Find email" at bounding box center [327, 192] width 106 height 12
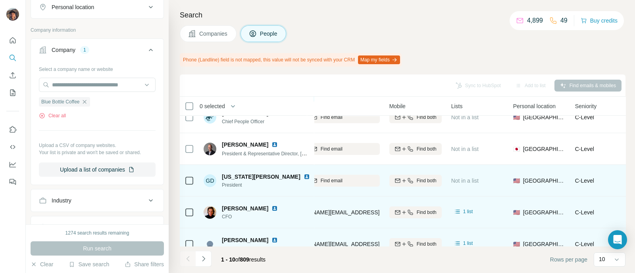
scroll to position [192, 133]
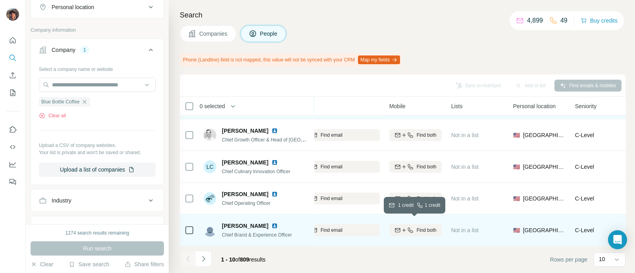
click at [394, 227] on icon "button" at bounding box center [397, 230] width 6 height 6
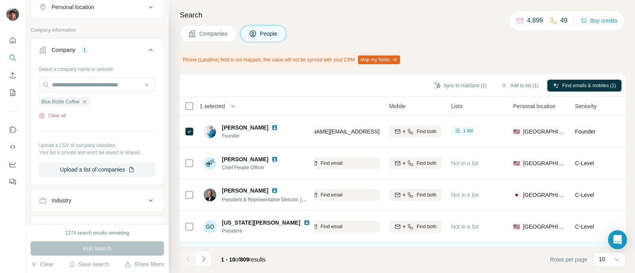
scroll to position [99, 133]
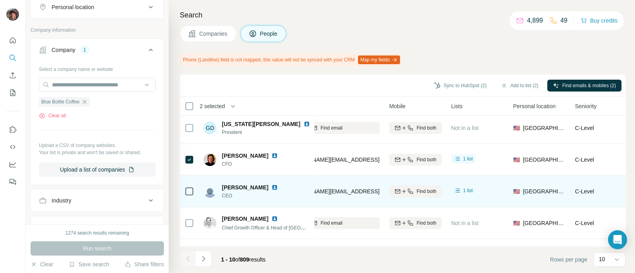
click at [191, 195] on icon at bounding box center [189, 192] width 10 height 10
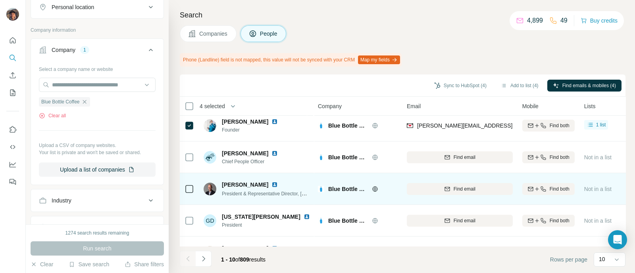
scroll to position [0, 0]
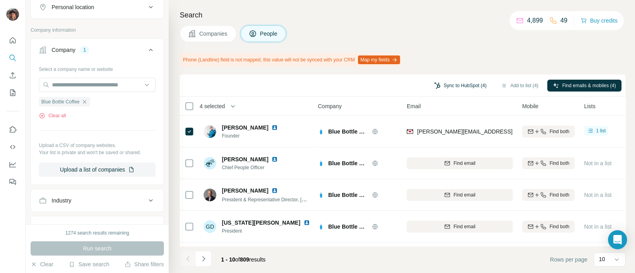
click at [445, 87] on button "Sync to HubSpot (4)" at bounding box center [459, 86] width 63 height 12
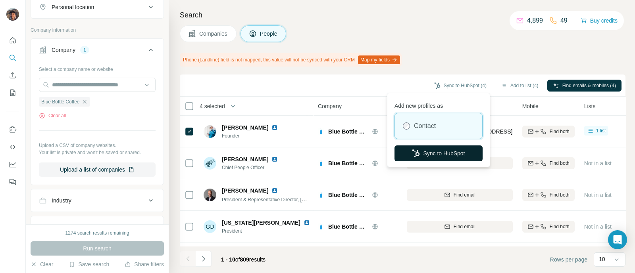
click at [425, 154] on button "Sync to HubSpot" at bounding box center [438, 154] width 88 height 16
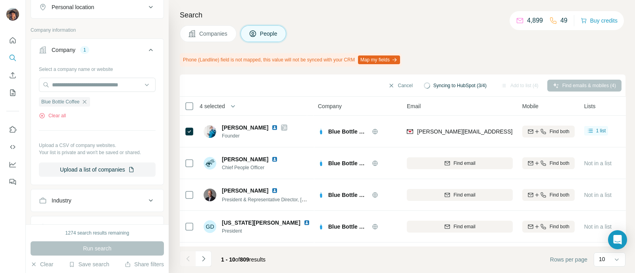
click at [347, 17] on h4 "Search" at bounding box center [402, 15] width 445 height 11
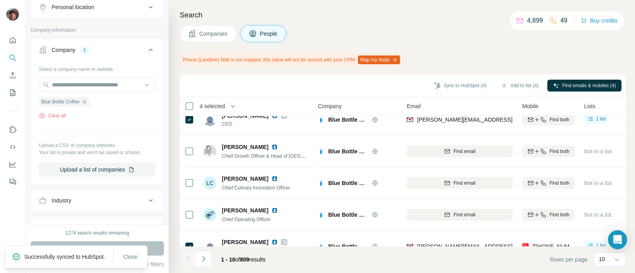
scroll to position [192, 0]
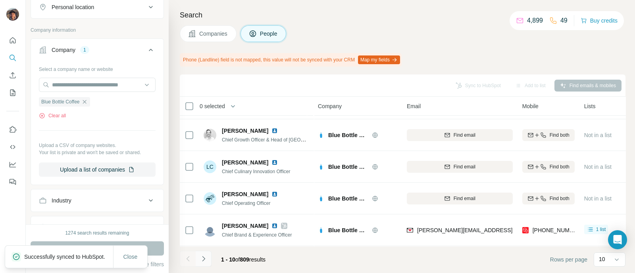
click at [200, 261] on icon "Navigate to next page" at bounding box center [204, 259] width 8 height 8
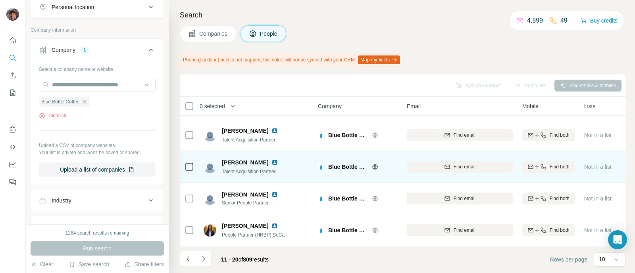
scroll to position [0, 0]
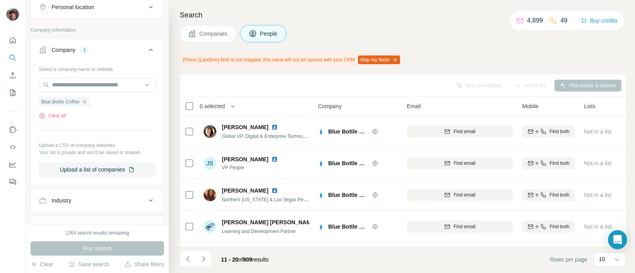
click at [87, 99] on icon "button" at bounding box center [84, 102] width 6 height 6
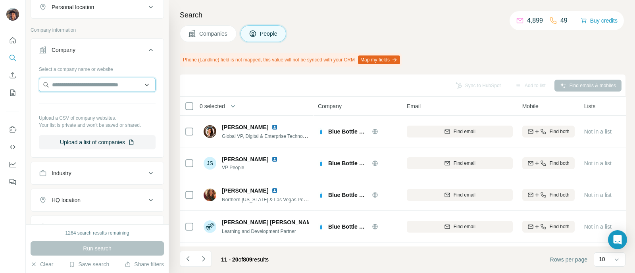
click at [94, 86] on input "text" at bounding box center [97, 85] width 117 height 14
paste input "**********"
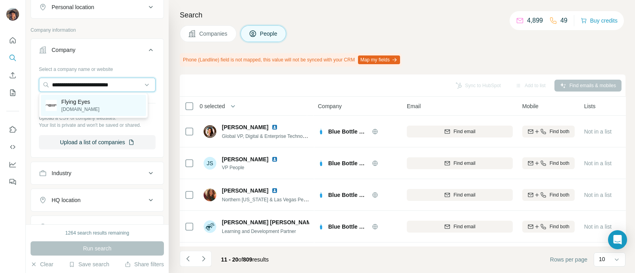
type input "**********"
click at [80, 99] on p "Flying Eyes" at bounding box center [80, 102] width 38 height 8
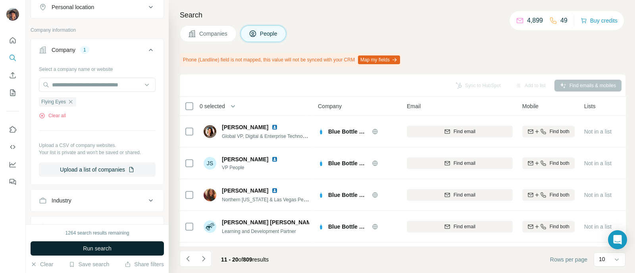
click at [115, 246] on button "Run search" at bounding box center [97, 249] width 133 height 14
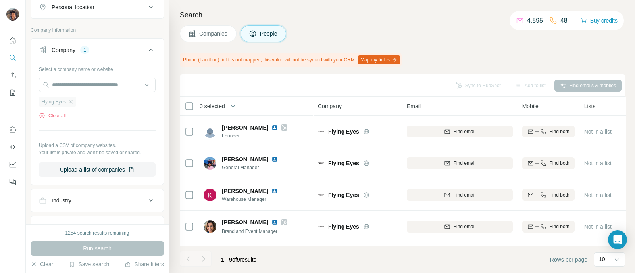
click at [66, 104] on span "Flying Eyes" at bounding box center [53, 101] width 25 height 7
click at [73, 99] on icon "button" at bounding box center [70, 102] width 6 height 6
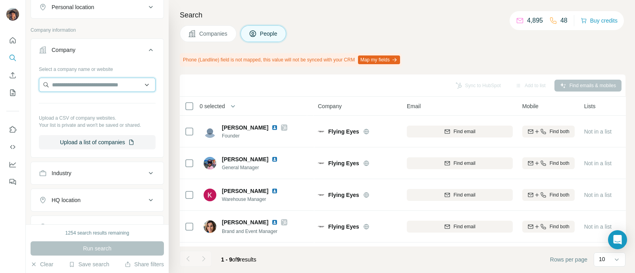
click at [75, 85] on input "text" at bounding box center [97, 85] width 117 height 14
paste input "**********"
type input "**********"
click at [84, 108] on p "orgreenoptics.com" at bounding box center [80, 109] width 38 height 7
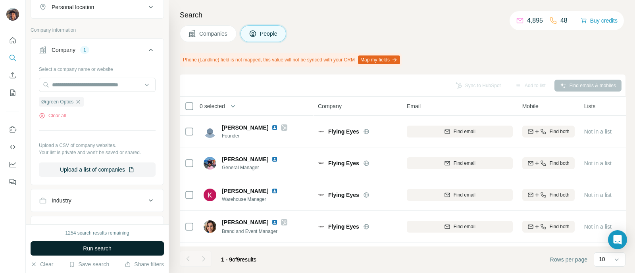
click at [103, 255] on button "Run search" at bounding box center [97, 249] width 133 height 14
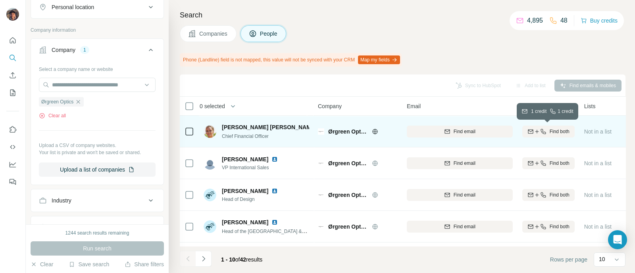
click at [530, 137] on button "Find both" at bounding box center [548, 132] width 52 height 12
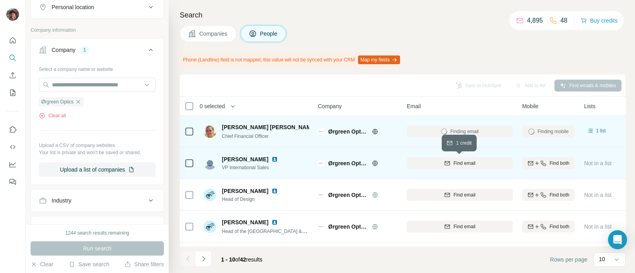
click at [477, 165] on div "Find email" at bounding box center [460, 163] width 106 height 7
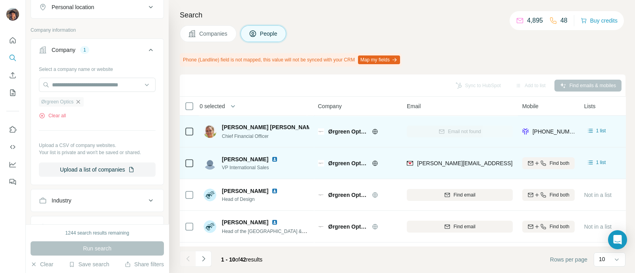
click at [79, 103] on icon "button" at bounding box center [78, 102] width 6 height 6
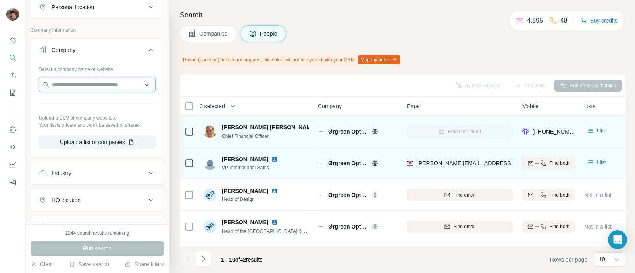
click at [83, 88] on input "text" at bounding box center [97, 85] width 117 height 14
paste input "**********"
type input "**********"
click at [83, 103] on p "Paloceras" at bounding box center [80, 102] width 38 height 8
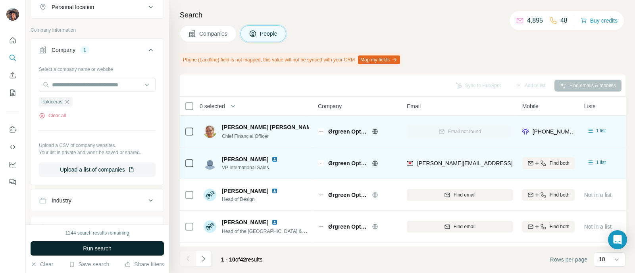
click at [92, 245] on span "Run search" at bounding box center [97, 249] width 29 height 8
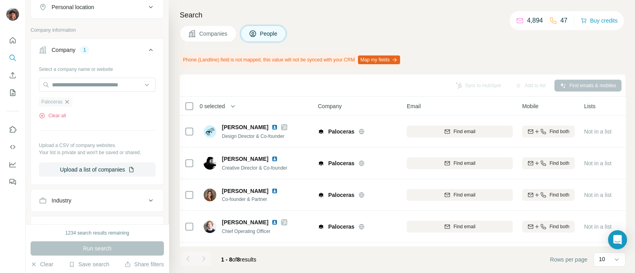
click at [67, 102] on icon "button" at bounding box center [67, 102] width 4 height 4
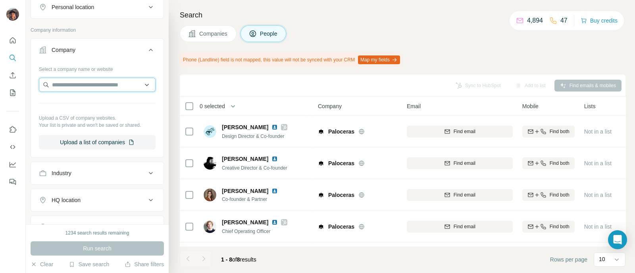
click at [73, 85] on input "text" at bounding box center [97, 85] width 117 height 14
paste input "**********"
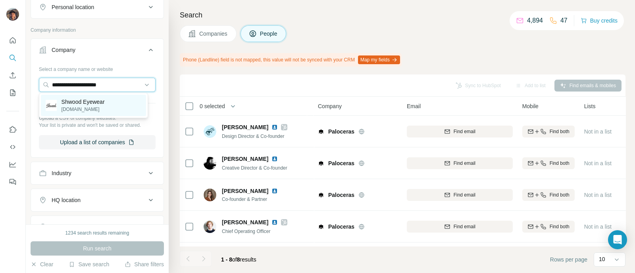
type input "**********"
click at [88, 100] on p "Shwood Eyewear" at bounding box center [82, 102] width 43 height 8
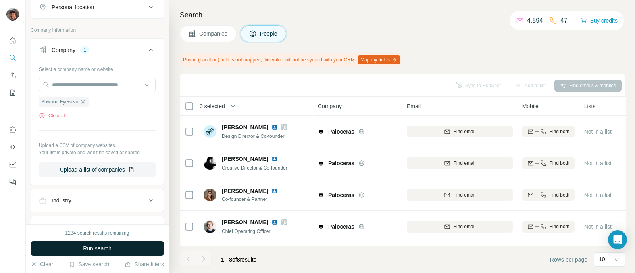
click at [111, 254] on button "Run search" at bounding box center [97, 249] width 133 height 14
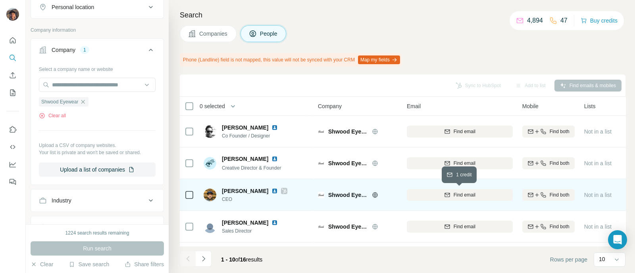
click at [414, 197] on div "Find email" at bounding box center [460, 195] width 106 height 7
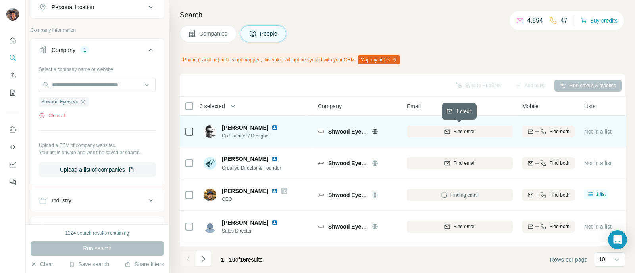
click at [428, 134] on div "Find email" at bounding box center [460, 131] width 106 height 7
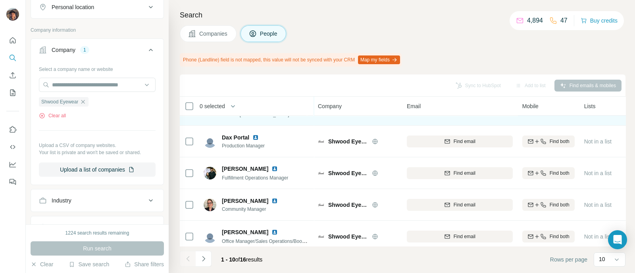
scroll to position [192, 0]
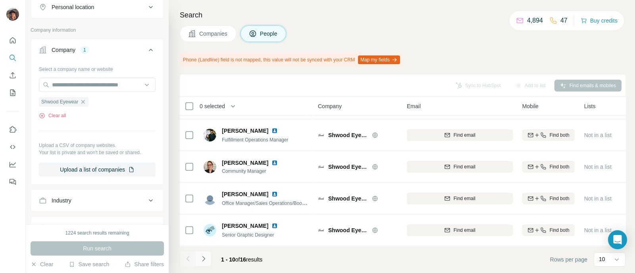
click at [201, 255] on icon "Navigate to next page" at bounding box center [204, 259] width 8 height 8
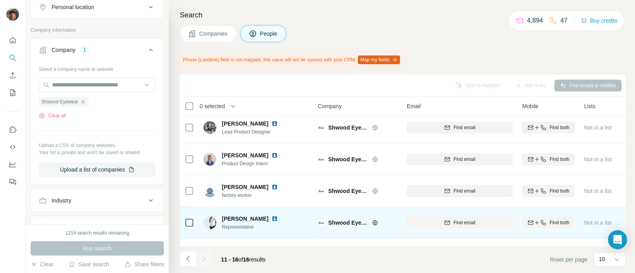
scroll to position [65, 0]
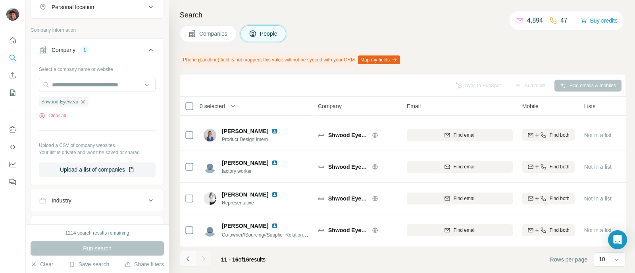
click at [186, 259] on icon "Navigate to previous page" at bounding box center [188, 259] width 8 height 8
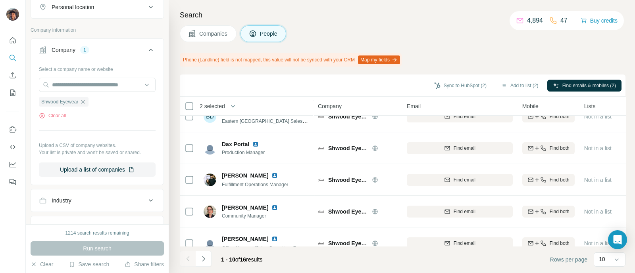
scroll to position [192, 0]
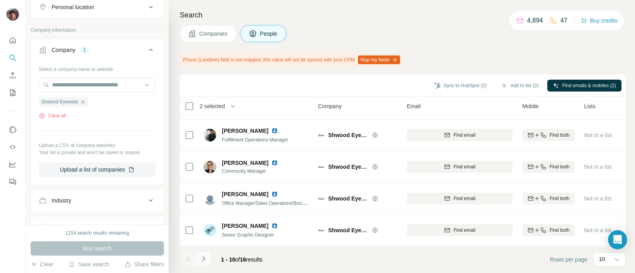
click at [208, 255] on button "Navigate to next page" at bounding box center [204, 259] width 16 height 16
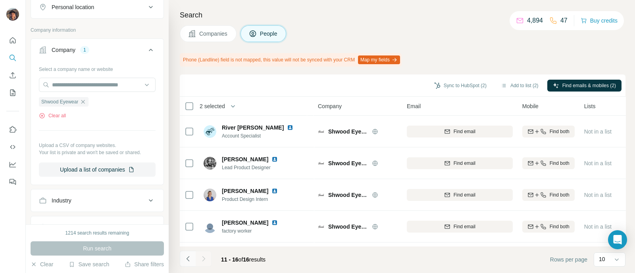
click at [185, 256] on icon "Navigate to previous page" at bounding box center [188, 259] width 8 height 8
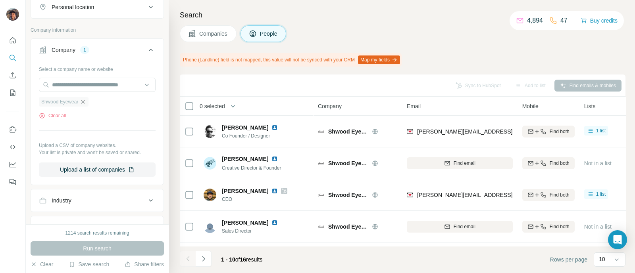
click at [86, 104] on icon "button" at bounding box center [83, 102] width 6 height 6
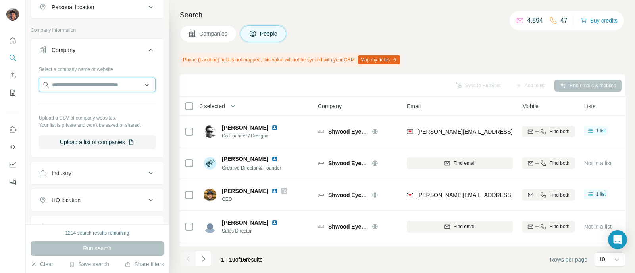
click at [86, 87] on input "text" at bounding box center [97, 85] width 117 height 14
paste input "**********"
type input "**********"
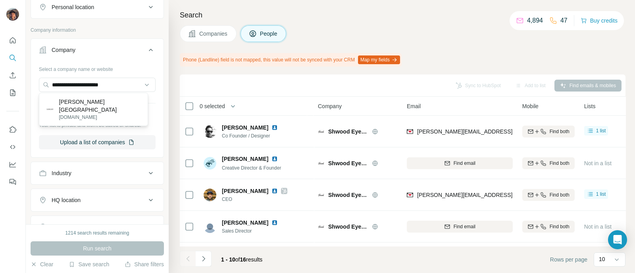
click at [86, 103] on p "Randolph USA" at bounding box center [100, 106] width 82 height 16
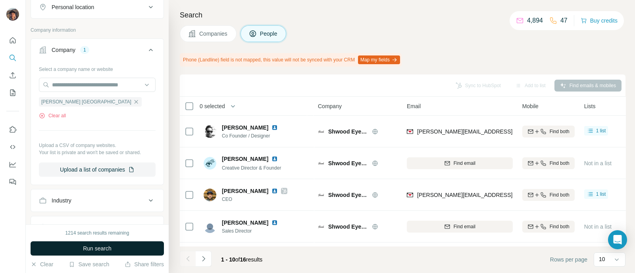
click at [94, 247] on span "Run search" at bounding box center [97, 249] width 29 height 8
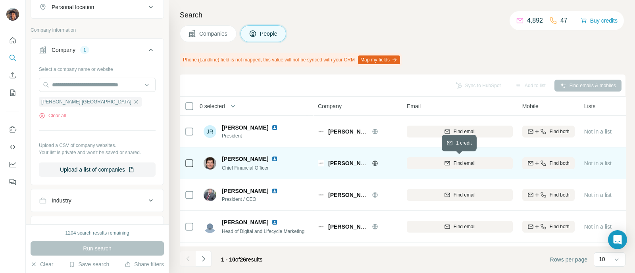
click at [447, 157] on button "Find email" at bounding box center [460, 163] width 106 height 12
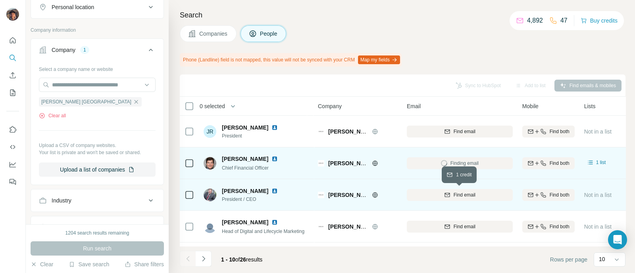
click at [439, 192] on div "Find email" at bounding box center [460, 195] width 106 height 7
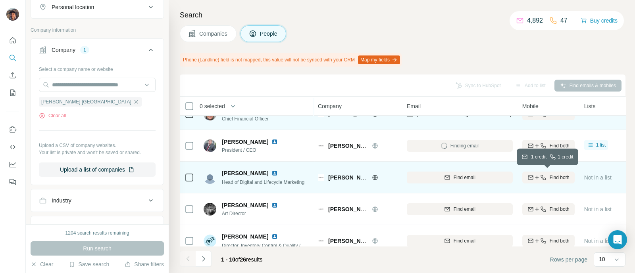
click at [526, 173] on button "Find both" at bounding box center [548, 178] width 52 height 12
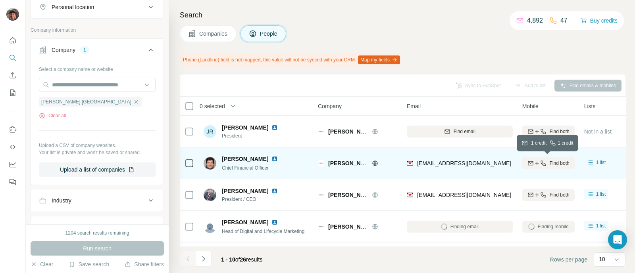
click at [545, 163] on div "Find both" at bounding box center [548, 163] width 52 height 7
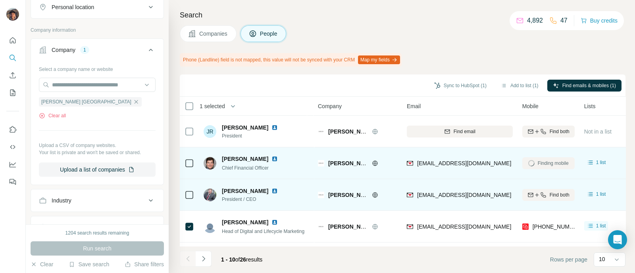
click at [184, 197] on icon at bounding box center [189, 195] width 10 height 10
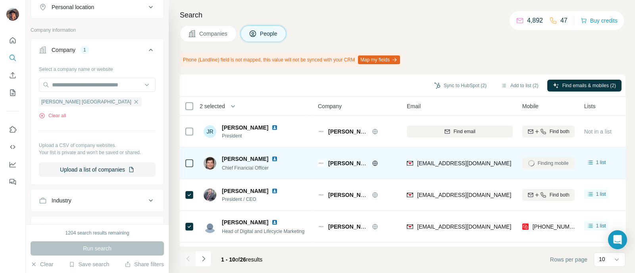
click at [190, 157] on div at bounding box center [189, 163] width 10 height 22
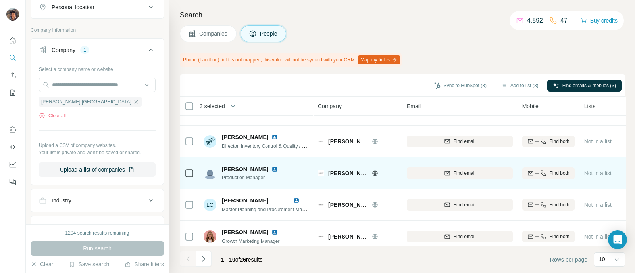
scroll to position [192, 0]
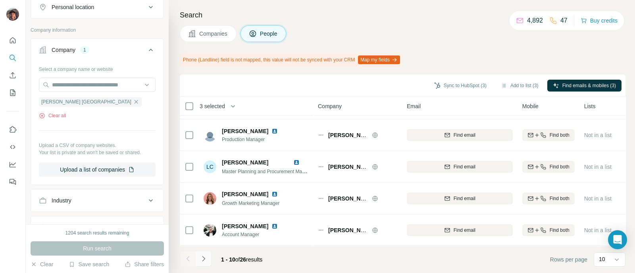
click at [204, 262] on icon "Navigate to next page" at bounding box center [204, 259] width 8 height 8
click at [203, 263] on icon "Navigate to next page" at bounding box center [204, 259] width 8 height 8
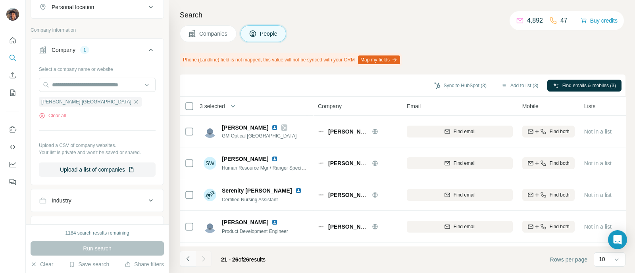
click at [187, 257] on icon "Navigate to previous page" at bounding box center [188, 259] width 8 height 8
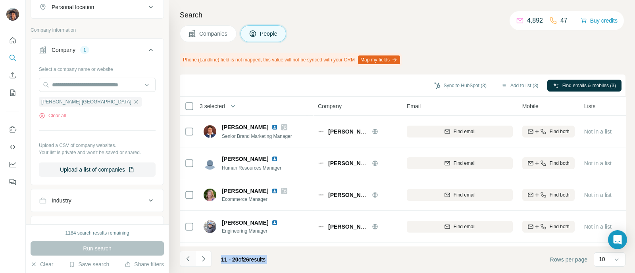
click at [187, 257] on div at bounding box center [188, 259] width 16 height 16
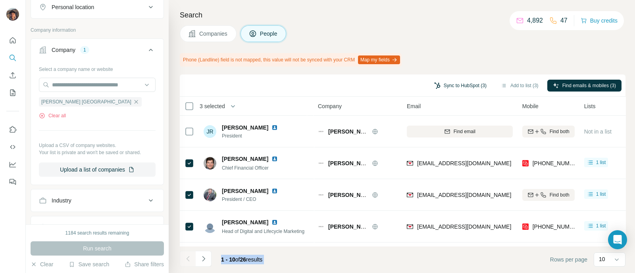
click at [442, 90] on button "Sync to HubSpot (3)" at bounding box center [459, 86] width 63 height 12
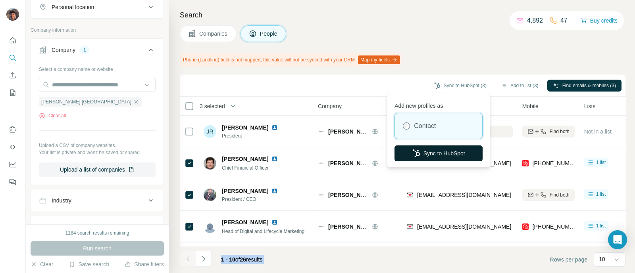
click at [435, 148] on button "Sync to HubSpot" at bounding box center [438, 154] width 88 height 16
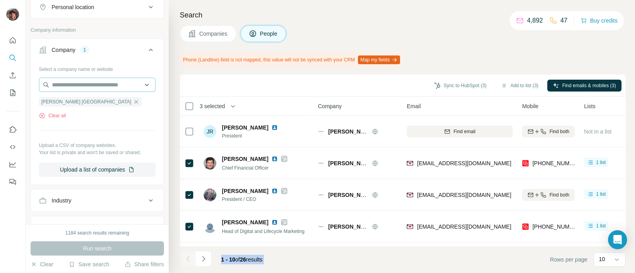
click at [133, 101] on icon "button" at bounding box center [136, 102] width 6 height 6
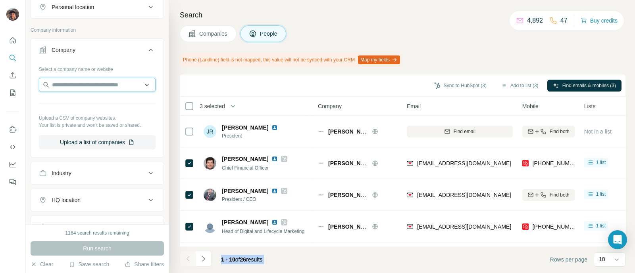
click at [81, 82] on input "text" at bounding box center [97, 85] width 117 height 14
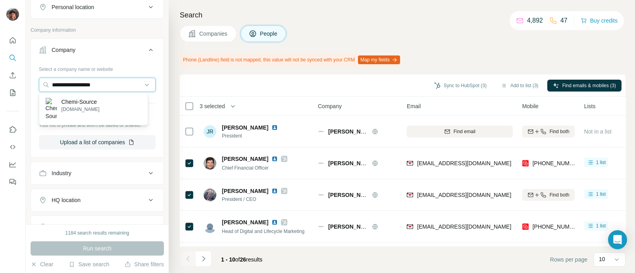
type input "**********"
click at [95, 110] on p "mrm-usa.com" at bounding box center [80, 109] width 38 height 7
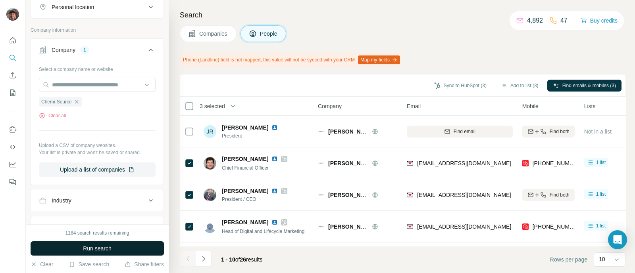
click at [123, 249] on button "Run search" at bounding box center [97, 249] width 133 height 14
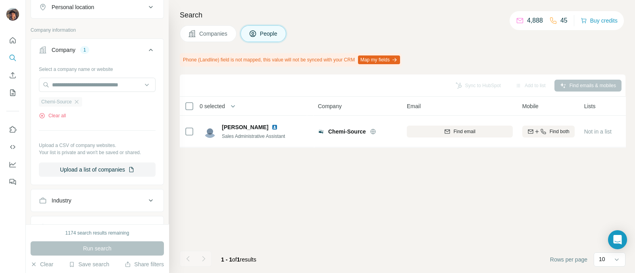
click at [77, 104] on div "Chemi-Source" at bounding box center [60, 102] width 43 height 10
click at [77, 99] on icon "button" at bounding box center [76, 102] width 6 height 6
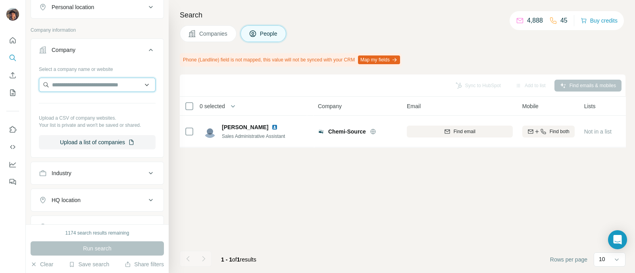
click at [77, 86] on input "text" at bounding box center [97, 85] width 117 height 14
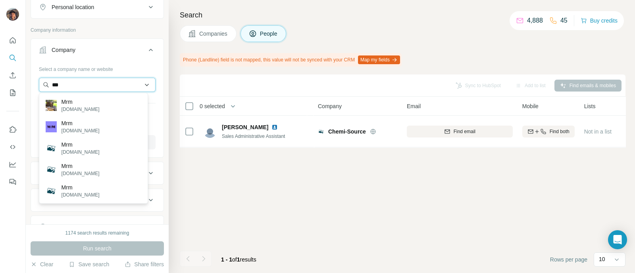
click at [120, 85] on input "***" at bounding box center [97, 85] width 117 height 14
paste input "**********"
type input "**********"
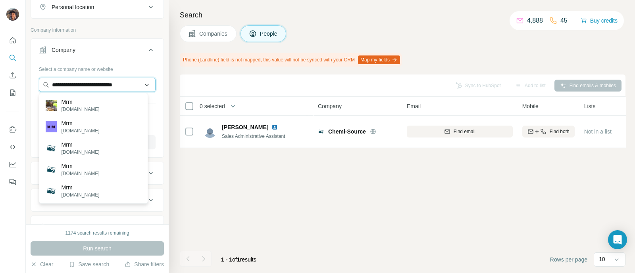
scroll to position [0, 1]
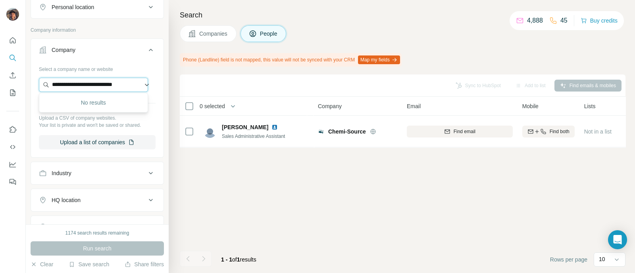
click at [109, 78] on input "**********" at bounding box center [93, 85] width 109 height 14
click at [209, 178] on div "Sync to HubSpot Add to list Find emails & mobiles 0 selected People Company Ema…" at bounding box center [402, 174] width 445 height 199
click at [207, 38] on button "Companies" at bounding box center [208, 33] width 57 height 17
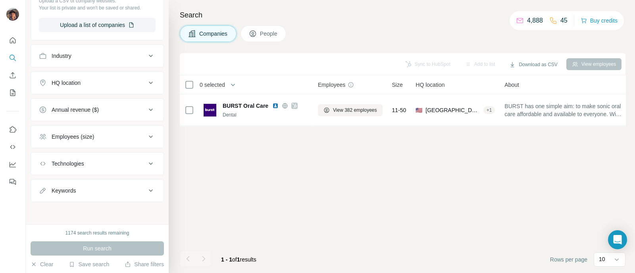
scroll to position [26, 0]
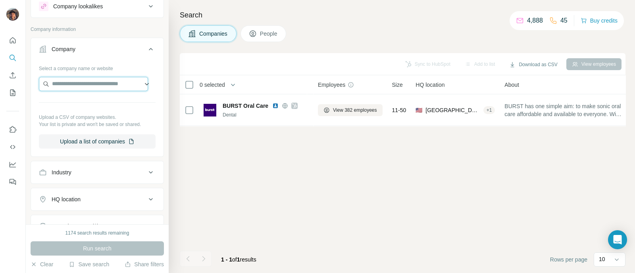
click at [117, 84] on input "text" at bounding box center [93, 84] width 109 height 14
paste input "**********"
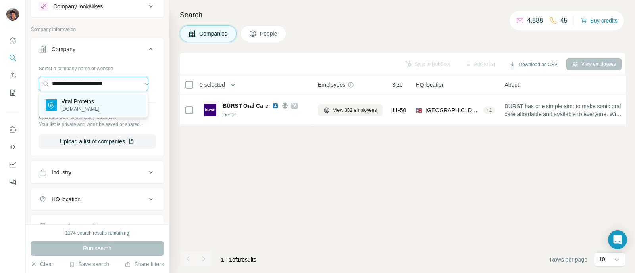
type input "**********"
click at [112, 110] on div "Vital Proteins vitalproteins.com" at bounding box center [93, 104] width 105 height 21
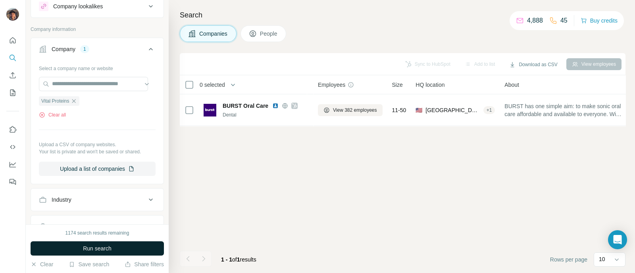
click at [104, 249] on span "Run search" at bounding box center [97, 249] width 29 height 8
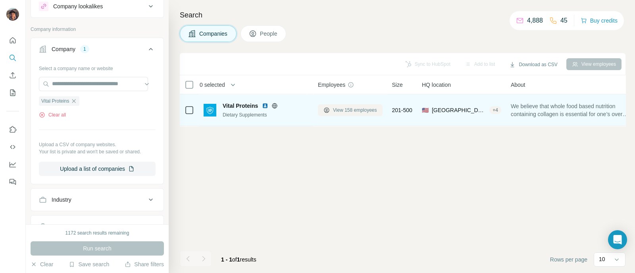
click at [349, 110] on span "View 158 employees" at bounding box center [355, 110] width 44 height 7
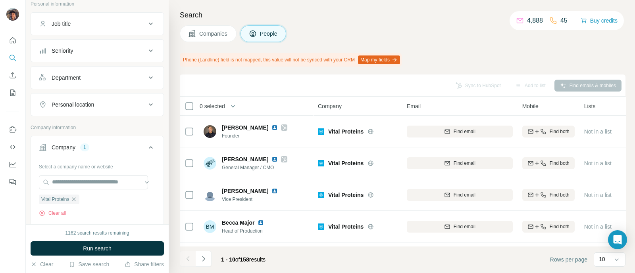
scroll to position [99, 0]
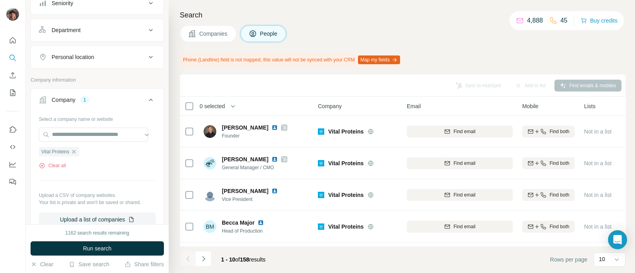
click at [77, 153] on icon "button" at bounding box center [74, 152] width 6 height 6
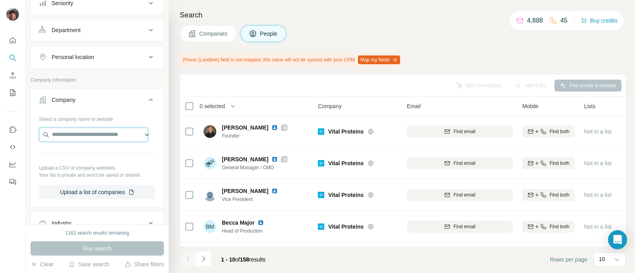
click at [75, 139] on input "text" at bounding box center [93, 135] width 109 height 14
paste input "**********"
type input "**********"
click at [367, 48] on div "Search Companies People Phone (Landline) field is not mapped, this value will n…" at bounding box center [402, 136] width 466 height 273
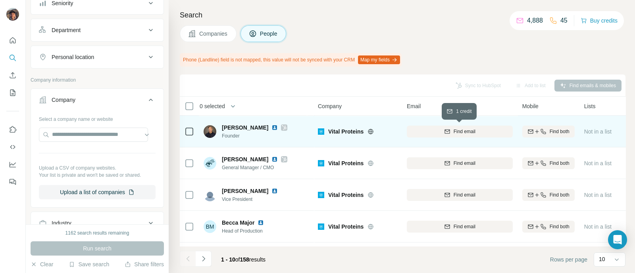
click at [439, 126] on button "Find email" at bounding box center [460, 132] width 106 height 12
click at [129, 134] on input "text" at bounding box center [93, 135] width 109 height 14
paste input "**********"
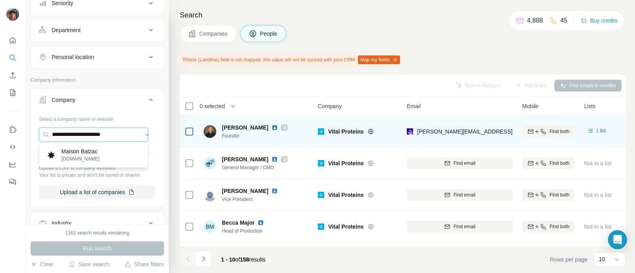
type input "**********"
click at [117, 152] on div "Maison Balzac maisonbalzac.com" at bounding box center [93, 154] width 105 height 21
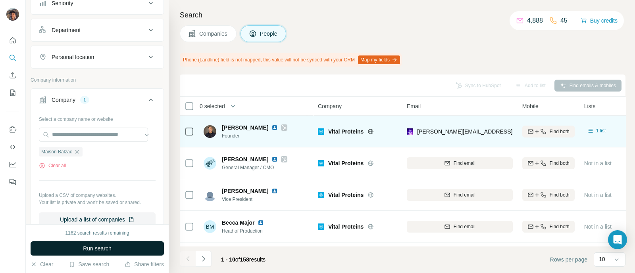
click at [117, 251] on button "Run search" at bounding box center [97, 249] width 133 height 14
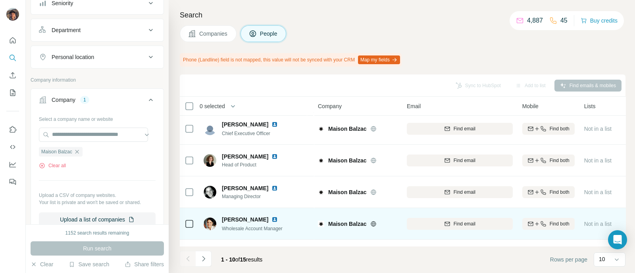
scroll to position [49, 0]
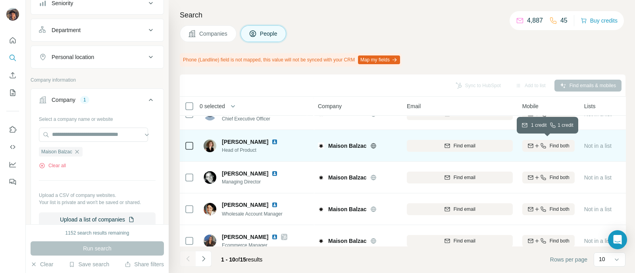
click at [537, 143] on icon "button" at bounding box center [536, 146] width 6 height 6
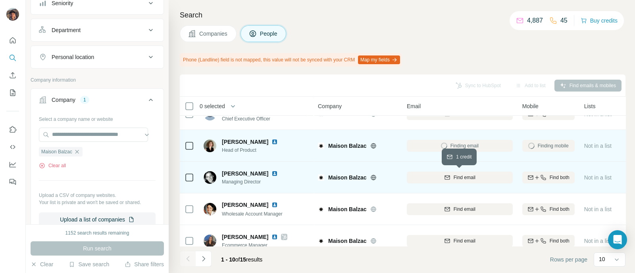
click at [451, 178] on div "Find email" at bounding box center [460, 177] width 106 height 7
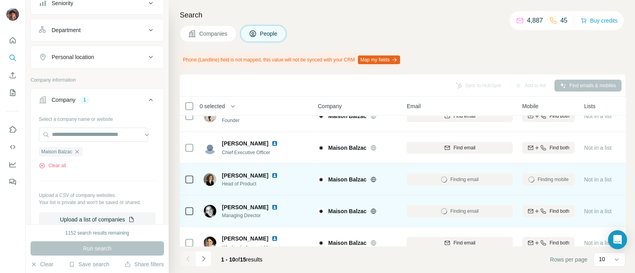
scroll to position [0, 0]
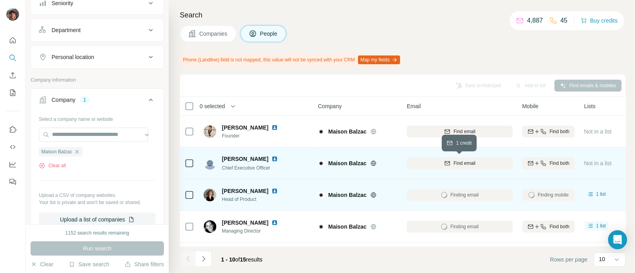
click at [448, 167] on button "Find email" at bounding box center [460, 163] width 106 height 12
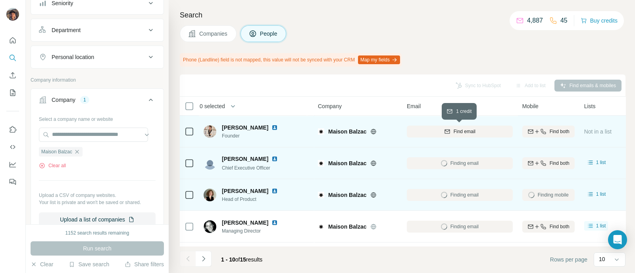
click at [501, 134] on div "Find email" at bounding box center [460, 131] width 106 height 7
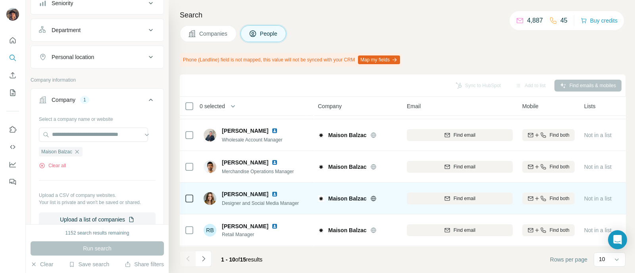
scroll to position [192, 0]
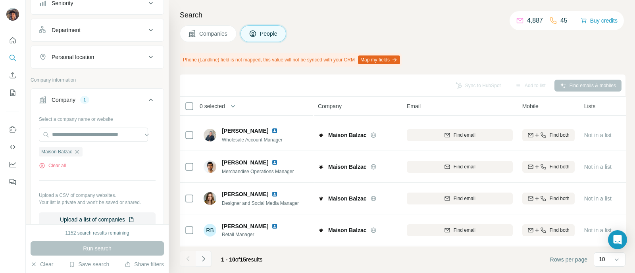
click at [202, 262] on icon "Navigate to next page" at bounding box center [204, 259] width 8 height 8
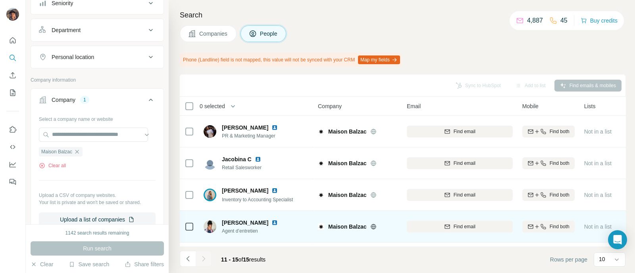
scroll to position [0, 0]
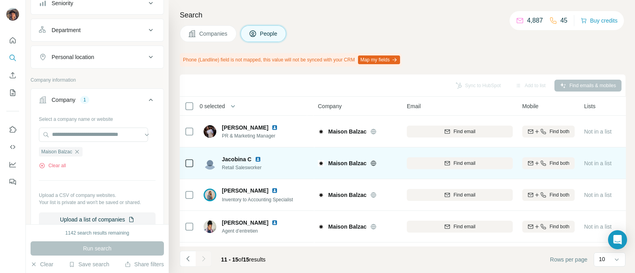
click at [186, 259] on icon "Navigate to previous page" at bounding box center [187, 258] width 3 height 5
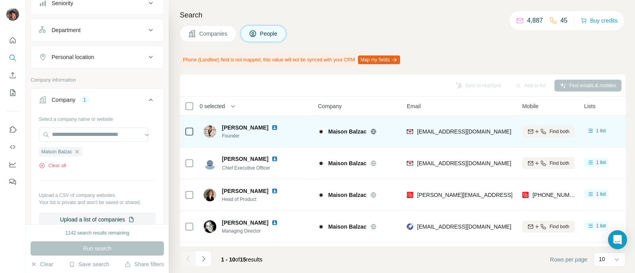
click at [373, 132] on icon at bounding box center [373, 132] width 6 height 6
click at [189, 136] on div at bounding box center [189, 132] width 10 height 22
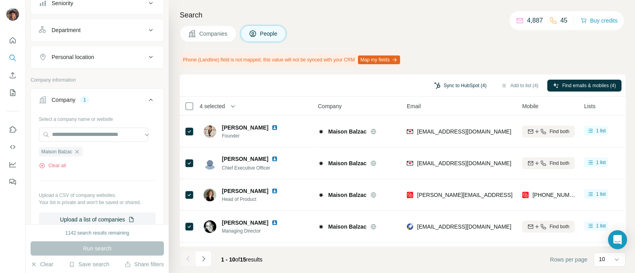
click at [454, 82] on button "Sync to HubSpot (4)" at bounding box center [459, 86] width 63 height 12
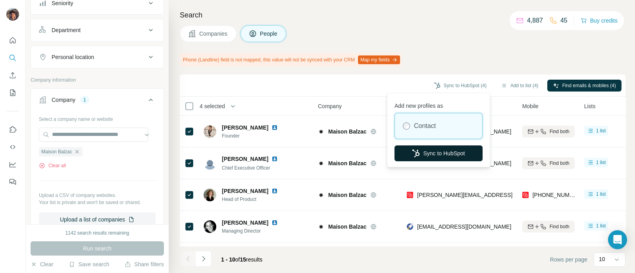
click at [436, 147] on button "Sync to HubSpot" at bounding box center [438, 154] width 88 height 16
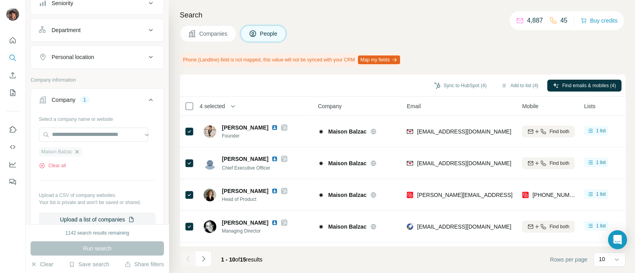
click at [79, 149] on icon "button" at bounding box center [77, 152] width 6 height 6
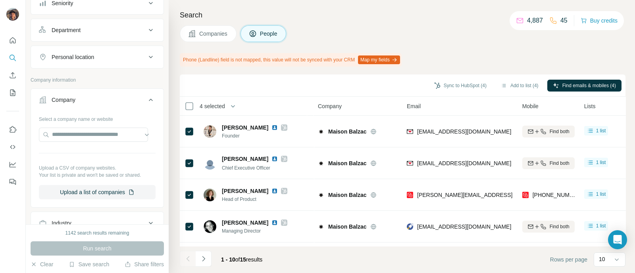
click at [79, 142] on div at bounding box center [97, 136] width 117 height 16
click at [80, 134] on input "text" at bounding box center [93, 135] width 109 height 14
paste input "**********"
type input "**********"
click at [90, 159] on div "L:a Bruket labruket.com" at bounding box center [93, 154] width 105 height 21
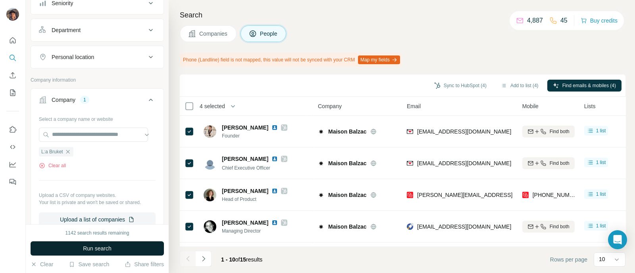
click at [106, 245] on span "Run search" at bounding box center [97, 249] width 29 height 8
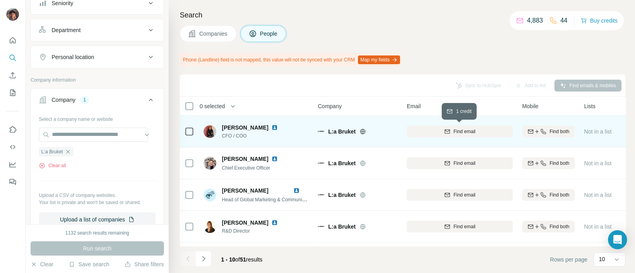
click at [449, 129] on icon "button" at bounding box center [447, 132] width 6 height 6
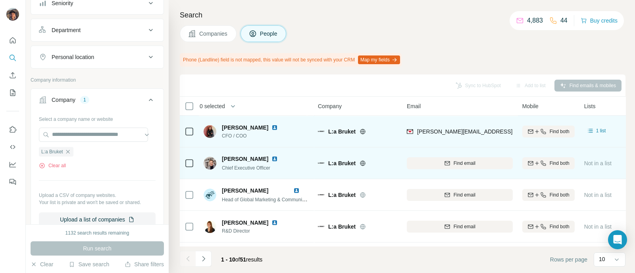
click at [462, 157] on button "Find email" at bounding box center [460, 163] width 106 height 12
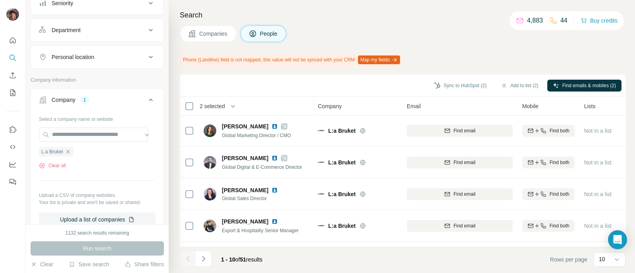
scroll to position [192, 0]
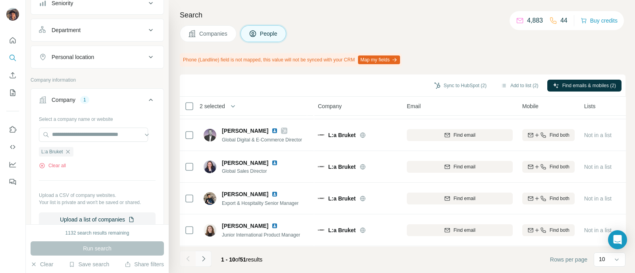
click at [204, 257] on icon "Navigate to next page" at bounding box center [204, 259] width 8 height 8
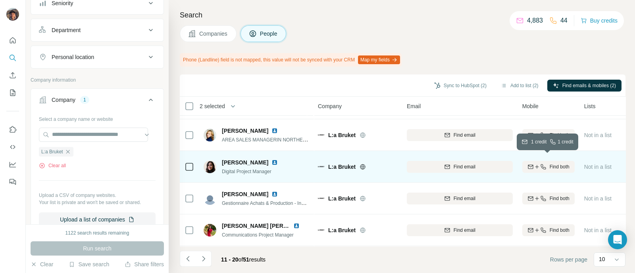
click at [540, 164] on icon "button" at bounding box center [543, 167] width 6 height 6
click at [203, 267] on button "Navigate to next page" at bounding box center [204, 259] width 16 height 16
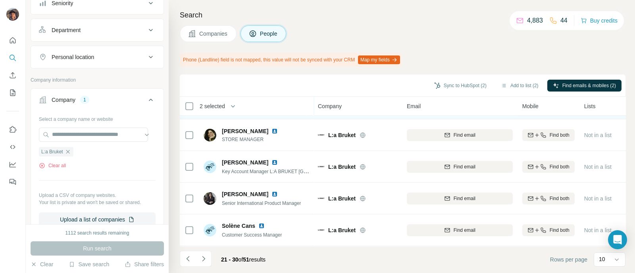
scroll to position [0, 0]
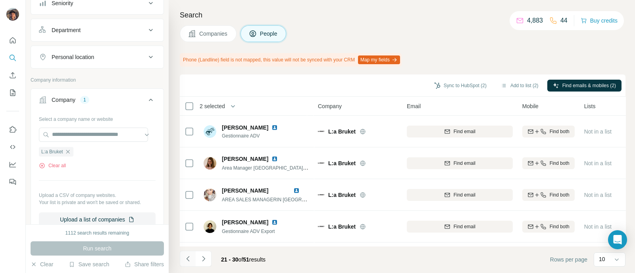
drag, startPoint x: 198, startPoint y: 250, endPoint x: 188, endPoint y: 261, distance: 14.9
click at [198, 250] on footer "21 - 30 of 51 results Rows per page 10" at bounding box center [402, 259] width 445 height 27
click at [184, 266] on button "Navigate to previous page" at bounding box center [188, 259] width 16 height 16
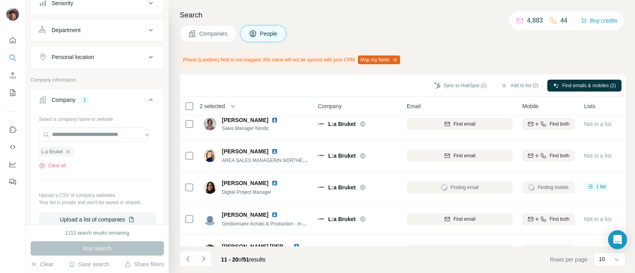
scroll to position [192, 0]
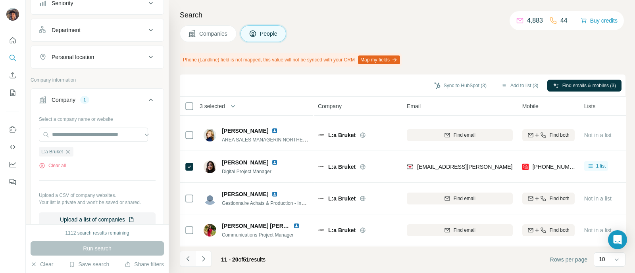
click at [186, 253] on button "Navigate to previous page" at bounding box center [188, 259] width 16 height 16
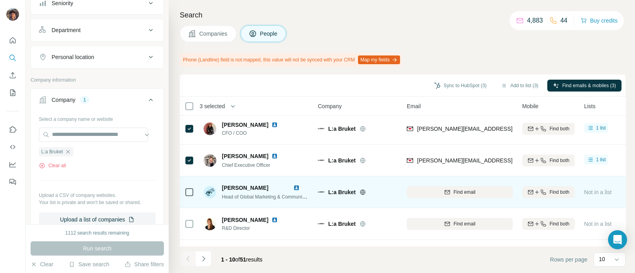
scroll to position [0, 0]
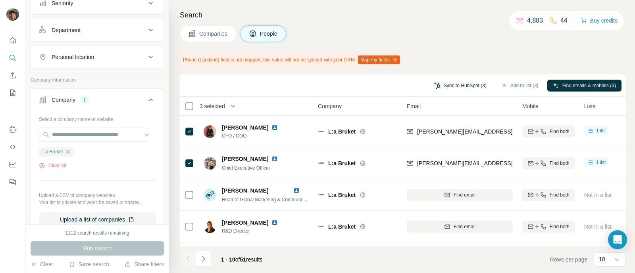
click at [457, 87] on button "Sync to HubSpot (3)" at bounding box center [459, 86] width 63 height 12
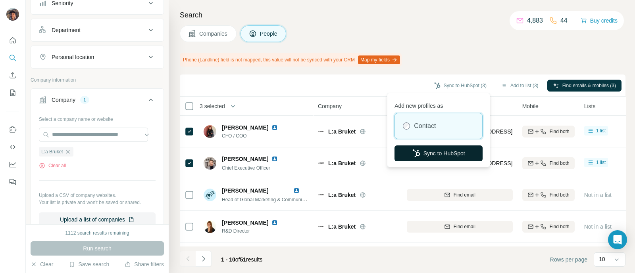
click at [454, 149] on button "Sync to HubSpot" at bounding box center [438, 154] width 88 height 16
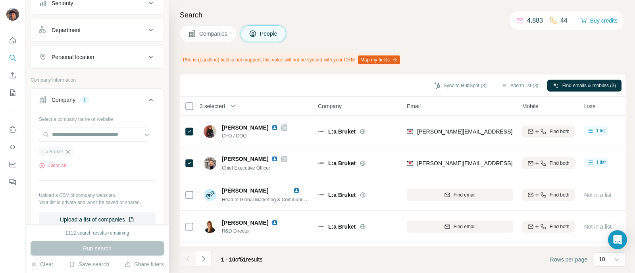
click at [66, 149] on icon "button" at bounding box center [68, 152] width 6 height 6
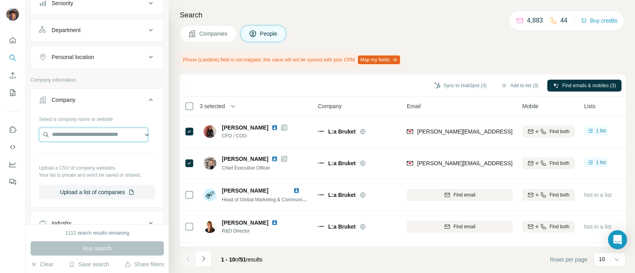
click at [72, 129] on input "text" at bounding box center [93, 135] width 109 height 14
paste input "**********"
click at [109, 135] on input "**********" at bounding box center [93, 135] width 109 height 14
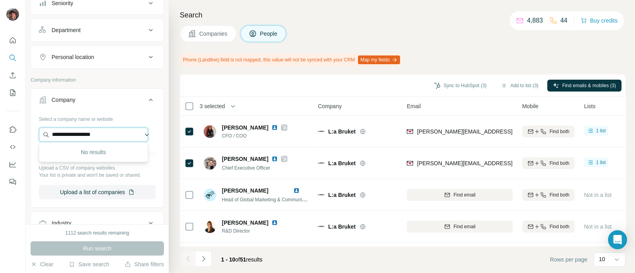
paste input "text"
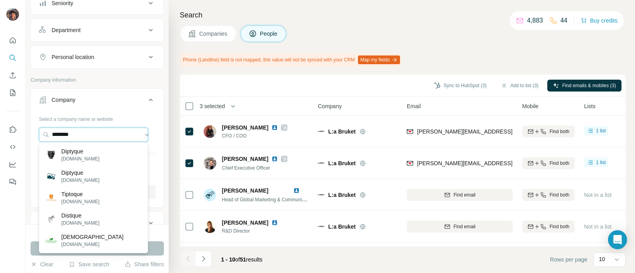
type input "********"
click at [110, 154] on div "Diptyque diptyqueparis.com" at bounding box center [93, 154] width 105 height 21
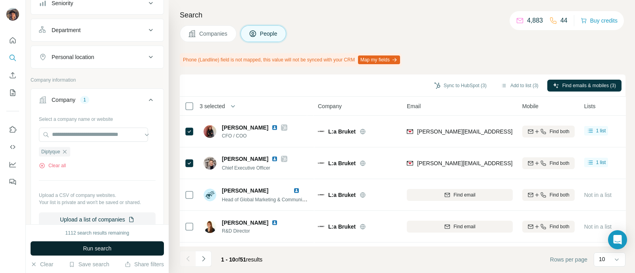
click at [136, 248] on button "Run search" at bounding box center [97, 249] width 133 height 14
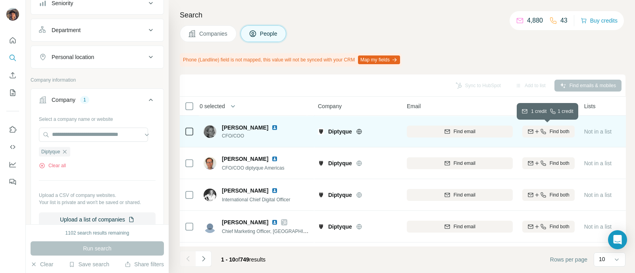
click at [536, 130] on icon "button" at bounding box center [536, 132] width 6 height 6
click at [535, 195] on icon "button" at bounding box center [537, 195] width 4 height 0
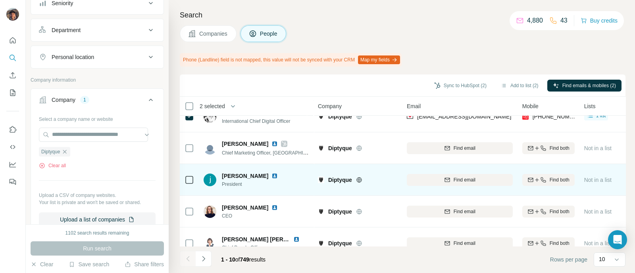
scroll to position [149, 0]
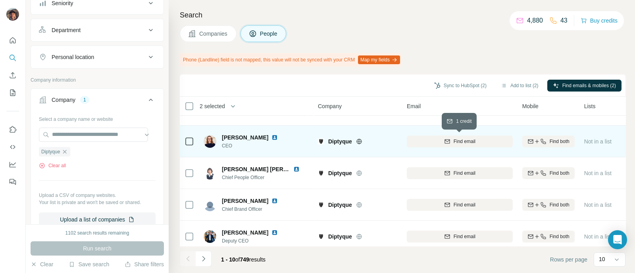
click at [431, 146] on button "Find email" at bounding box center [460, 142] width 106 height 12
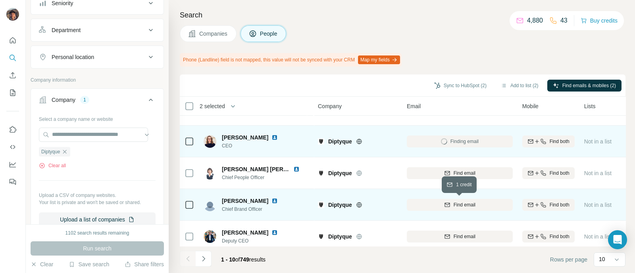
click at [433, 201] on div "Find email" at bounding box center [460, 204] width 106 height 7
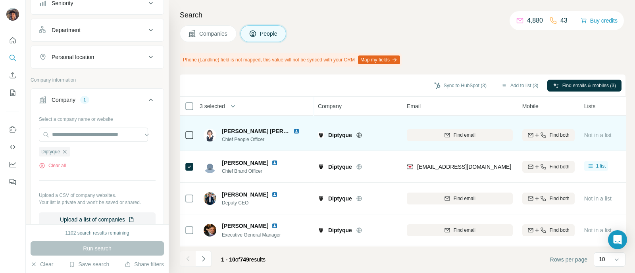
scroll to position [142, 0]
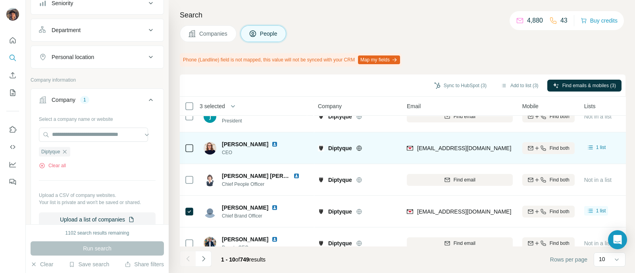
click at [184, 150] on icon at bounding box center [189, 149] width 10 height 10
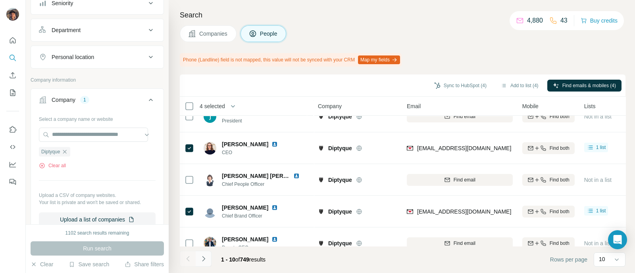
click at [203, 262] on icon "Navigate to next page" at bounding box center [204, 259] width 8 height 8
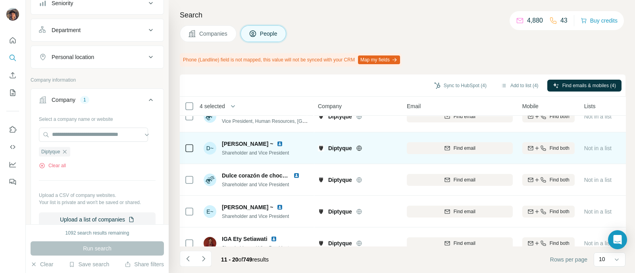
scroll to position [0, 0]
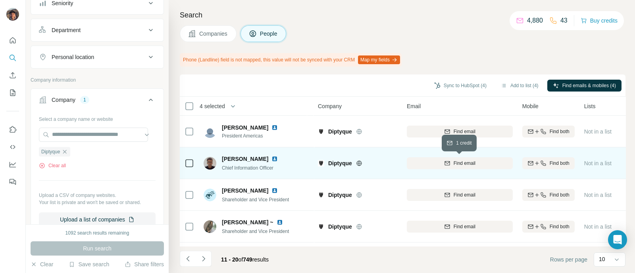
click at [487, 165] on div "Find email" at bounding box center [460, 163] width 106 height 7
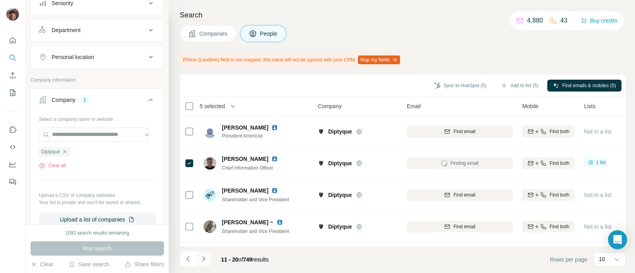
click at [203, 260] on icon "Navigate to next page" at bounding box center [204, 259] width 8 height 8
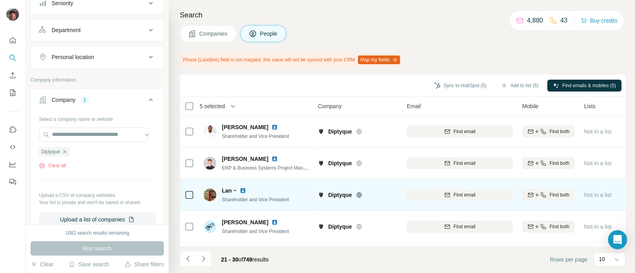
scroll to position [192, 0]
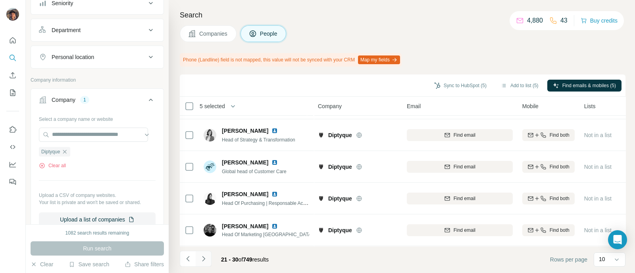
click at [208, 255] on button "Navigate to next page" at bounding box center [204, 259] width 16 height 16
click at [189, 256] on icon "Navigate to previous page" at bounding box center [188, 259] width 8 height 8
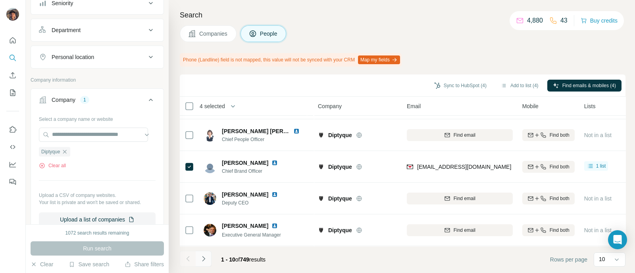
click at [205, 265] on button "Navigate to next page" at bounding box center [204, 259] width 16 height 16
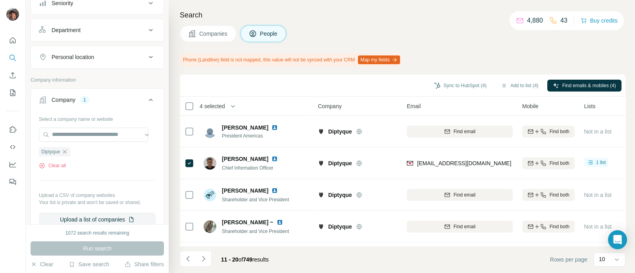
scroll to position [49, 0]
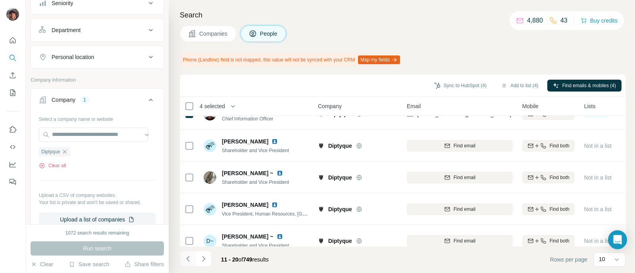
click at [192, 251] on button "Navigate to previous page" at bounding box center [188, 259] width 16 height 16
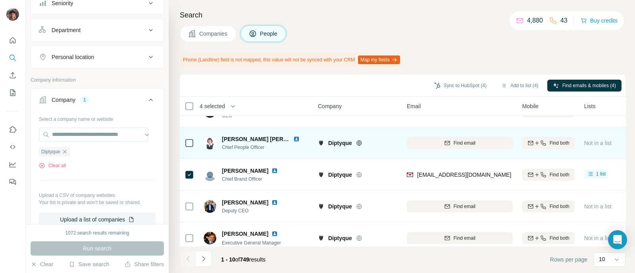
scroll to position [192, 0]
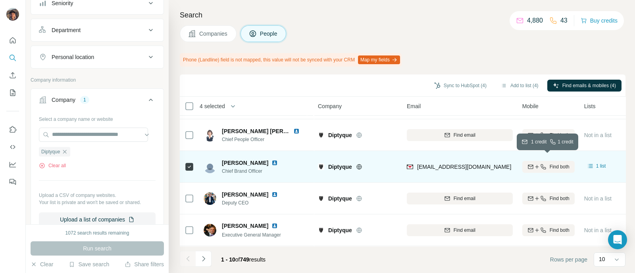
click at [562, 163] on span "Find both" at bounding box center [559, 166] width 20 height 7
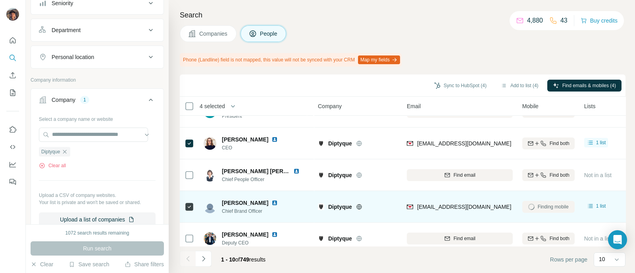
scroll to position [149, 0]
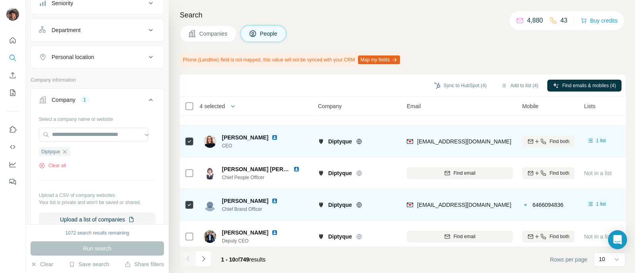
click at [341, 142] on span "Diptyque" at bounding box center [340, 142] width 24 height 8
click at [343, 142] on span "Diptyque" at bounding box center [340, 142] width 24 height 8
click at [341, 143] on span "Diptyque" at bounding box center [340, 142] width 24 height 8
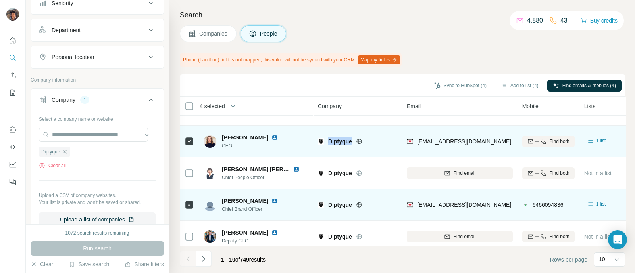
copy span "Diptyque"
click at [362, 144] on icon at bounding box center [359, 141] width 6 height 6
